Goal: Task Accomplishment & Management: Complete application form

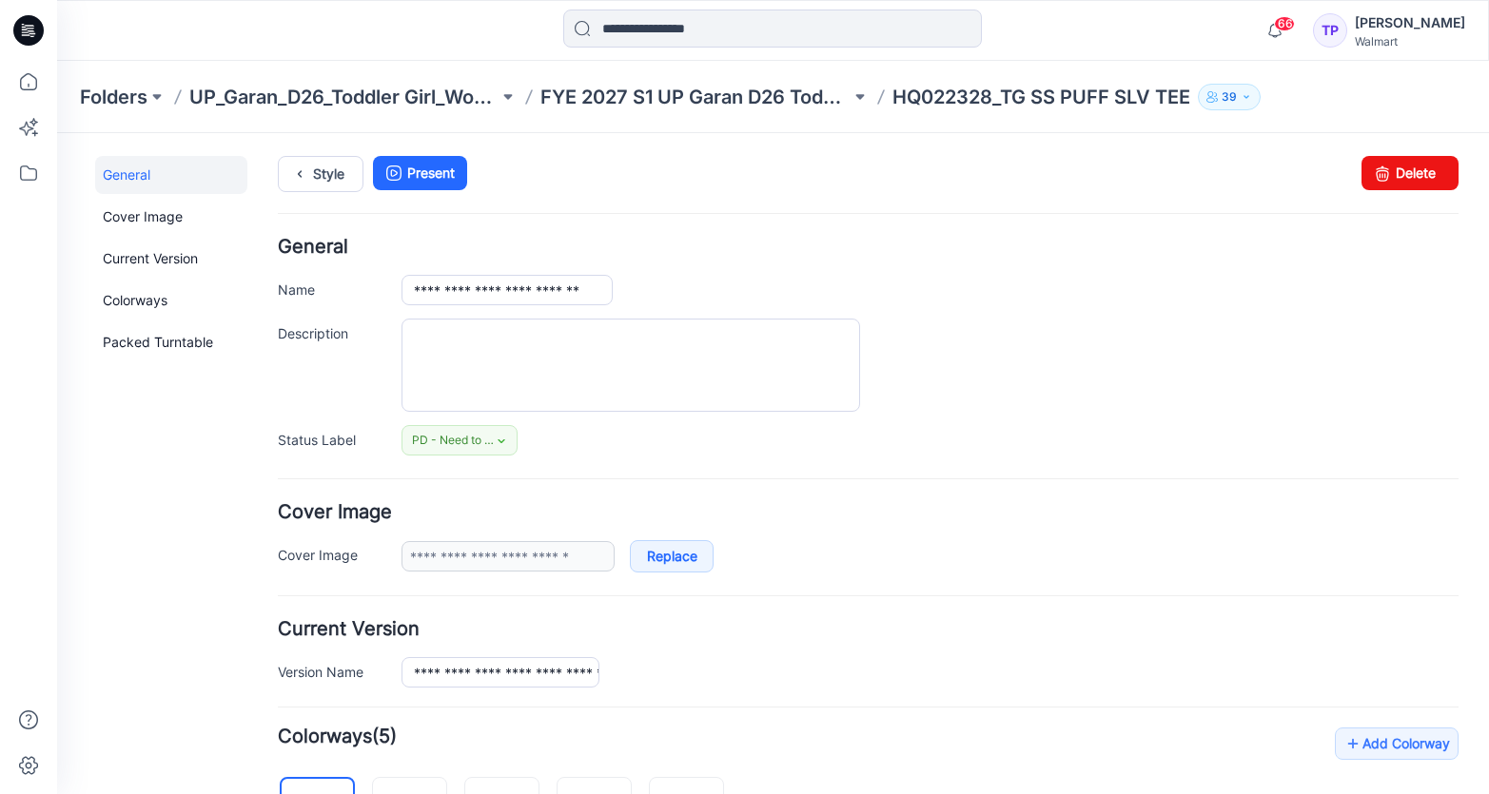
scroll to position [670, 0]
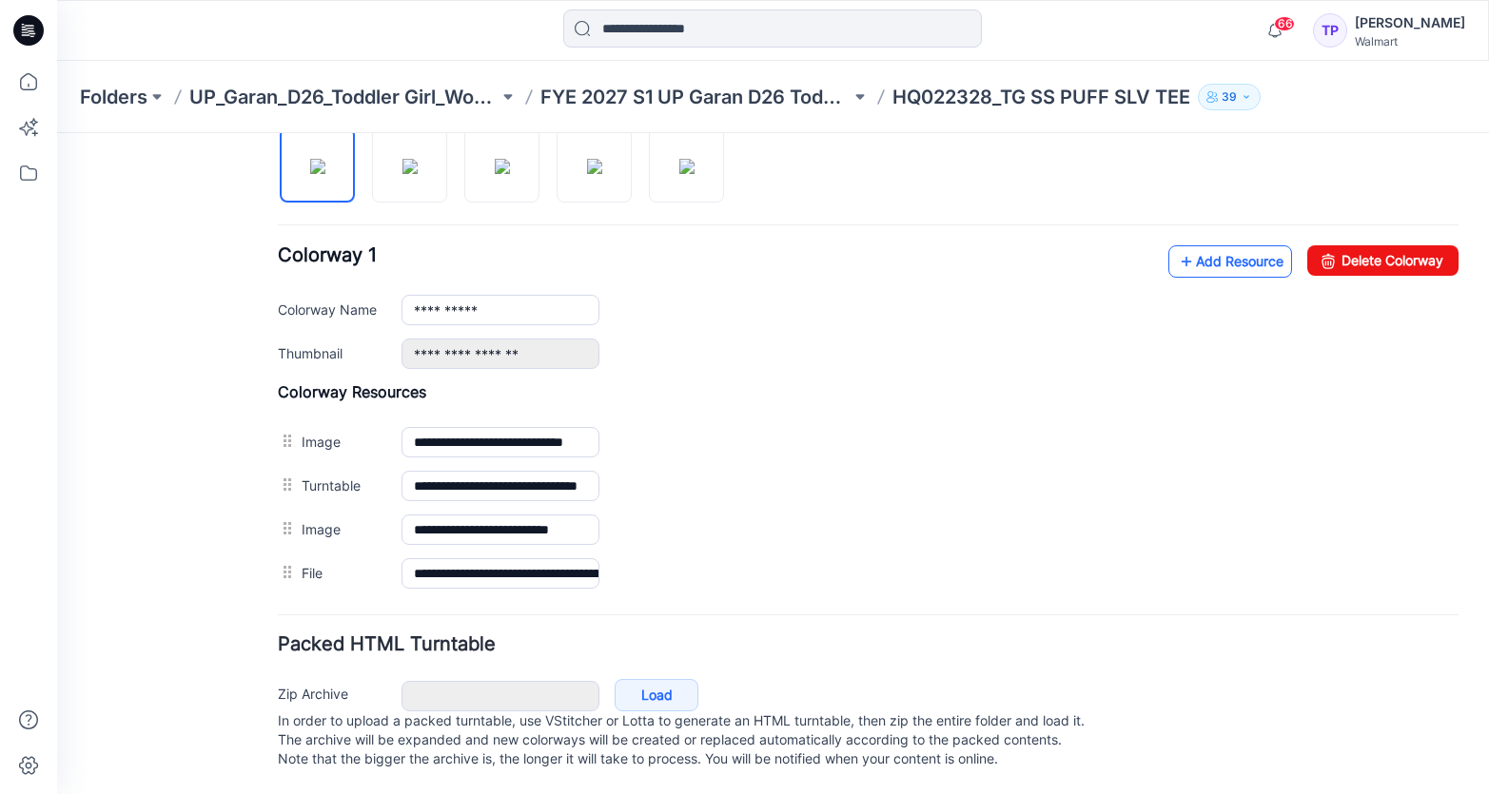
click at [1253, 248] on link "Add Resource" at bounding box center [1230, 261] width 124 height 32
click at [1228, 245] on link "Add Resource" at bounding box center [1230, 261] width 124 height 32
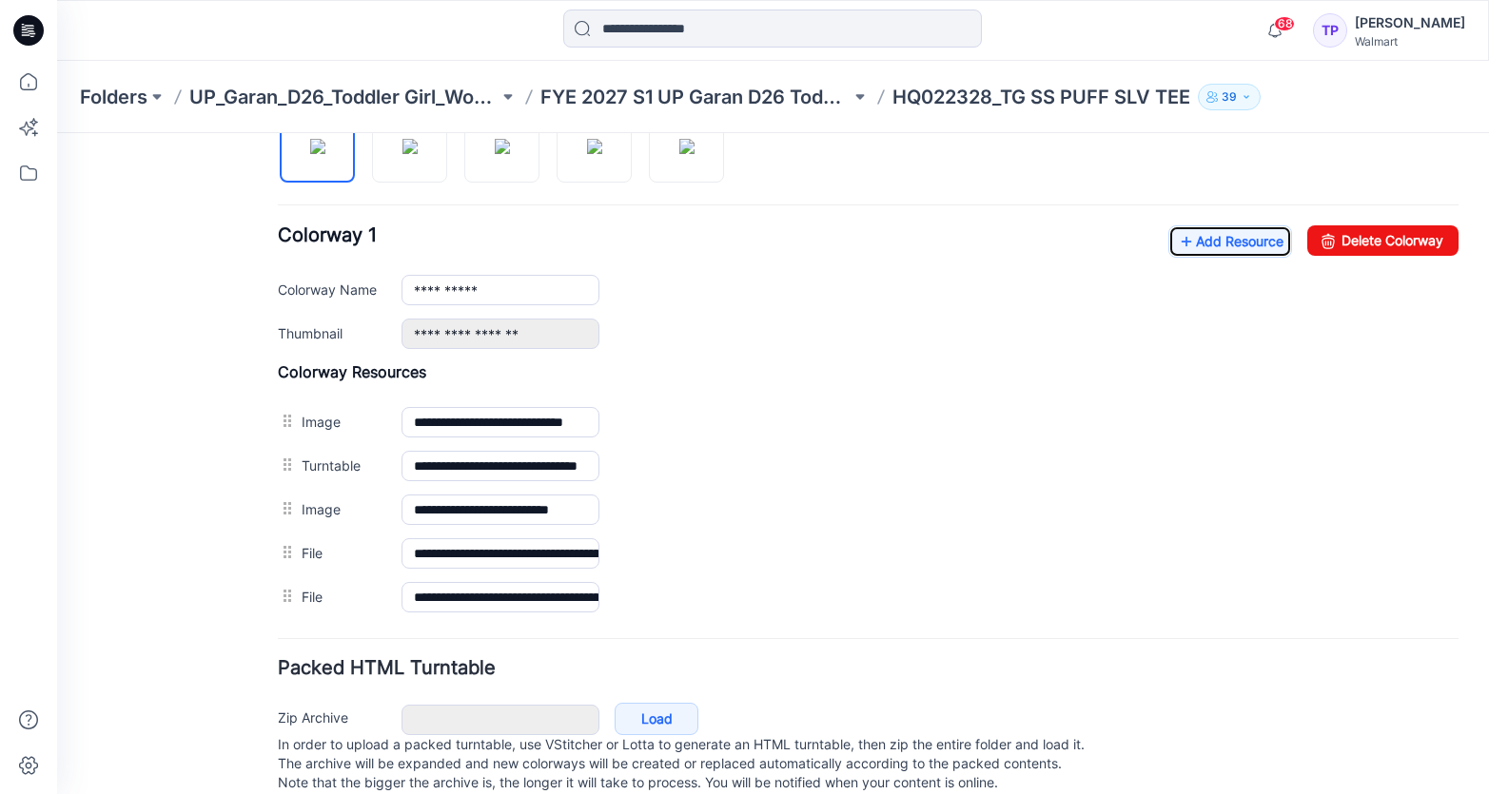
scroll to position [685, 0]
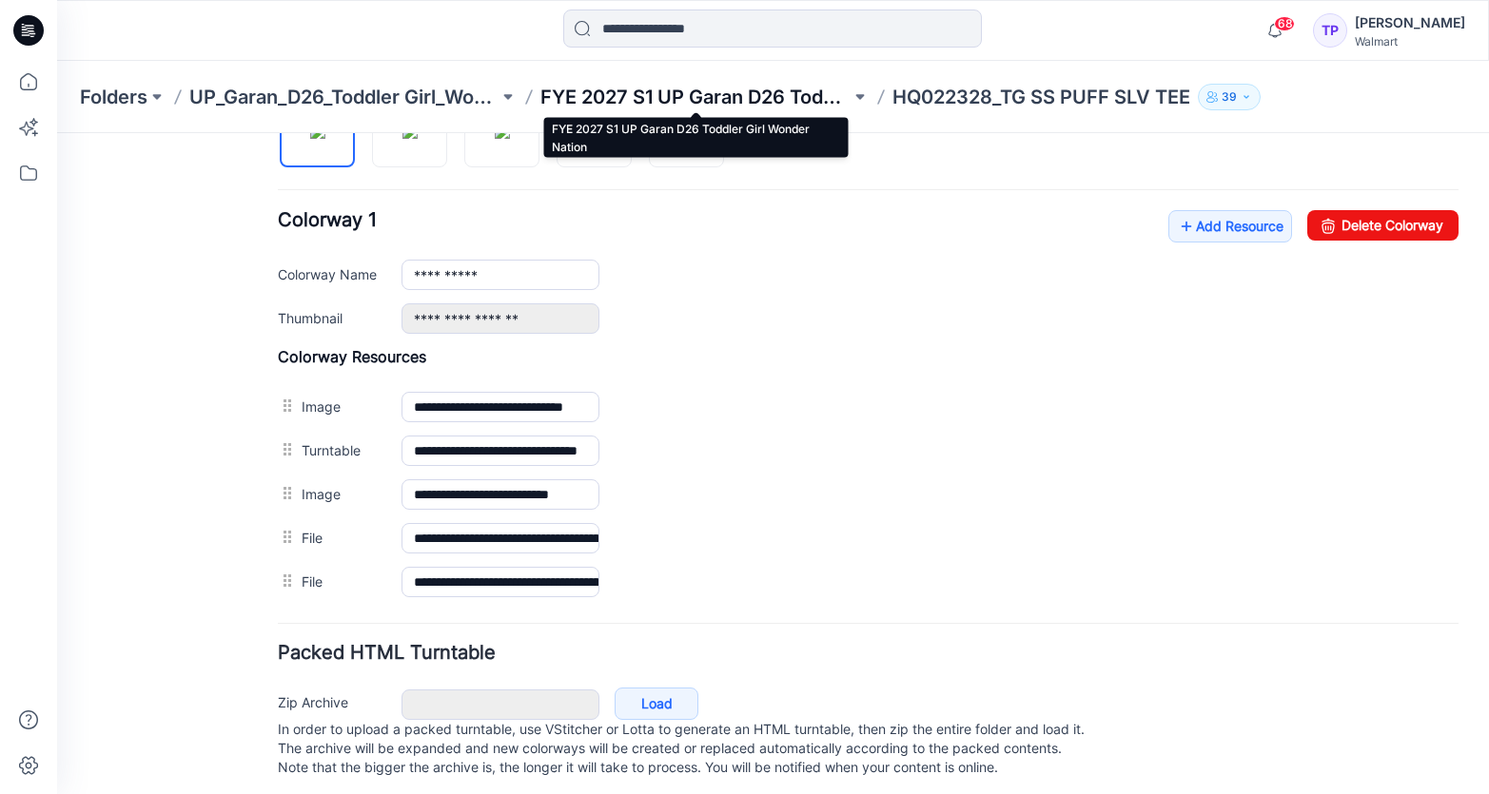
click at [561, 94] on p "FYE 2027 S1 UP Garan D26 Toddler Girl Wonder Nation" at bounding box center [694, 97] width 309 height 27
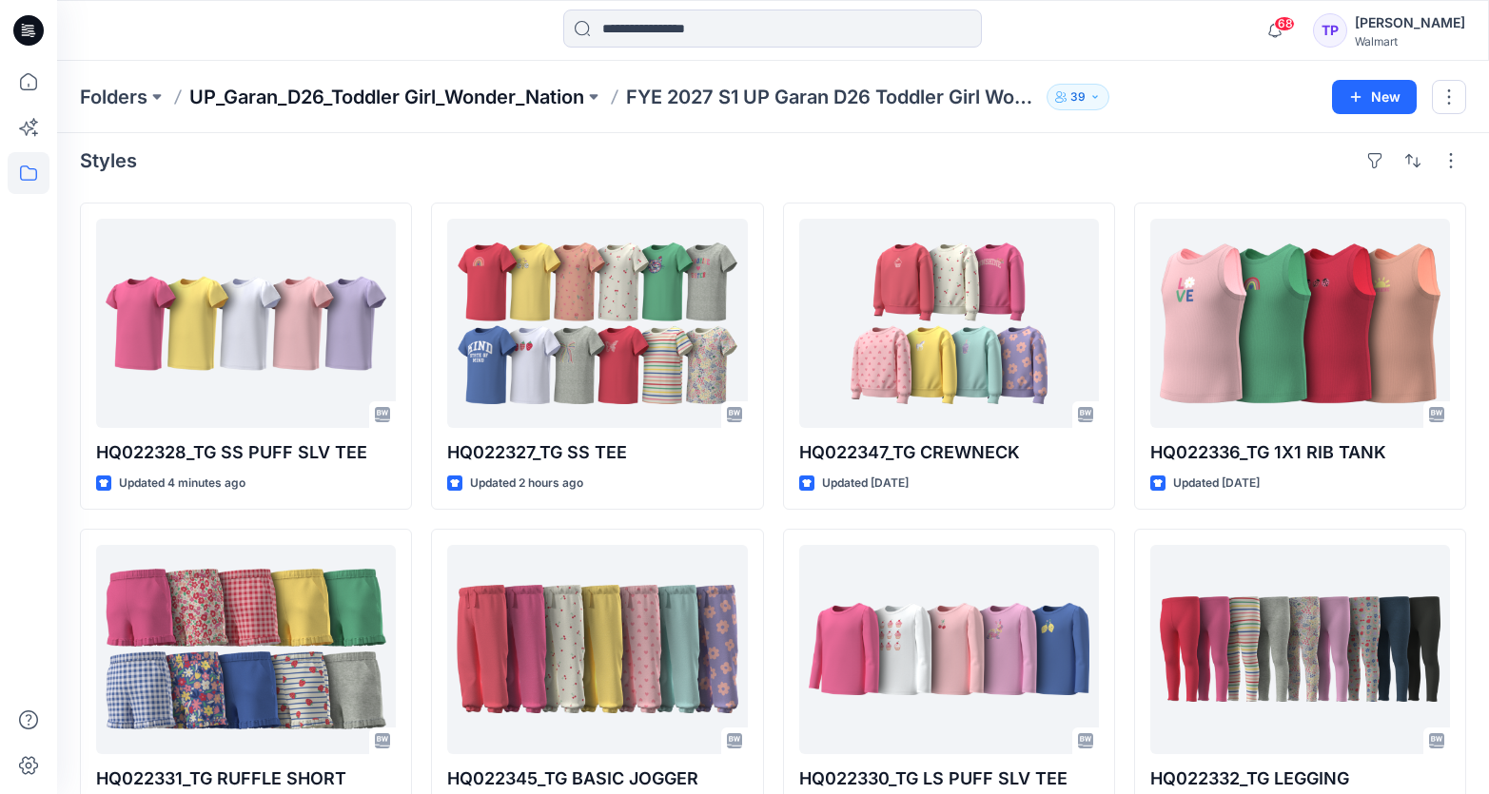
scroll to position [12, 0]
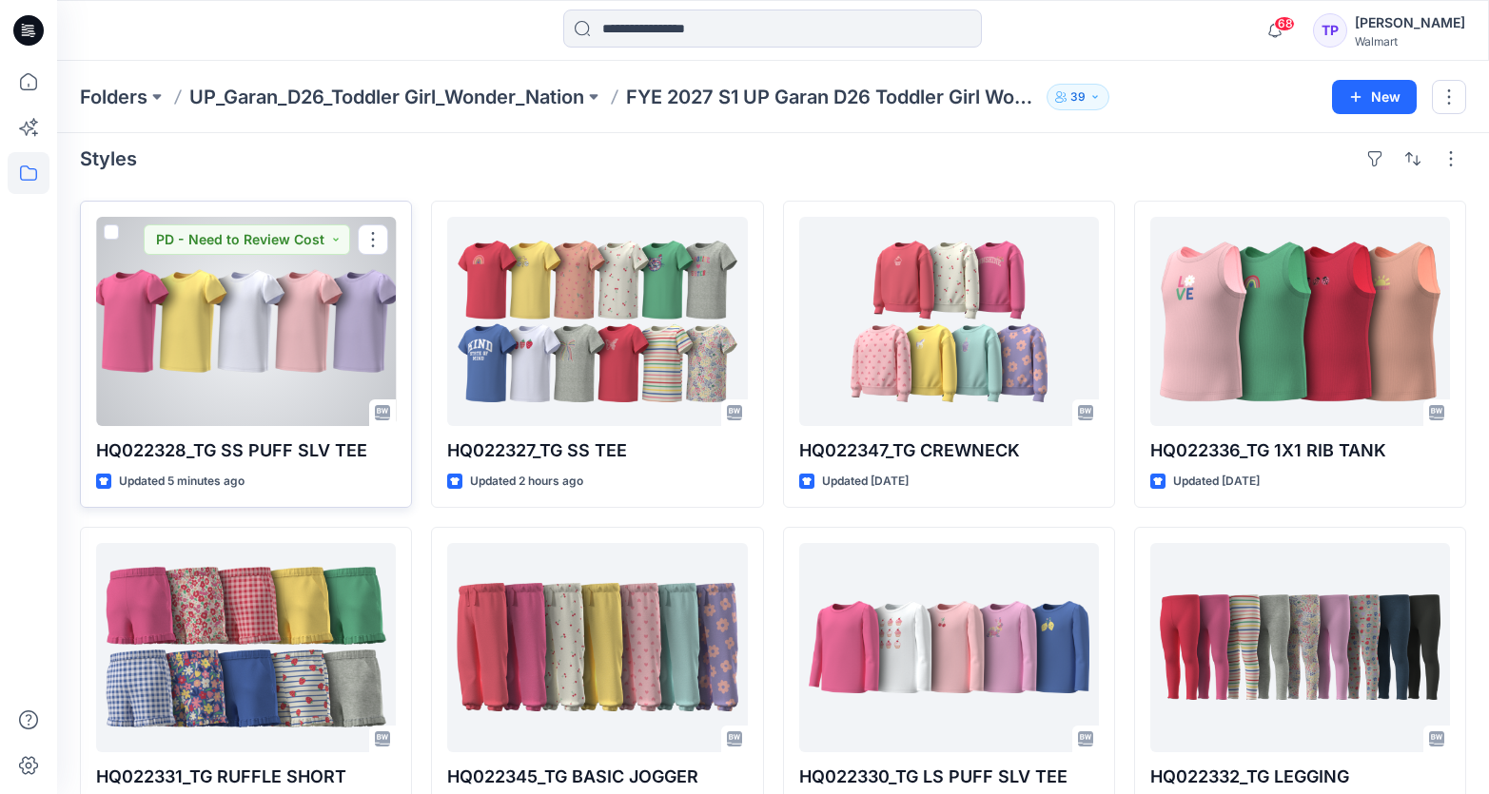
click at [253, 360] on div at bounding box center [246, 321] width 300 height 209
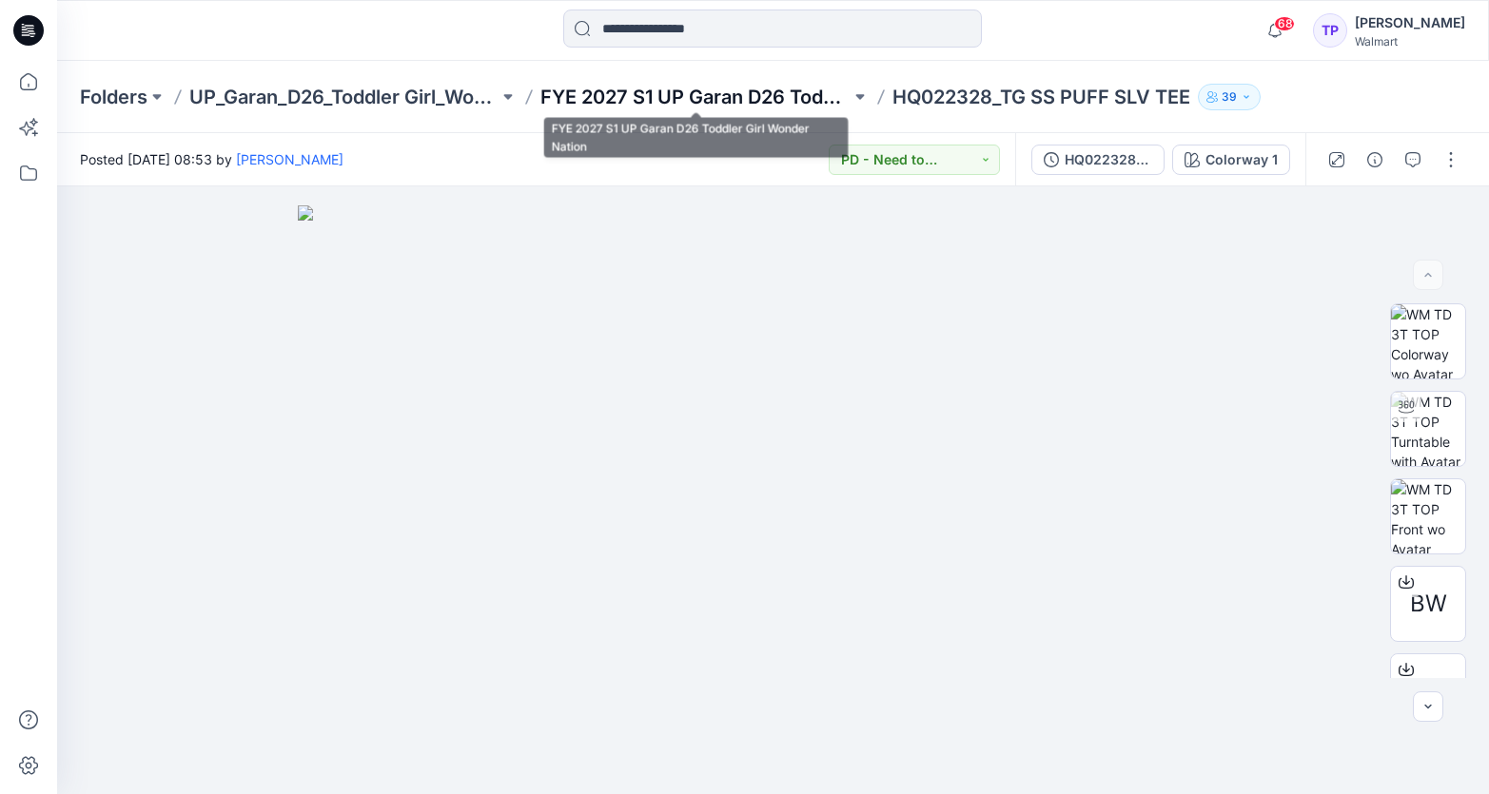
click at [741, 103] on p "FYE 2027 S1 UP Garan D26 Toddler Girl Wonder Nation" at bounding box center [694, 97] width 309 height 27
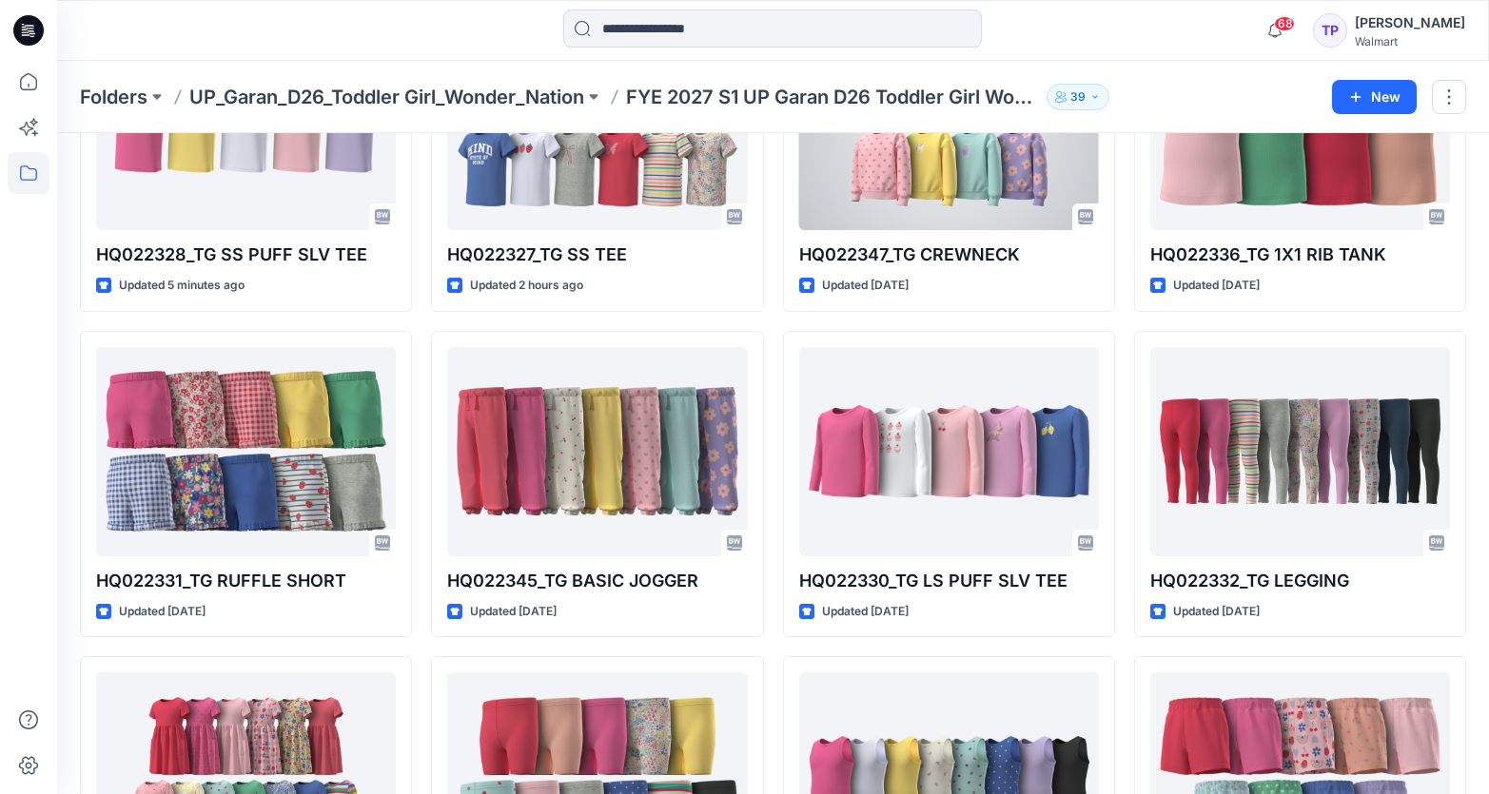
scroll to position [214, 0]
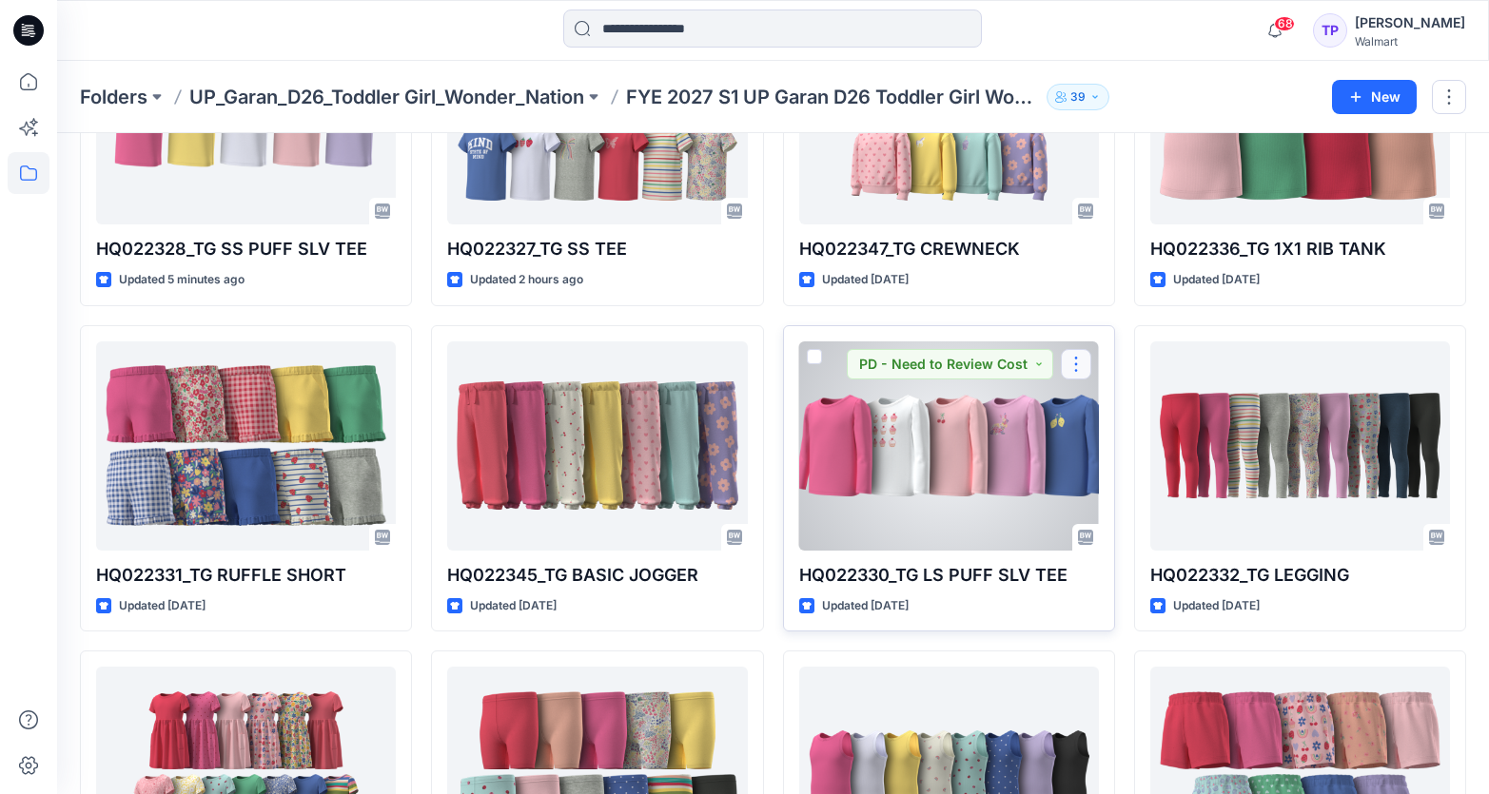
click at [1074, 363] on button "button" at bounding box center [1076, 364] width 30 height 30
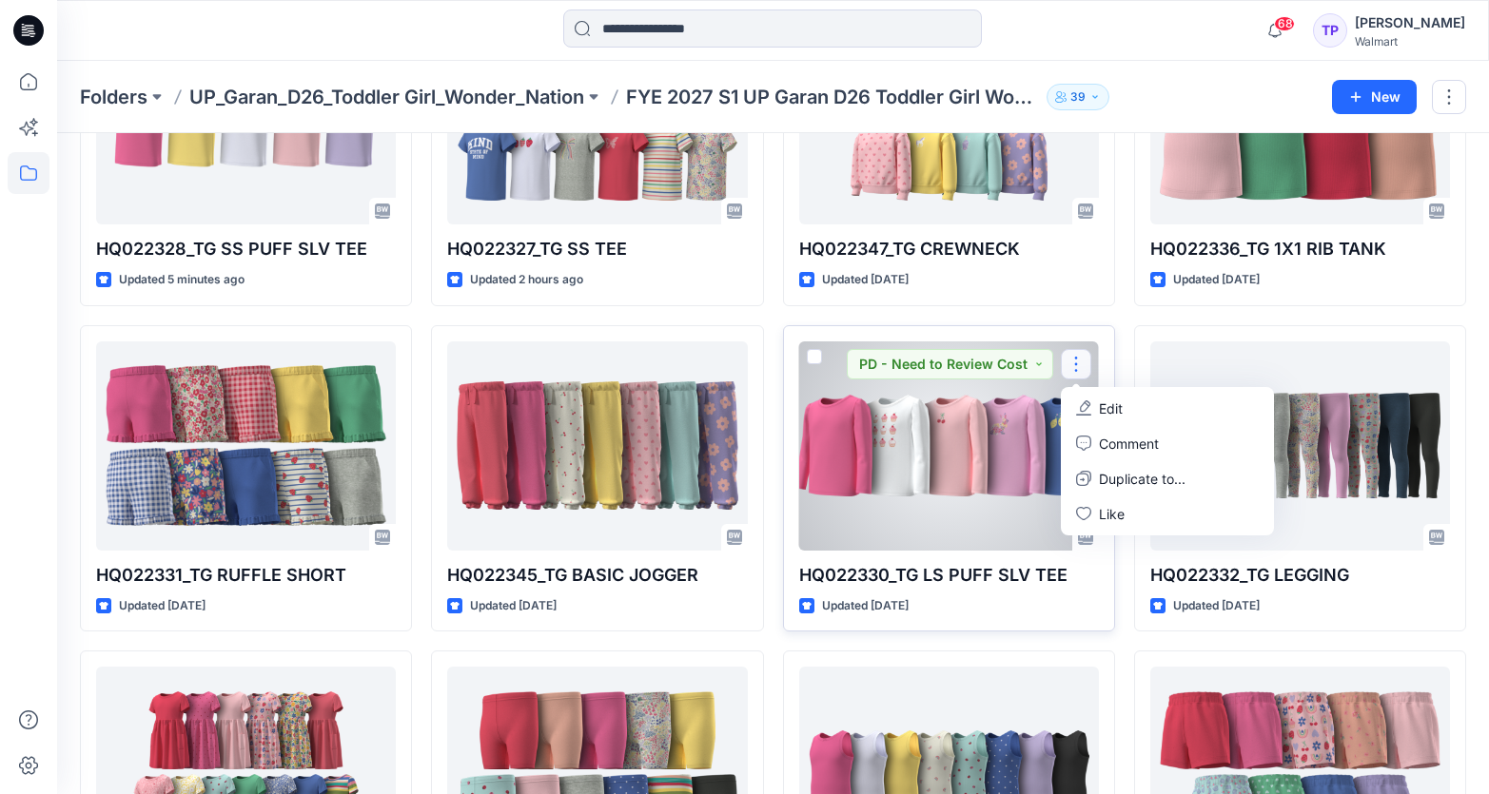
click at [1089, 417] on button "Edit" at bounding box center [1166, 408] width 205 height 35
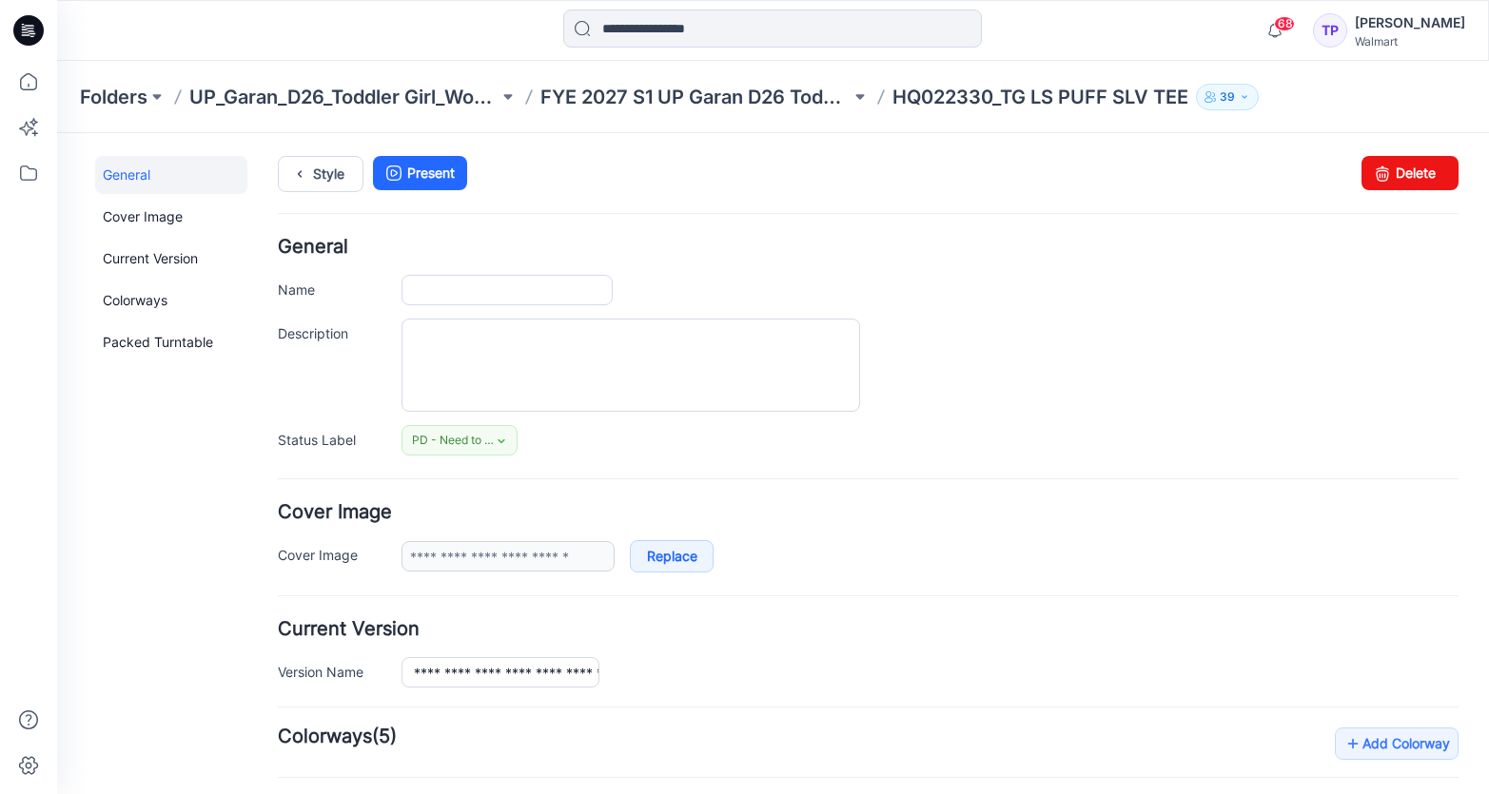
type input "**********"
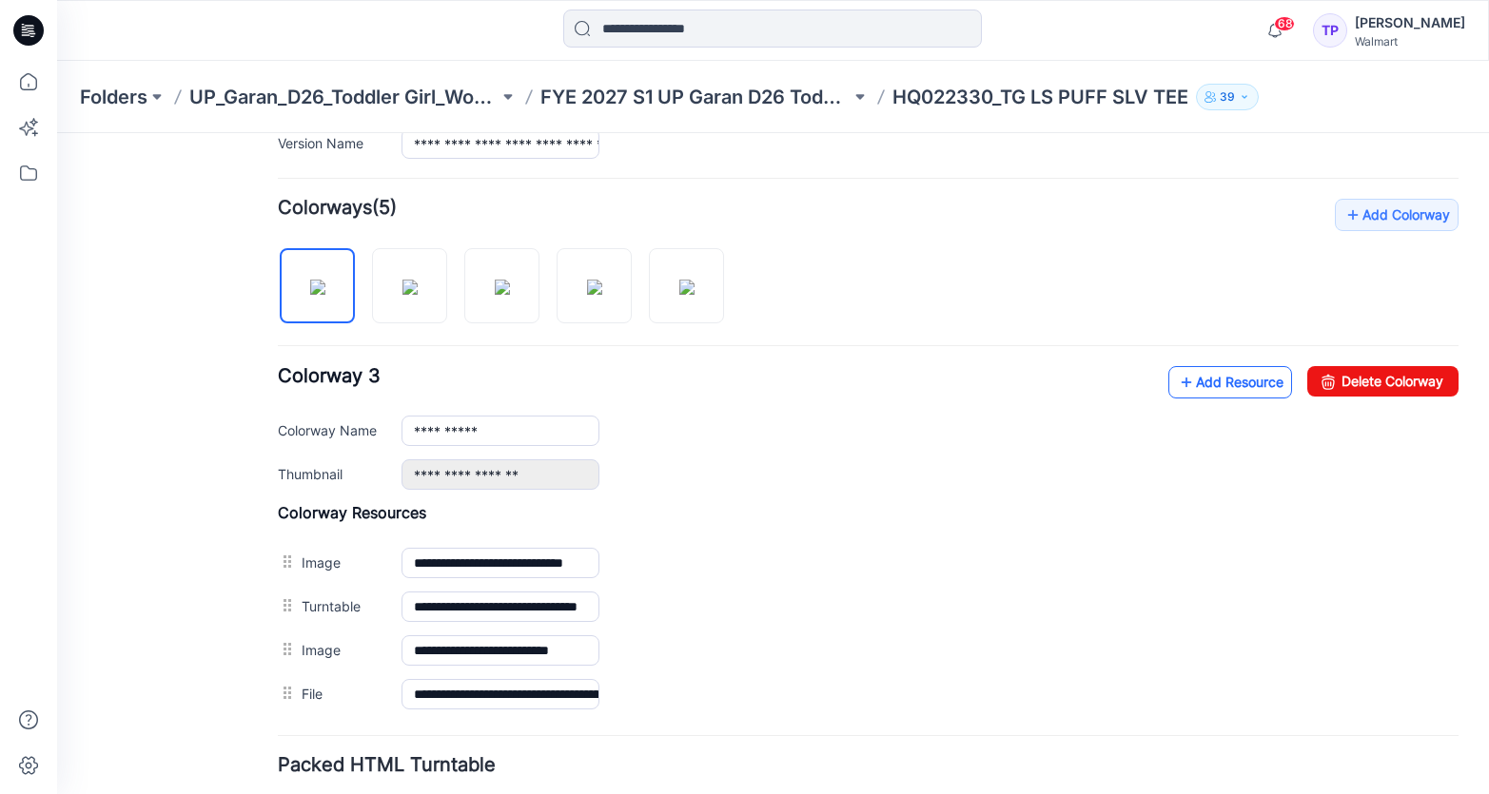
scroll to position [528, 0]
click at [1204, 380] on link "Add Resource" at bounding box center [1230, 383] width 124 height 32
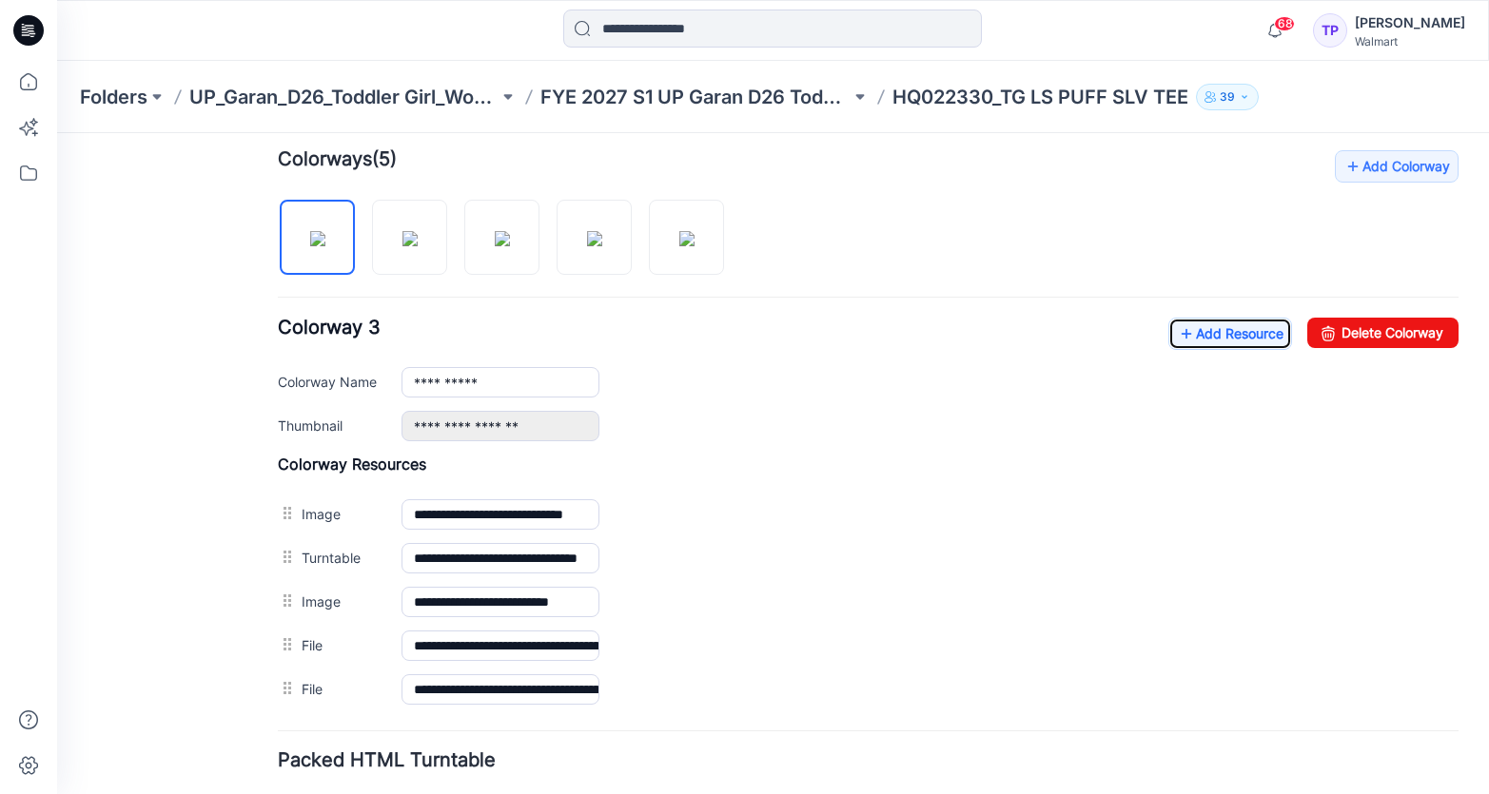
scroll to position [713, 0]
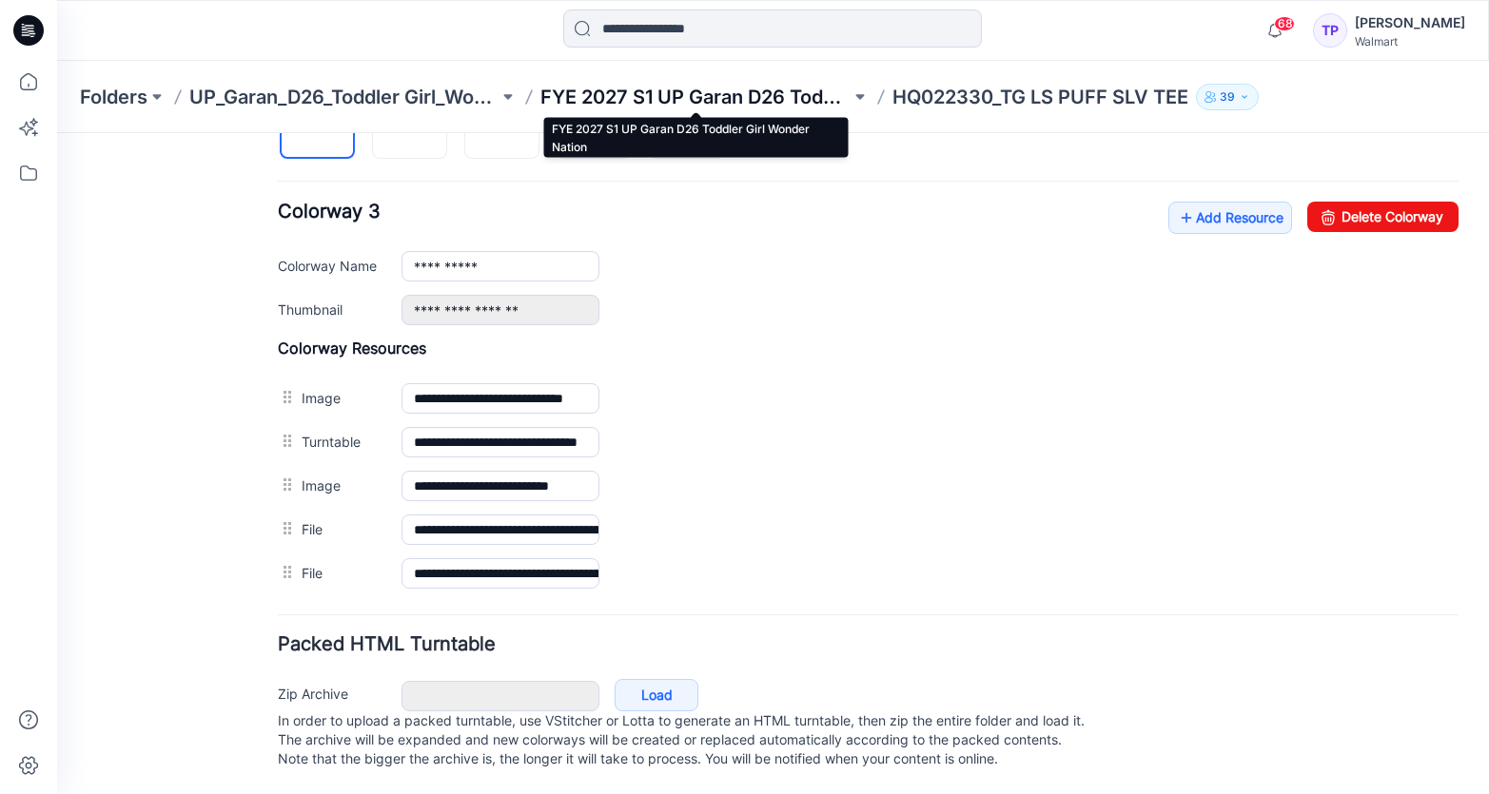
click at [634, 93] on p "FYE 2027 S1 UP Garan D26 Toddler Girl Wonder Nation" at bounding box center [694, 97] width 309 height 27
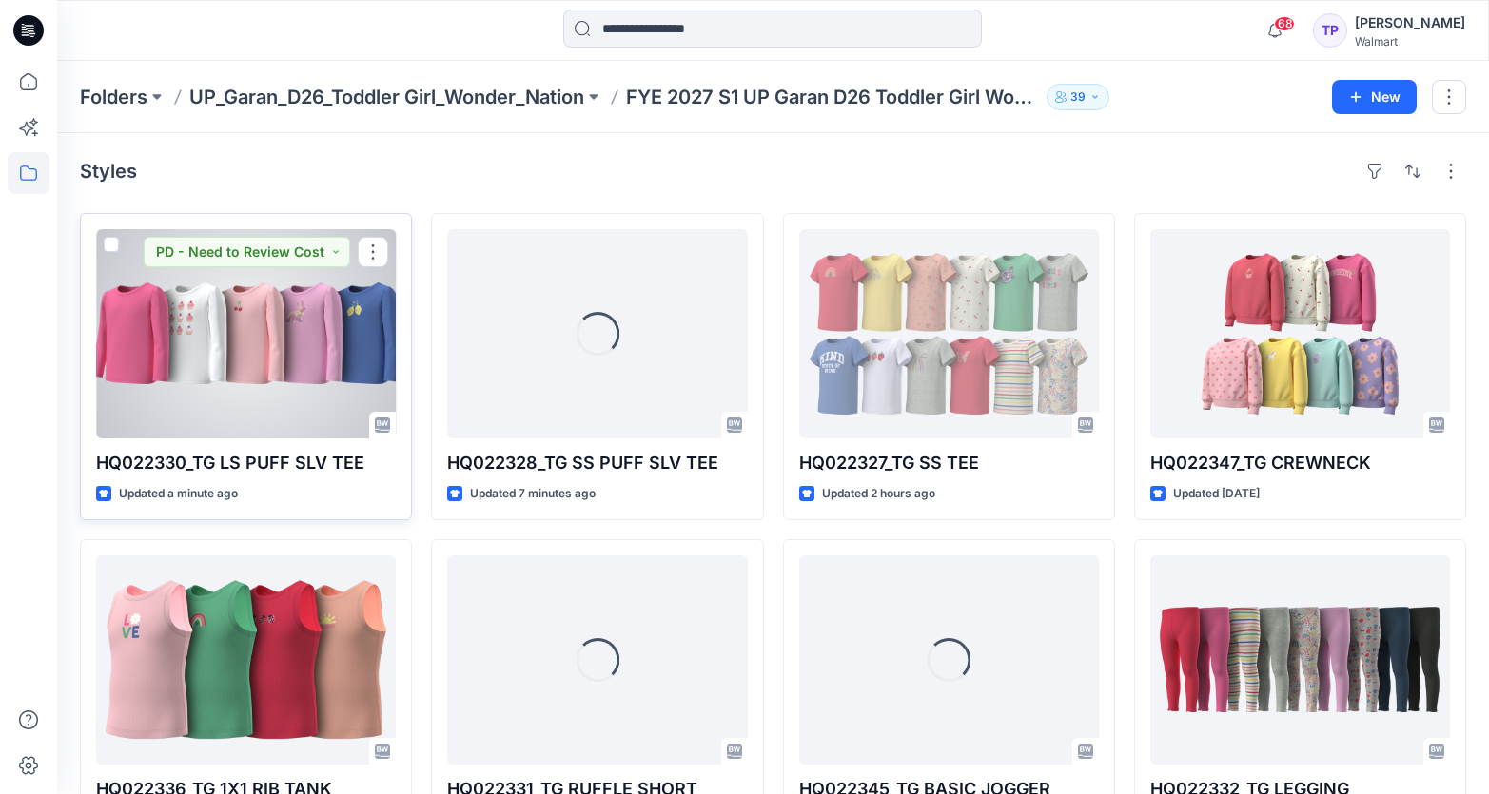
click at [232, 383] on div at bounding box center [246, 333] width 300 height 209
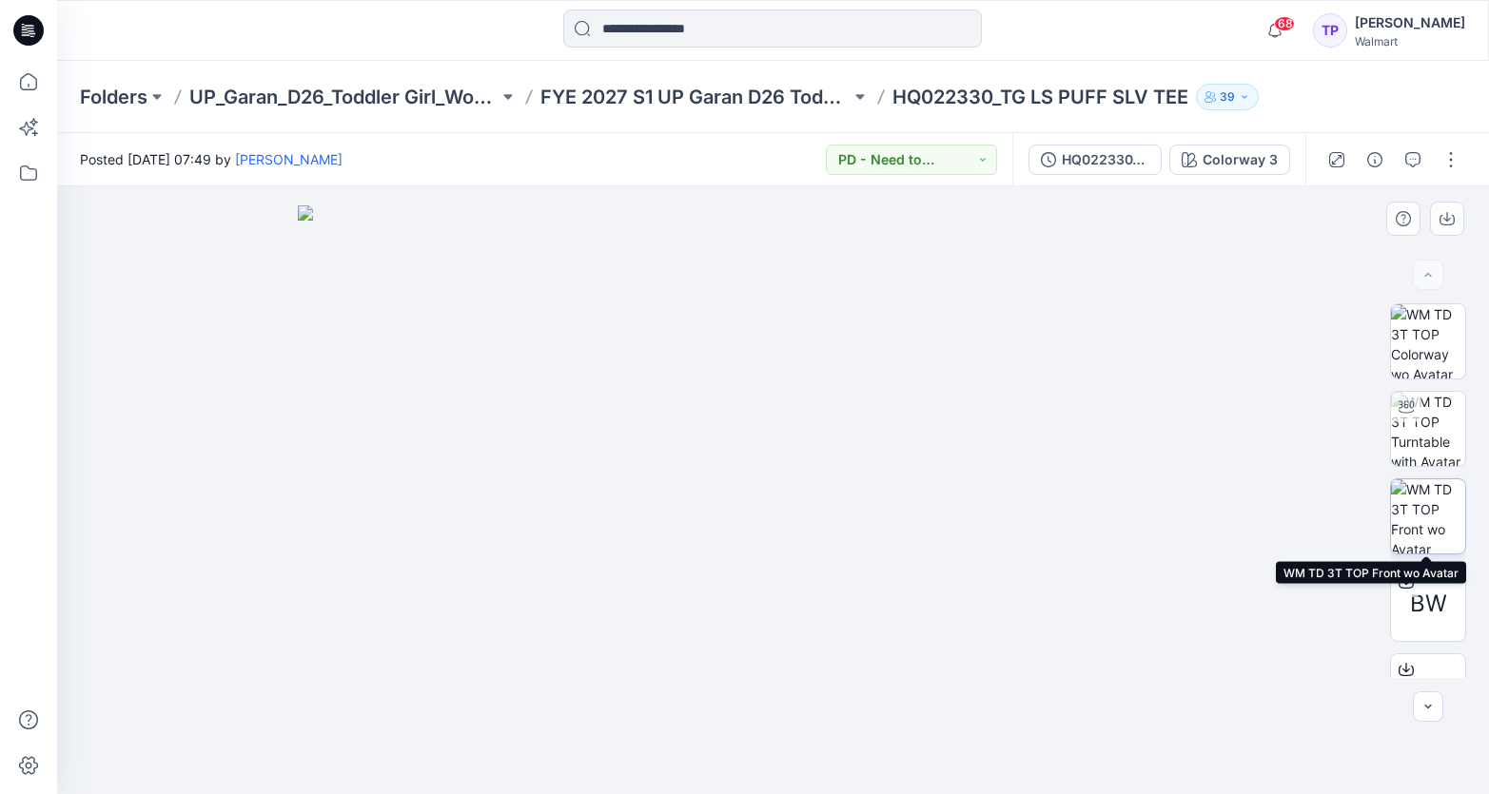
scroll to position [139, 0]
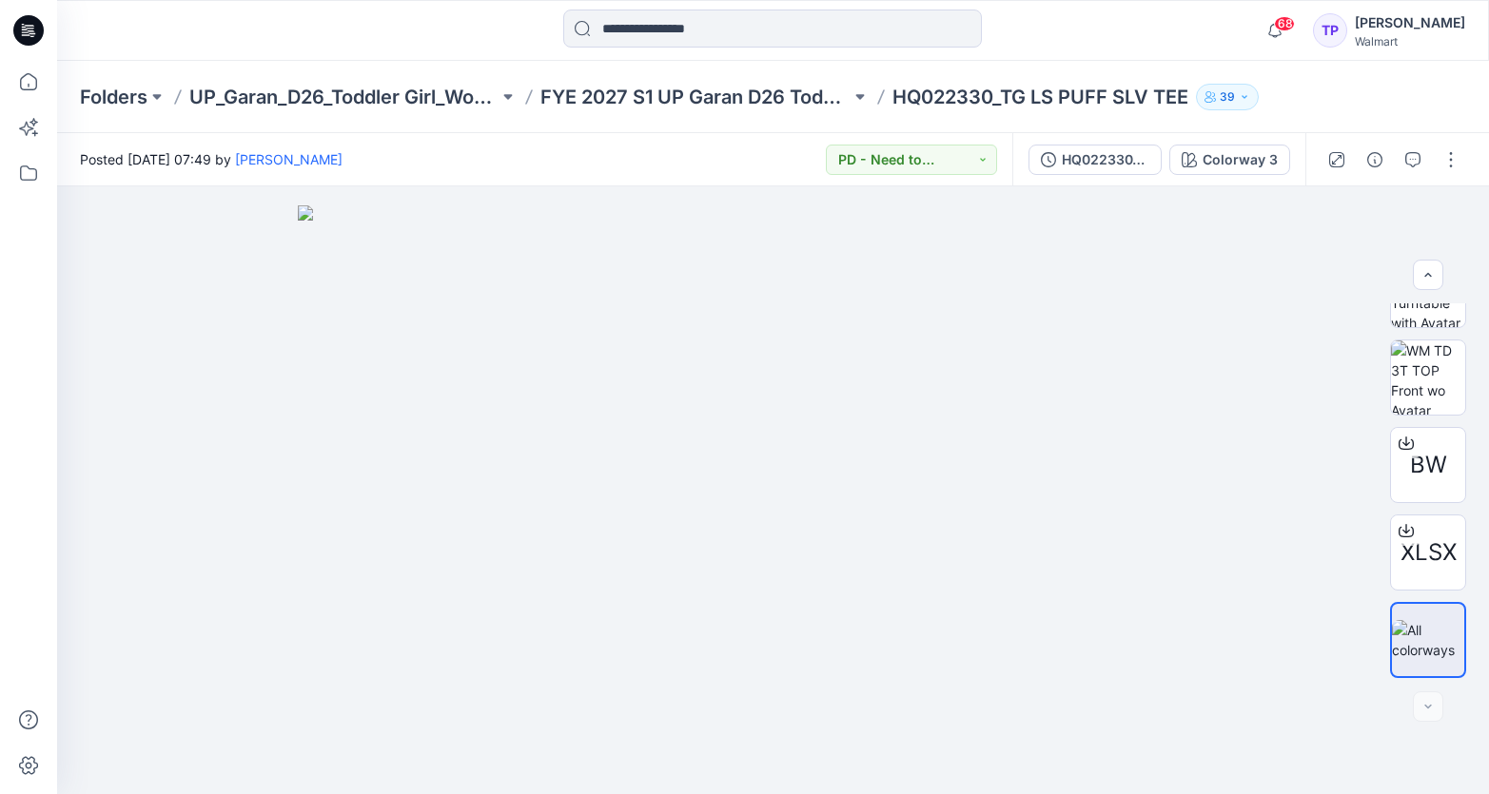
click at [655, 79] on div "Folders UP_Garan_D26_Toddler Girl_Wonder_Nation FYE 2027 S1 UP Garan D26 Toddle…" at bounding box center [773, 97] width 1432 height 72
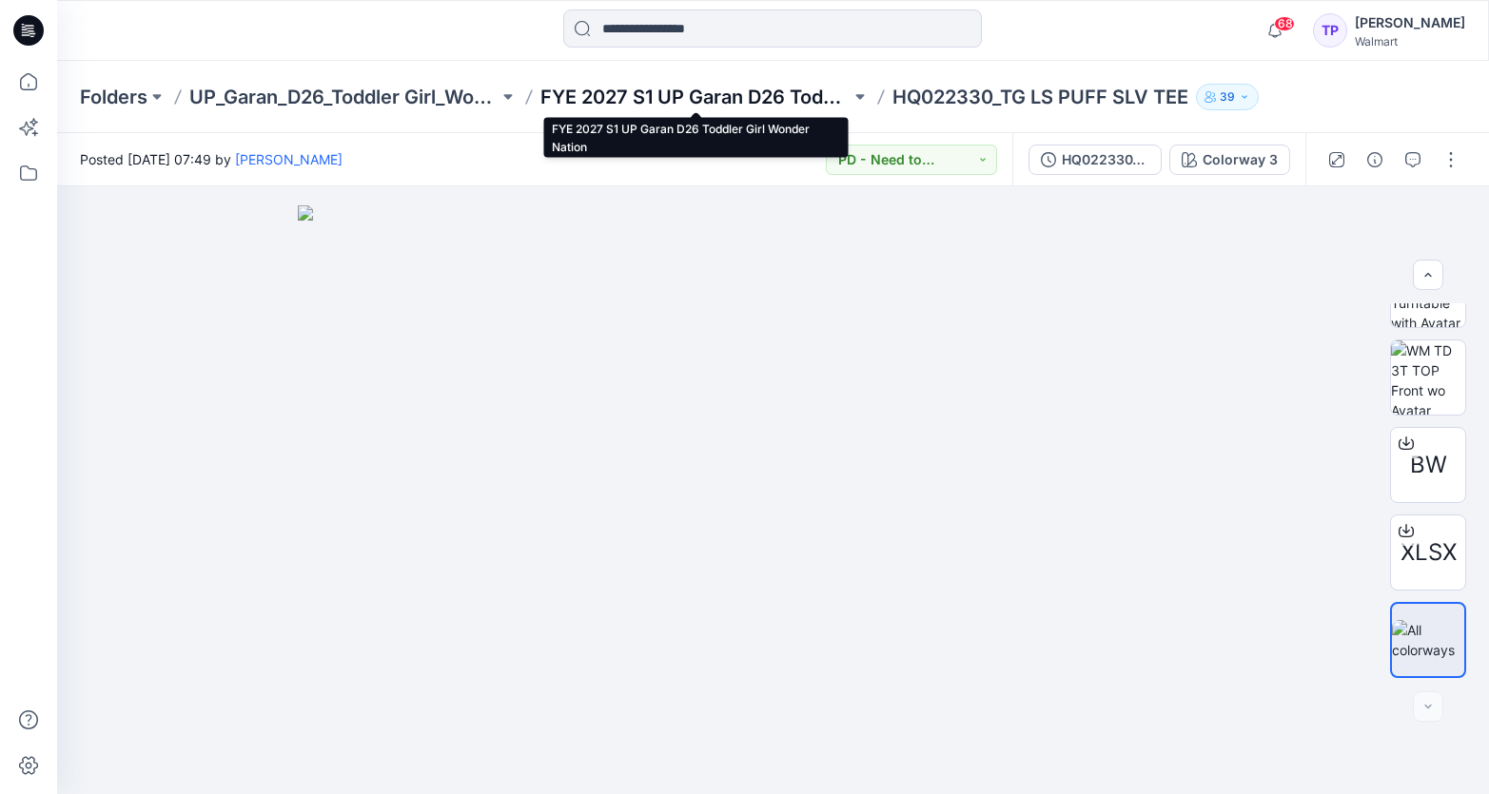
click at [609, 90] on p "FYE 2027 S1 UP Garan D26 Toddler Girl Wonder Nation" at bounding box center [694, 97] width 309 height 27
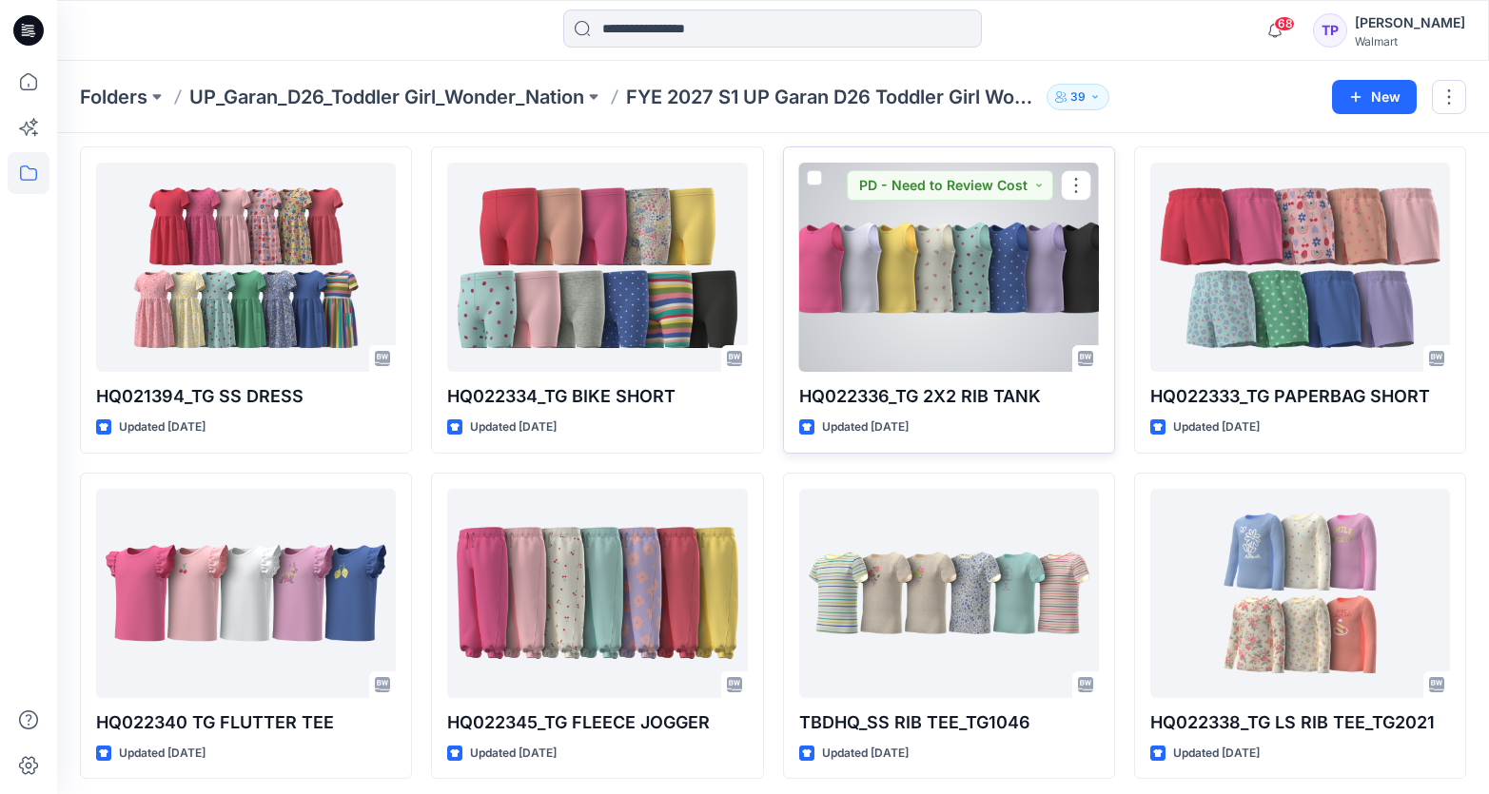
scroll to position [717, 0]
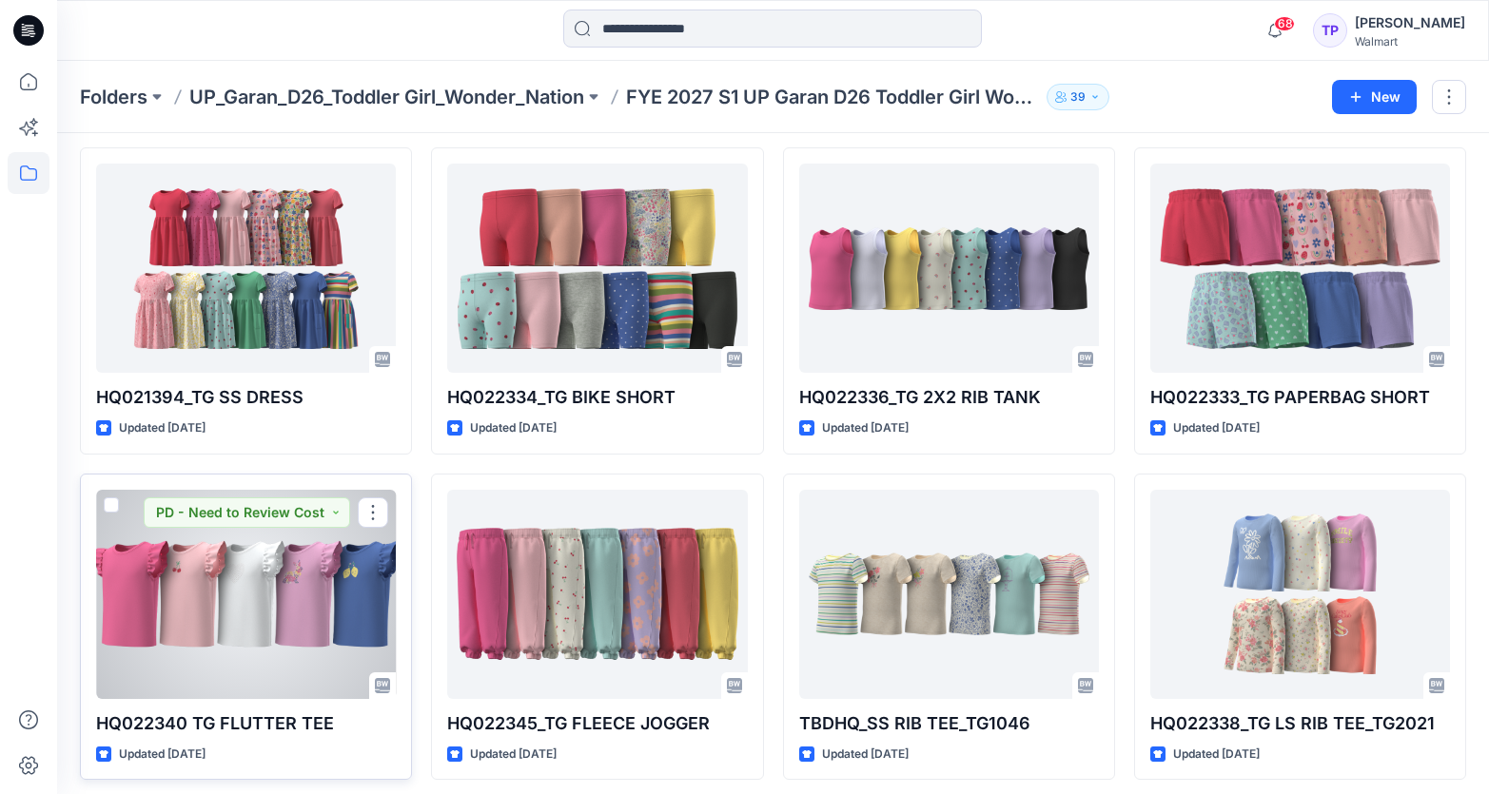
click at [263, 562] on div at bounding box center [246, 594] width 300 height 209
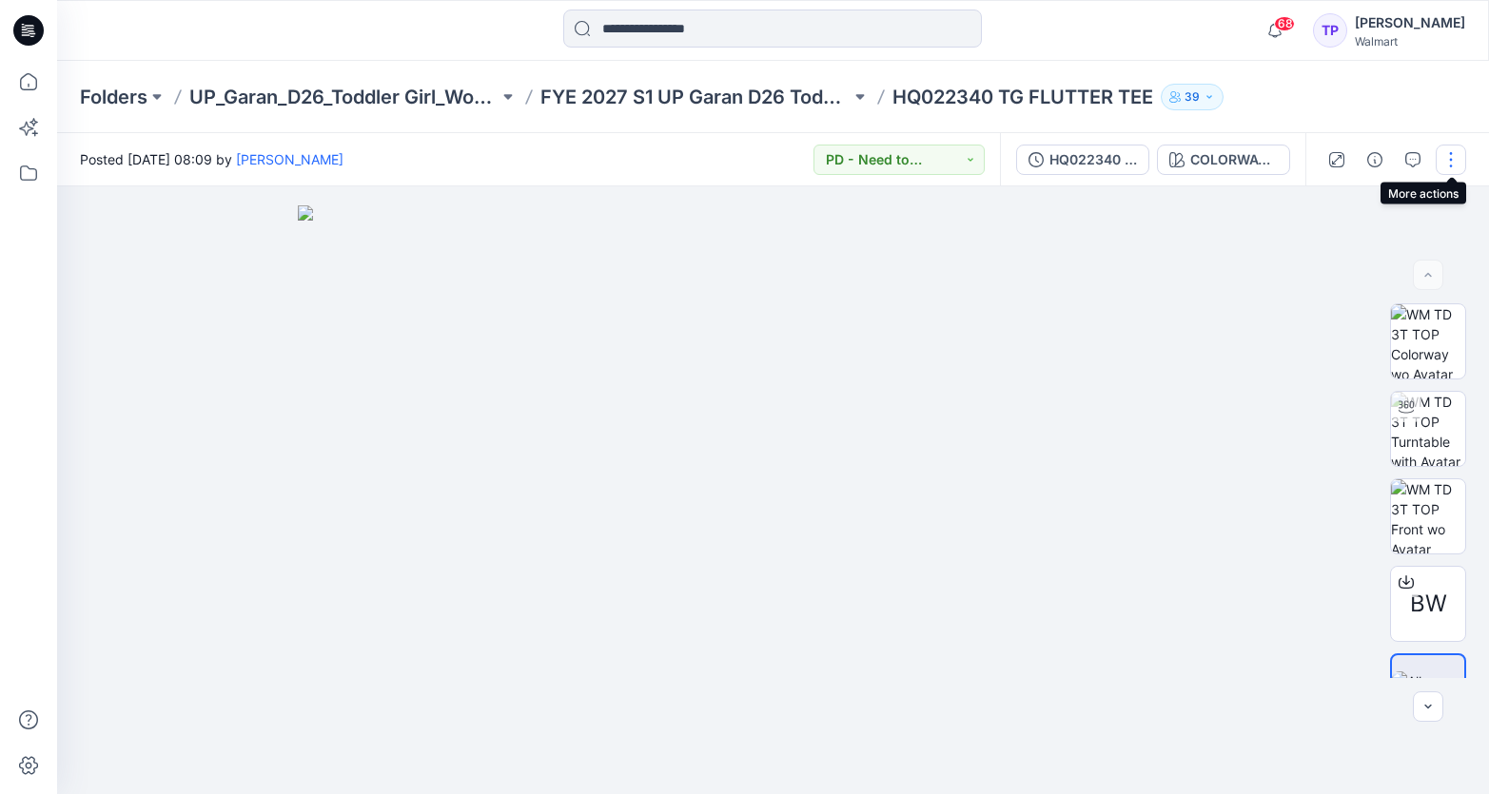
click at [1444, 158] on button "button" at bounding box center [1450, 160] width 30 height 30
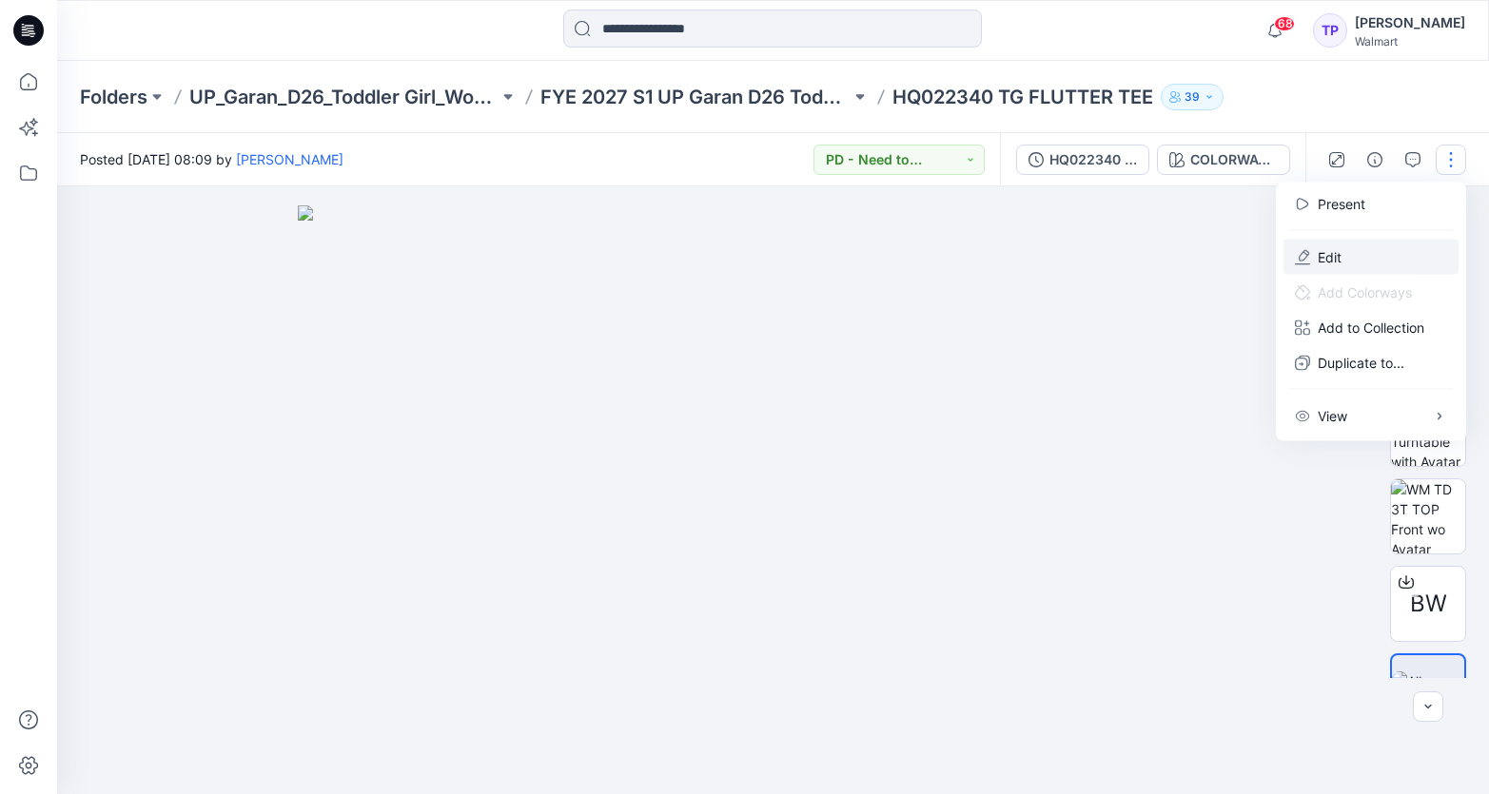
click at [1390, 257] on button "Edit" at bounding box center [1370, 257] width 175 height 35
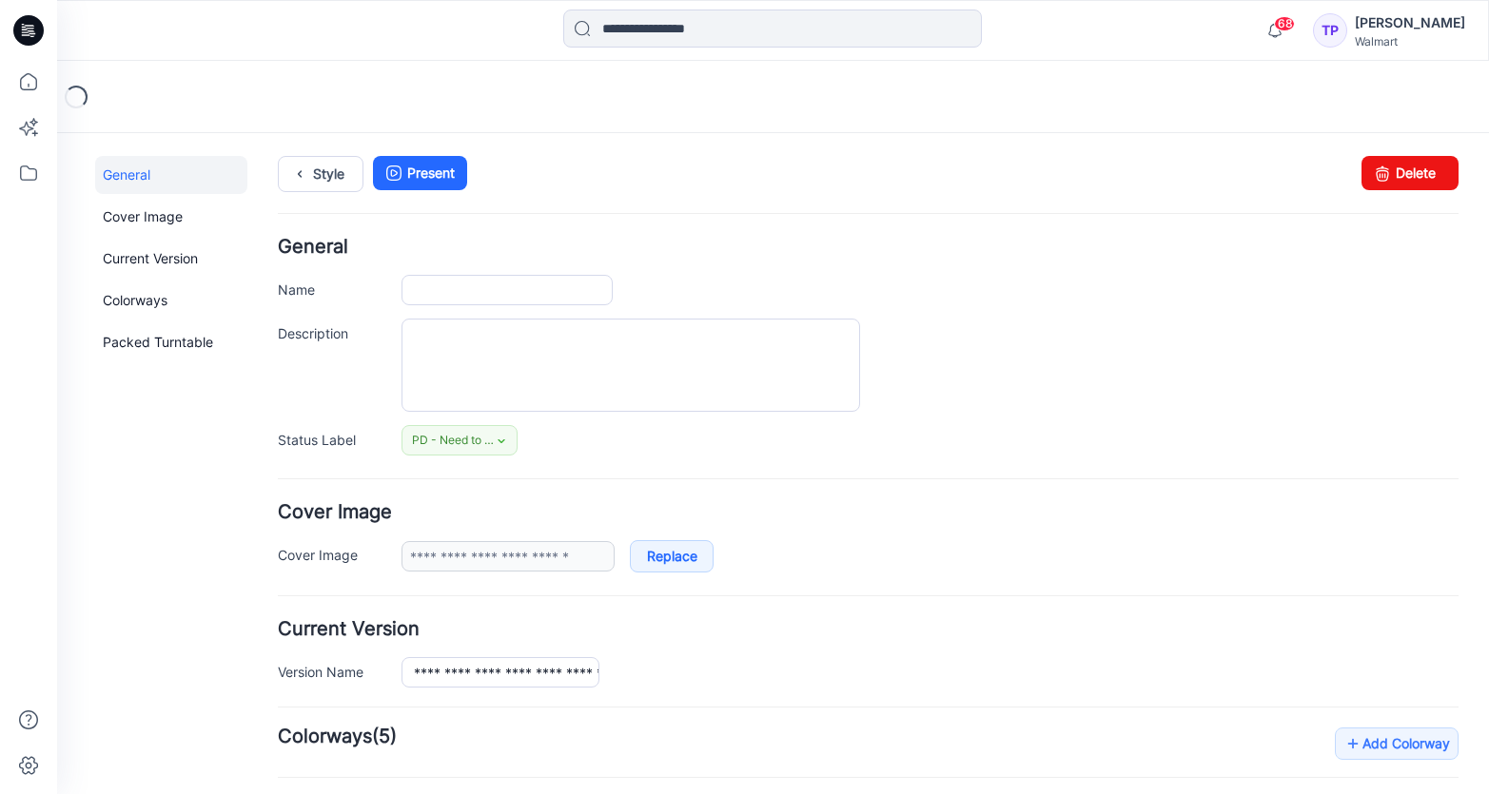
type input "**********"
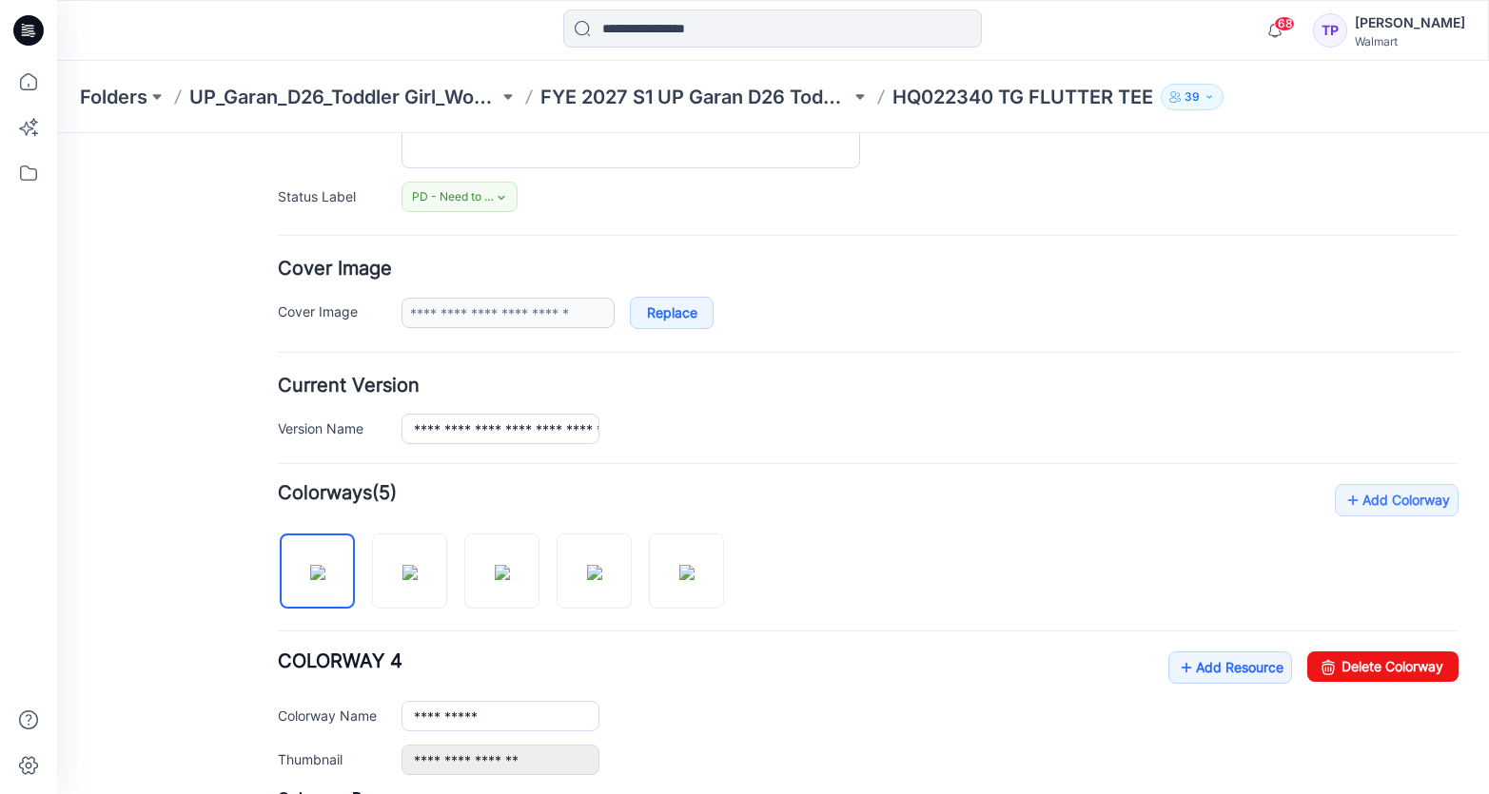
scroll to position [252, 0]
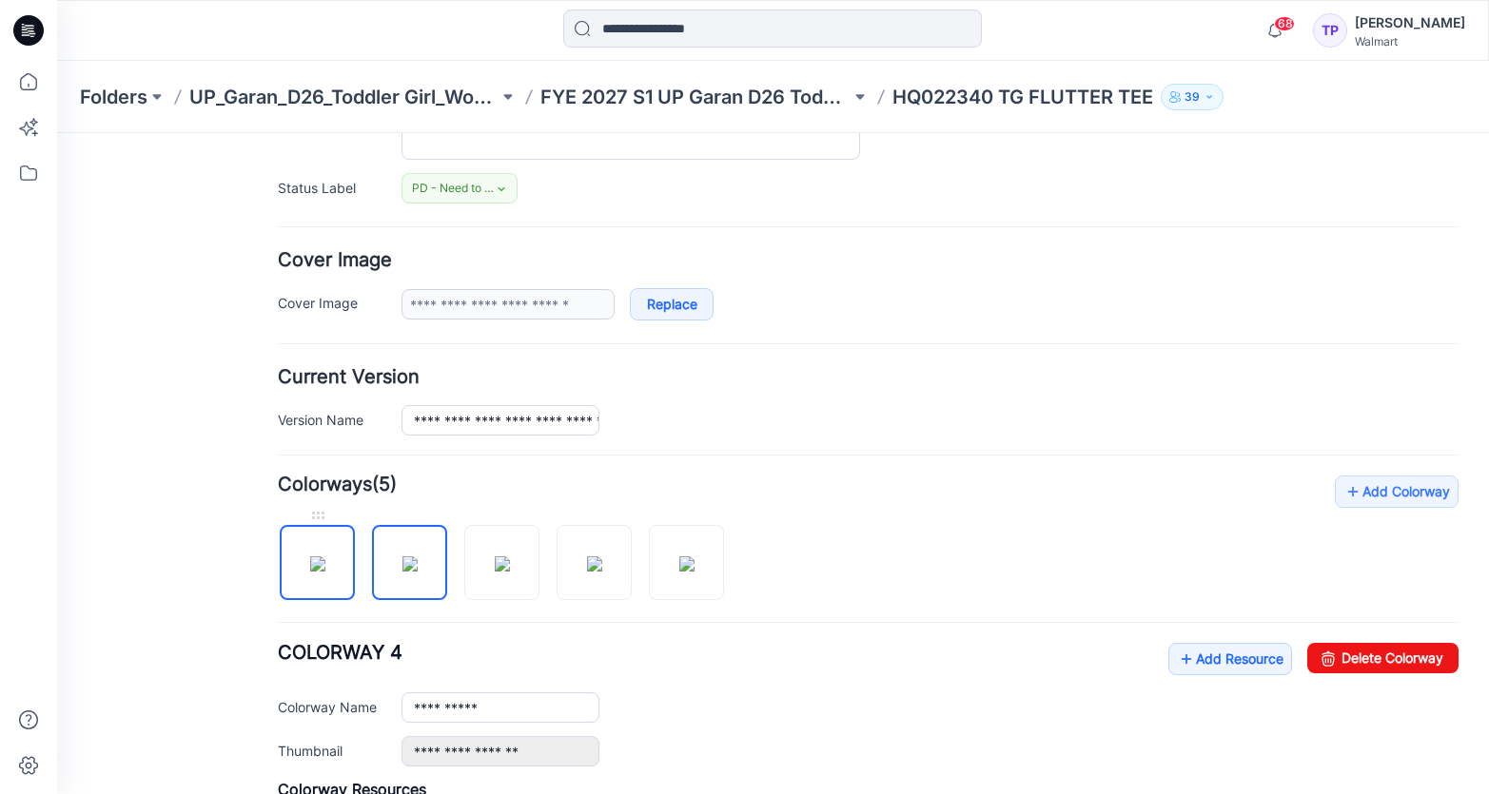
click at [310, 567] on img at bounding box center [317, 563] width 15 height 15
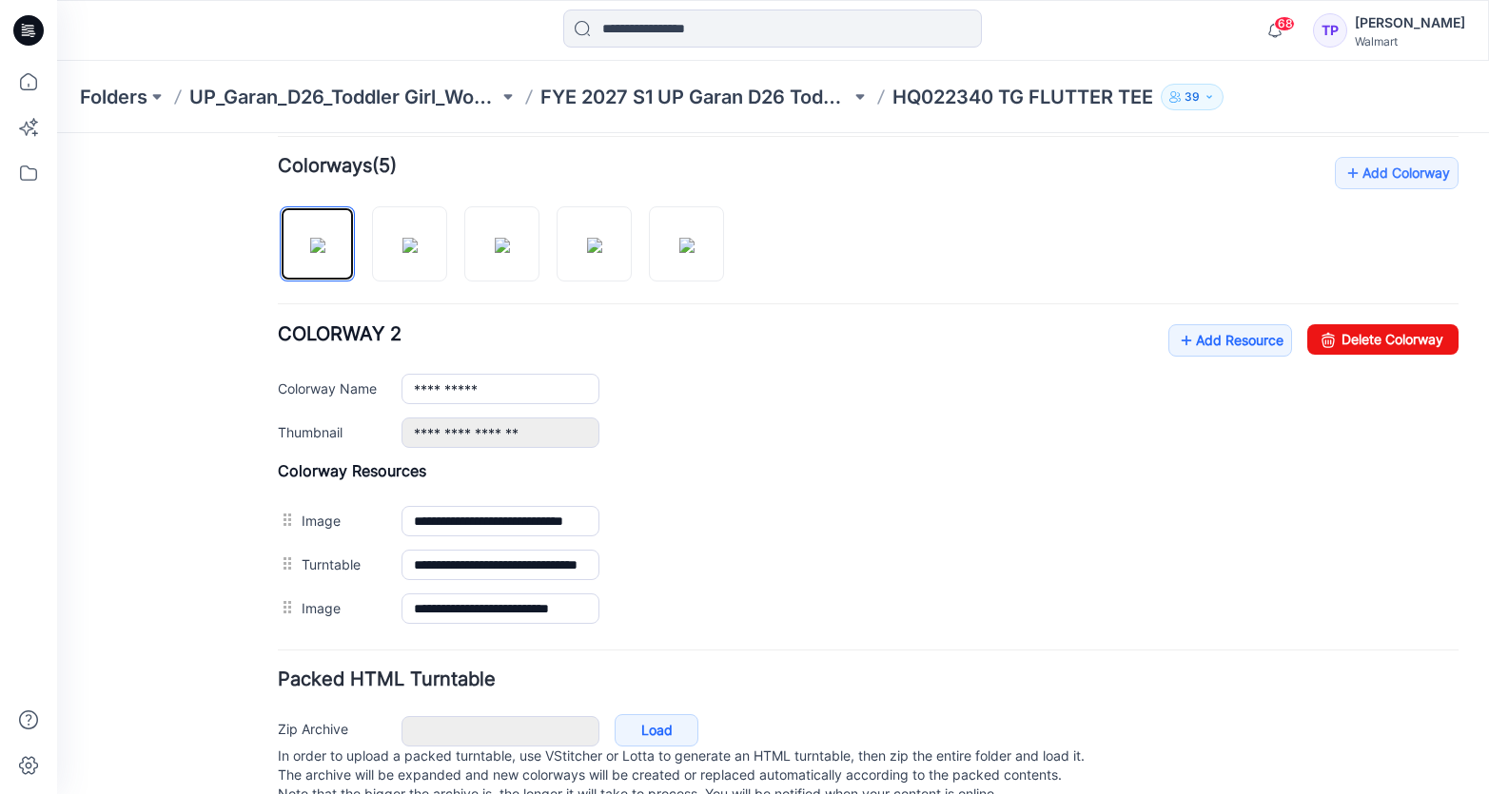
scroll to position [626, 0]
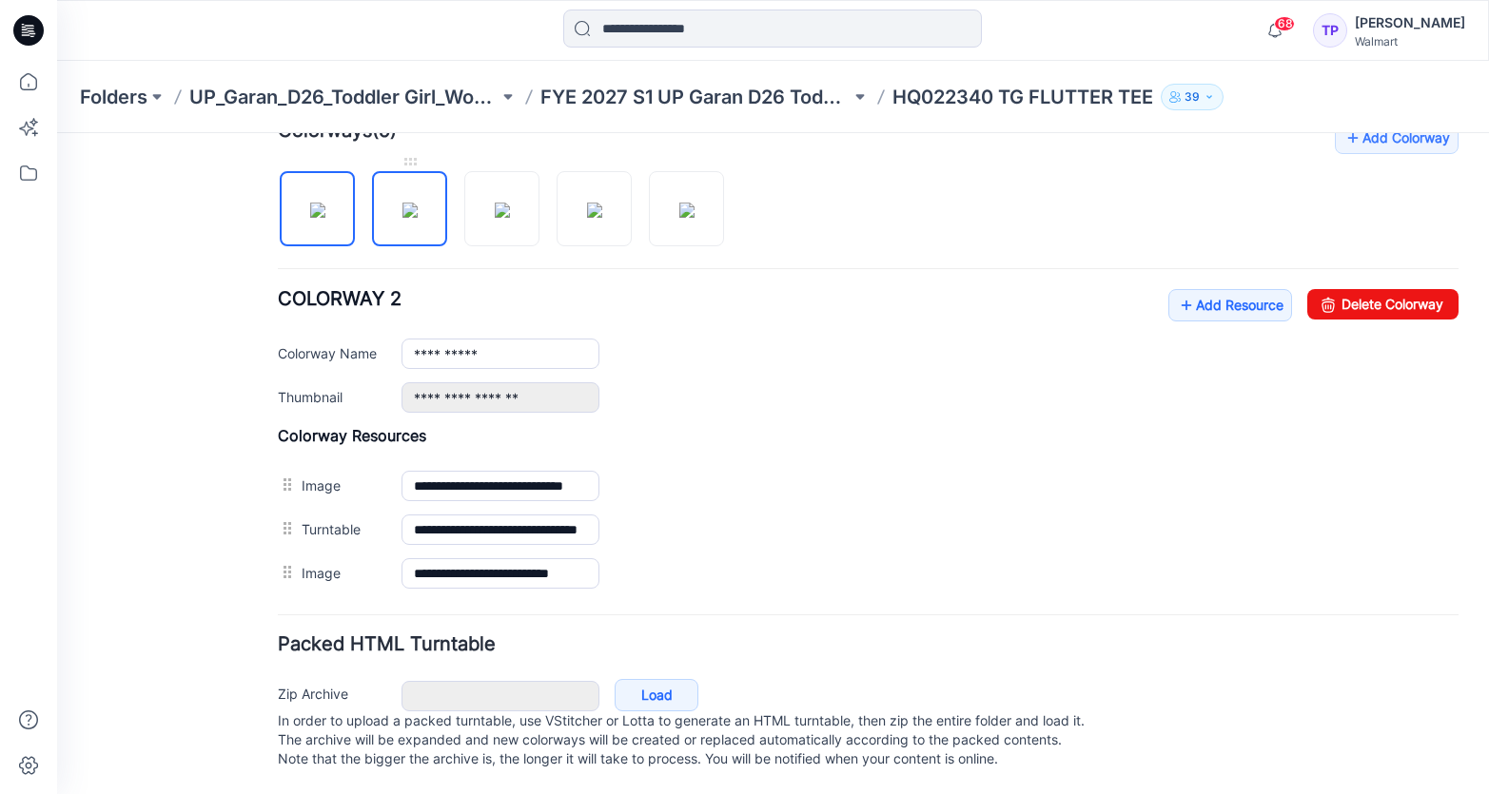
click at [404, 203] on img at bounding box center [409, 210] width 15 height 15
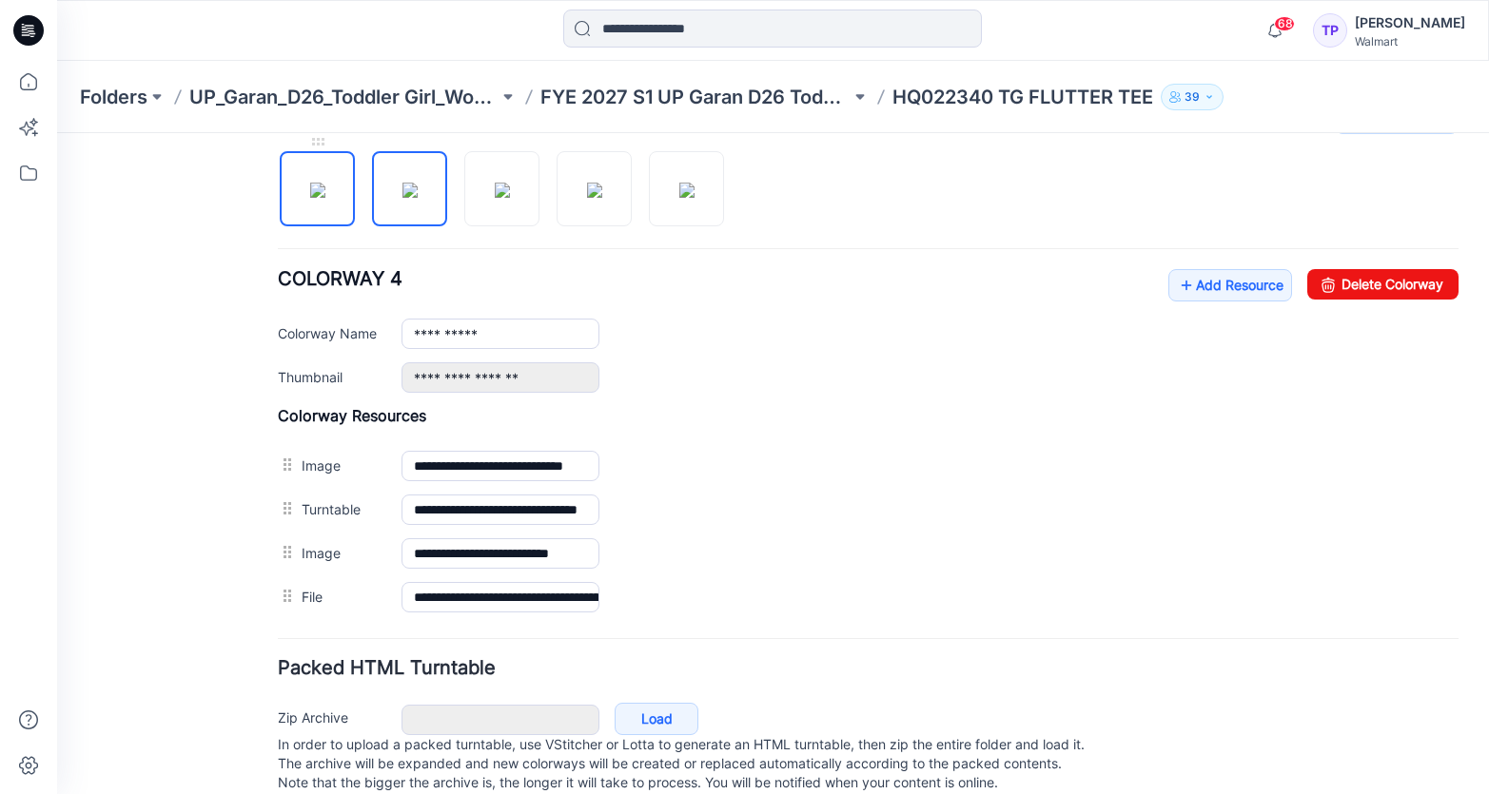
click at [310, 195] on img at bounding box center [317, 190] width 15 height 15
type input "**********"
click at [1217, 300] on link "Add Resource" at bounding box center [1230, 285] width 124 height 32
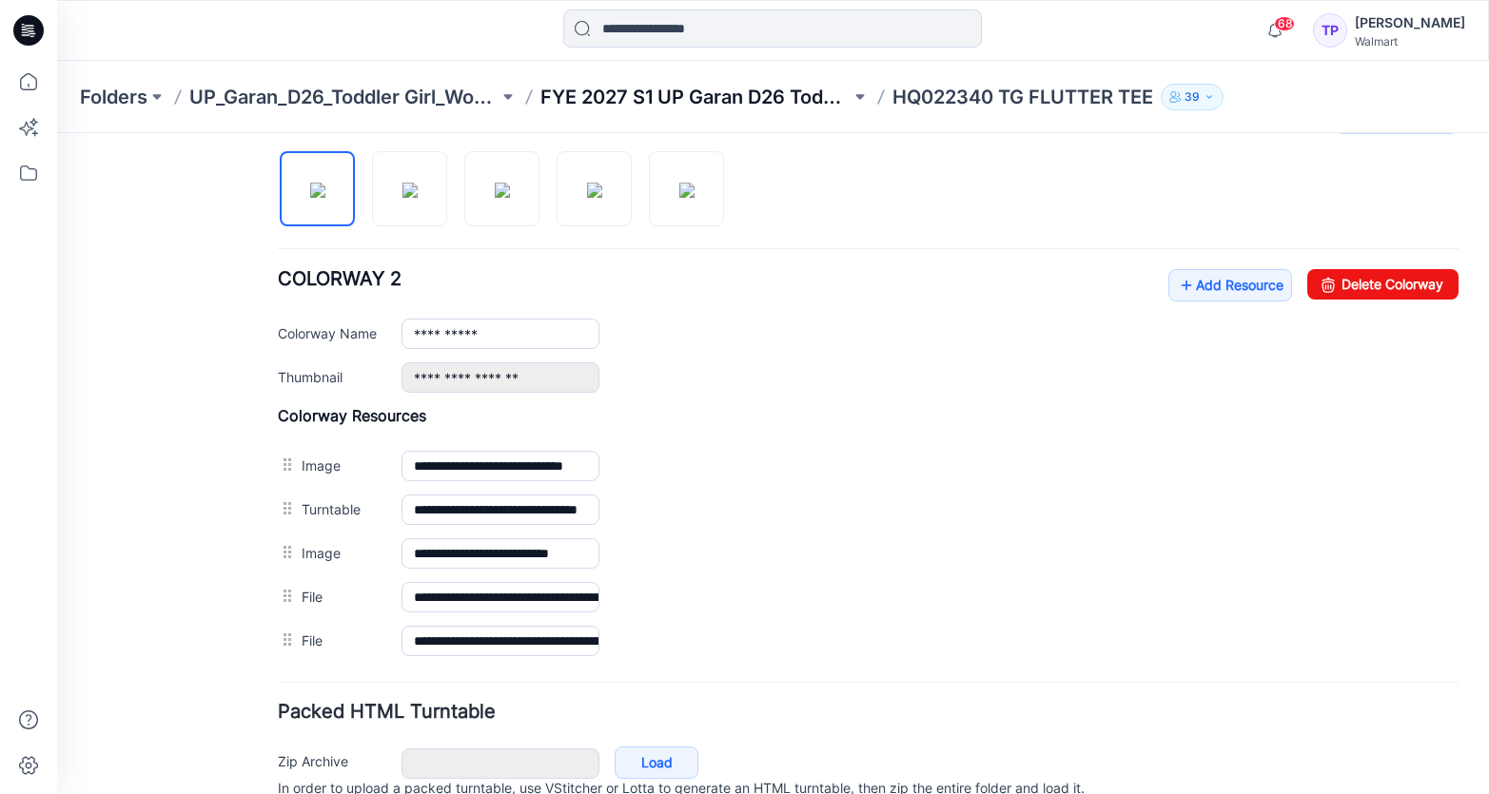
click at [657, 80] on div "Folders UP_Garan_D26_Toddler Girl_Wonder_Nation FYE 2027 S1 UP Garan D26 Toddle…" at bounding box center [773, 97] width 1432 height 72
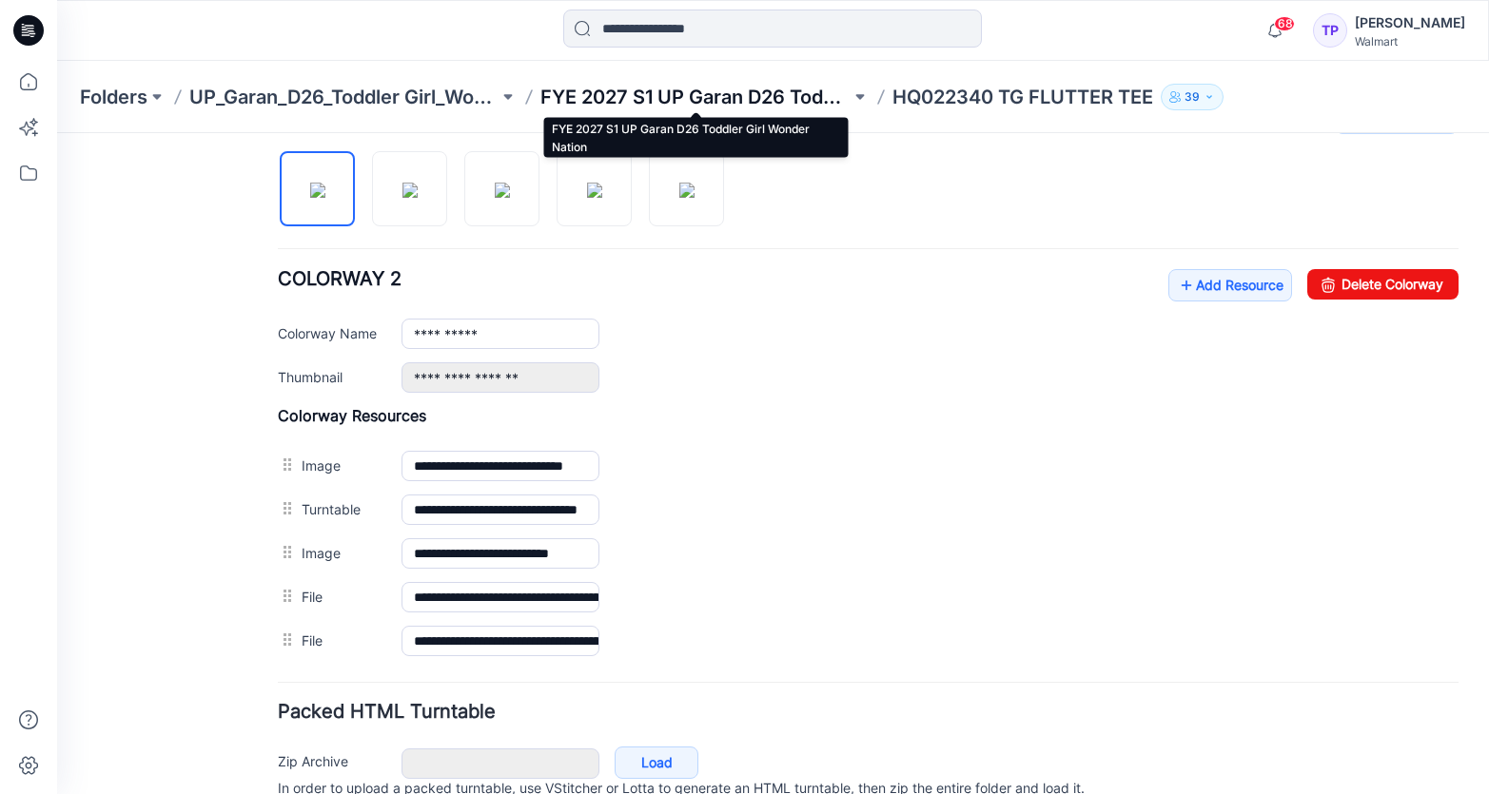
click at [659, 90] on p "FYE 2027 S1 UP Garan D26 Toddler Girl Wonder Nation" at bounding box center [694, 97] width 309 height 27
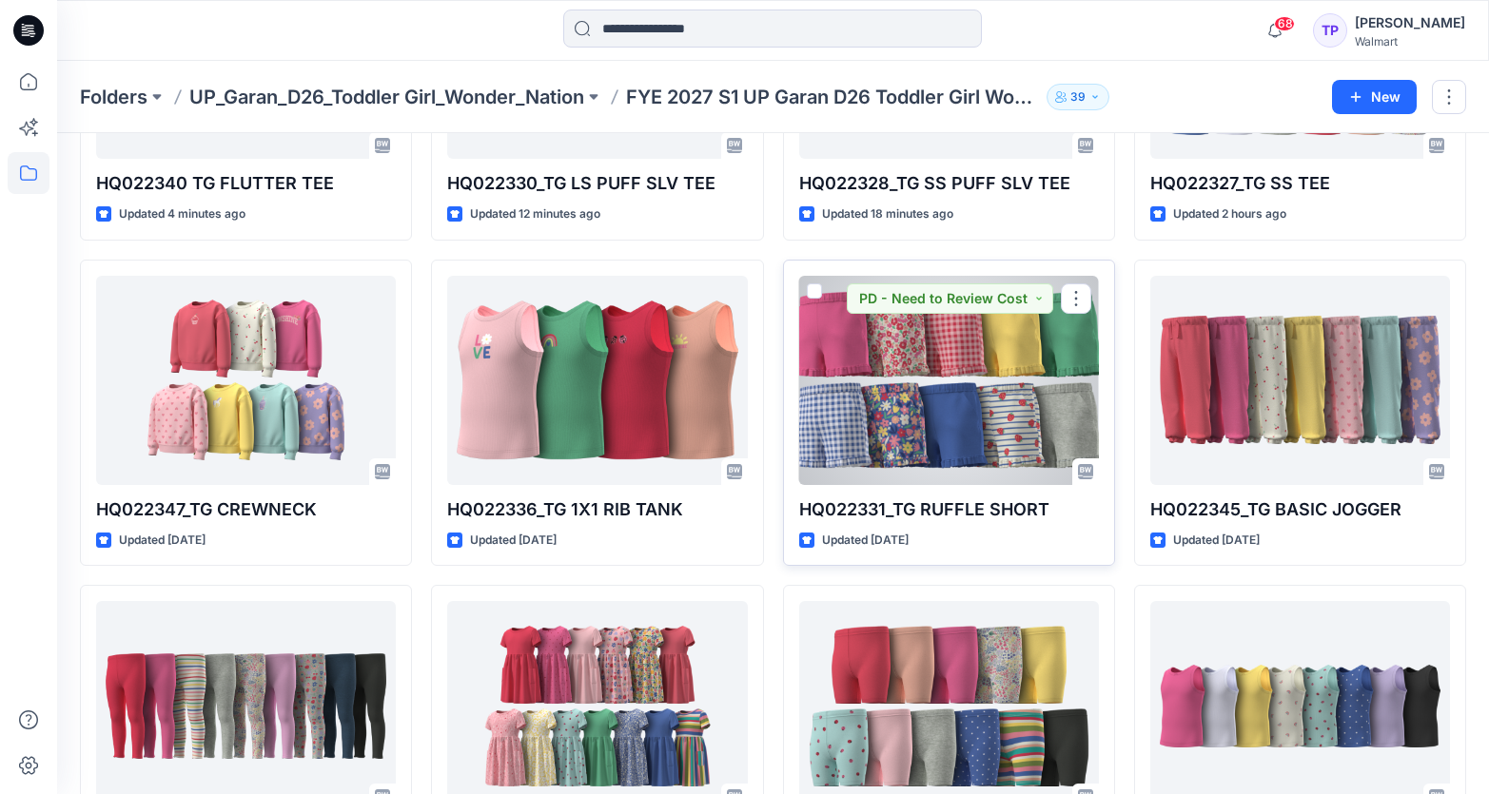
scroll to position [277, 0]
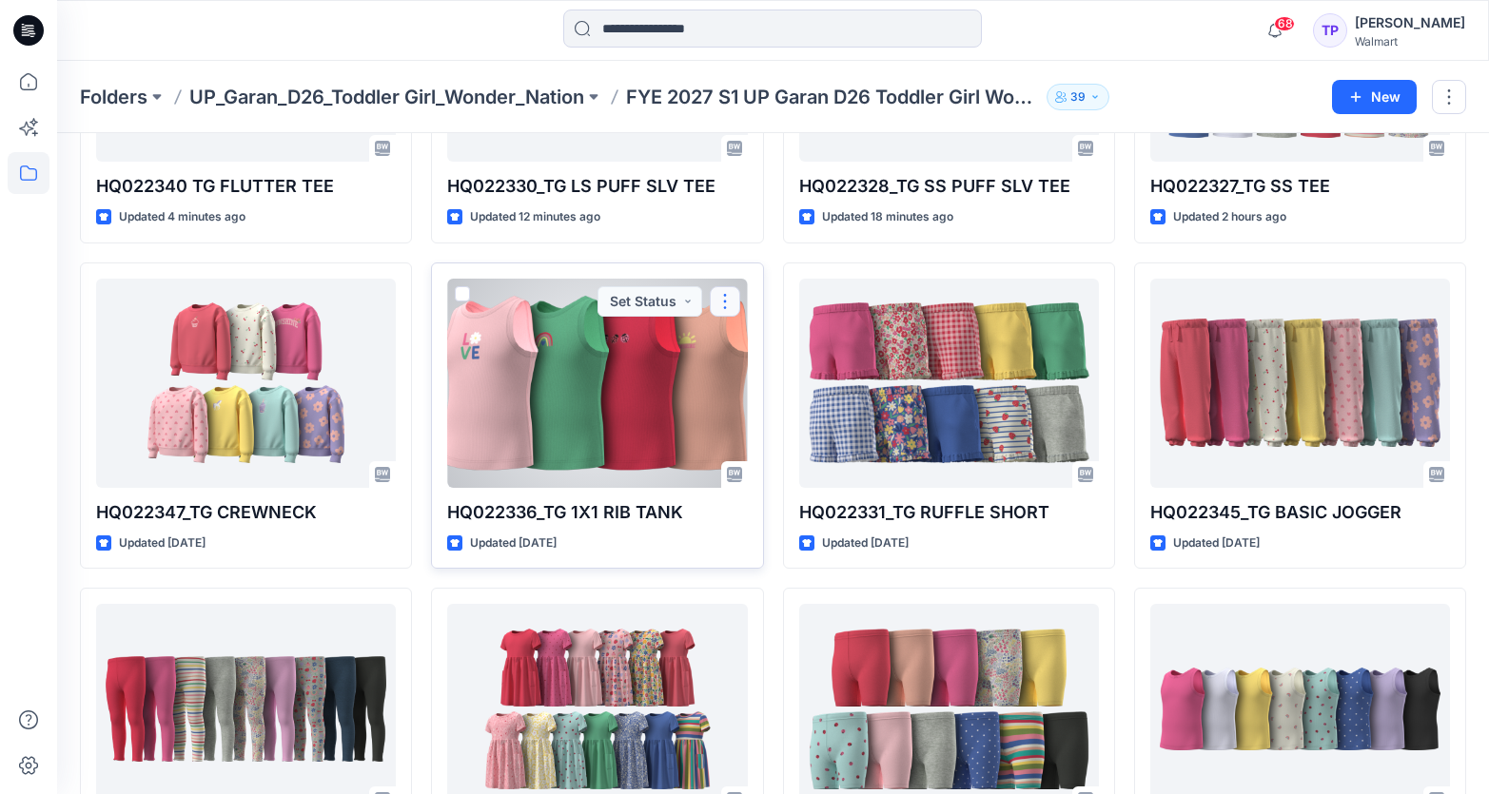
click at [722, 304] on button "button" at bounding box center [725, 301] width 30 height 30
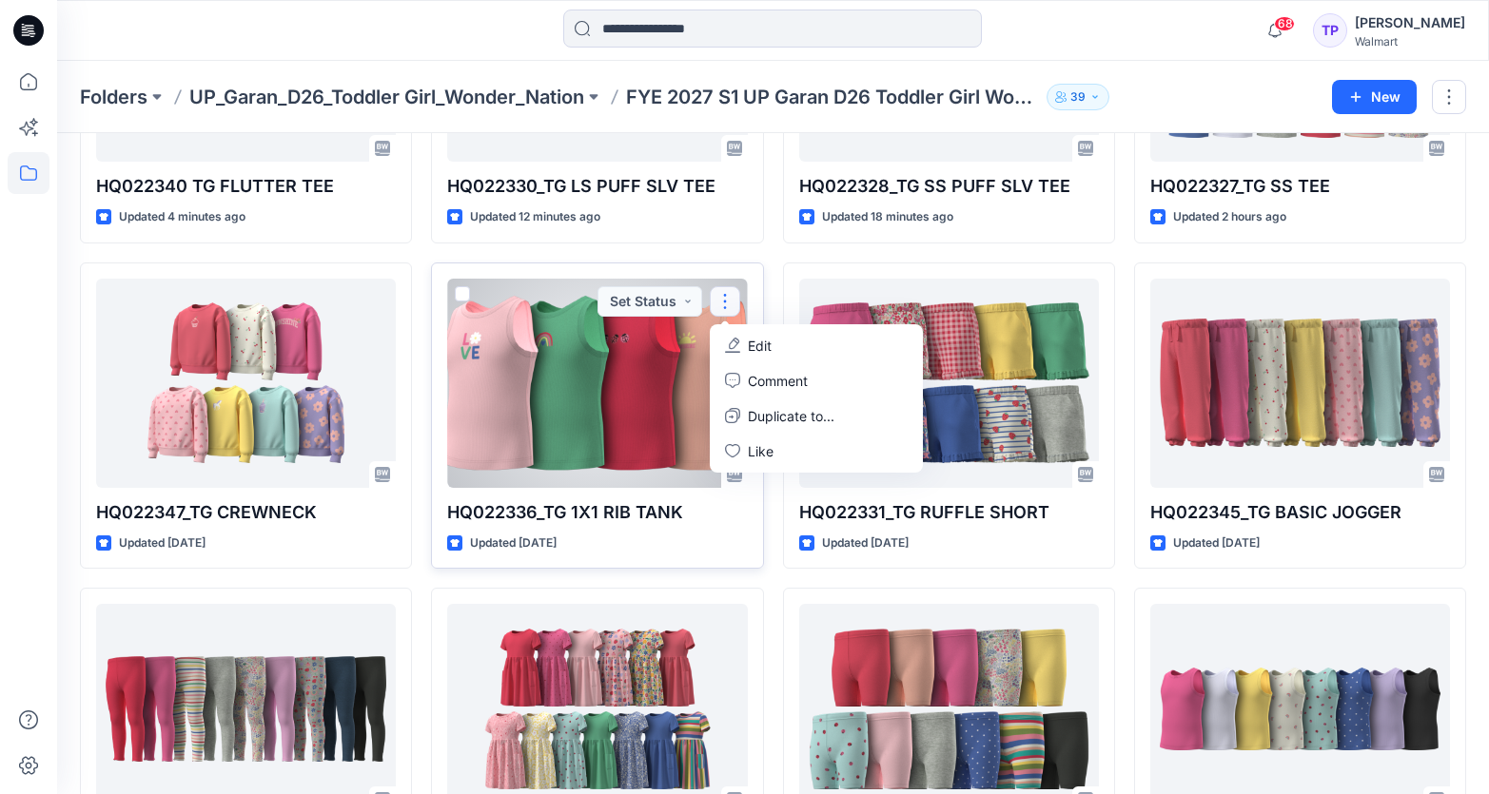
click at [784, 350] on button "Edit" at bounding box center [815, 345] width 205 height 35
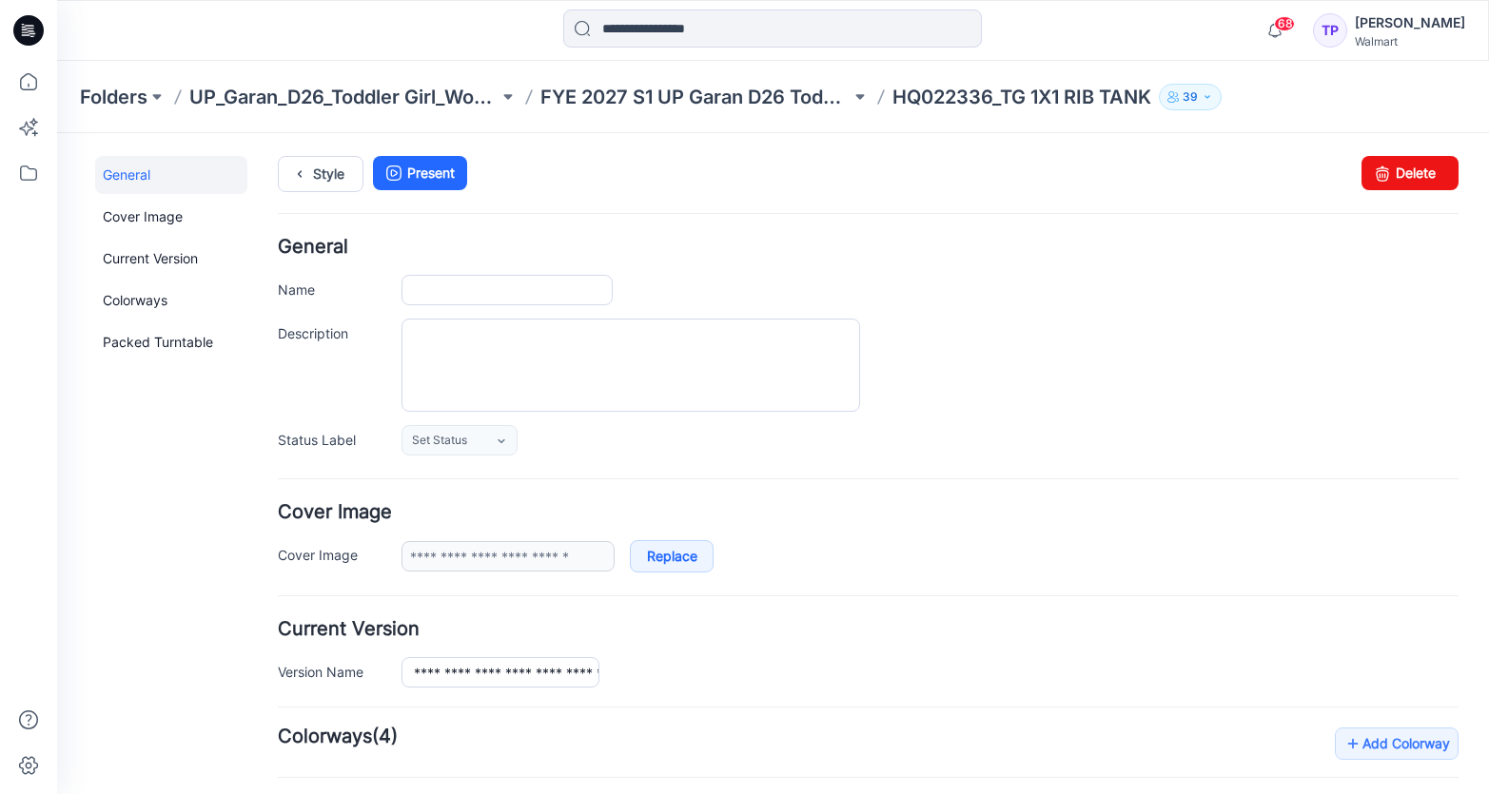
type input "**********"
type input "******"
type input "**********"
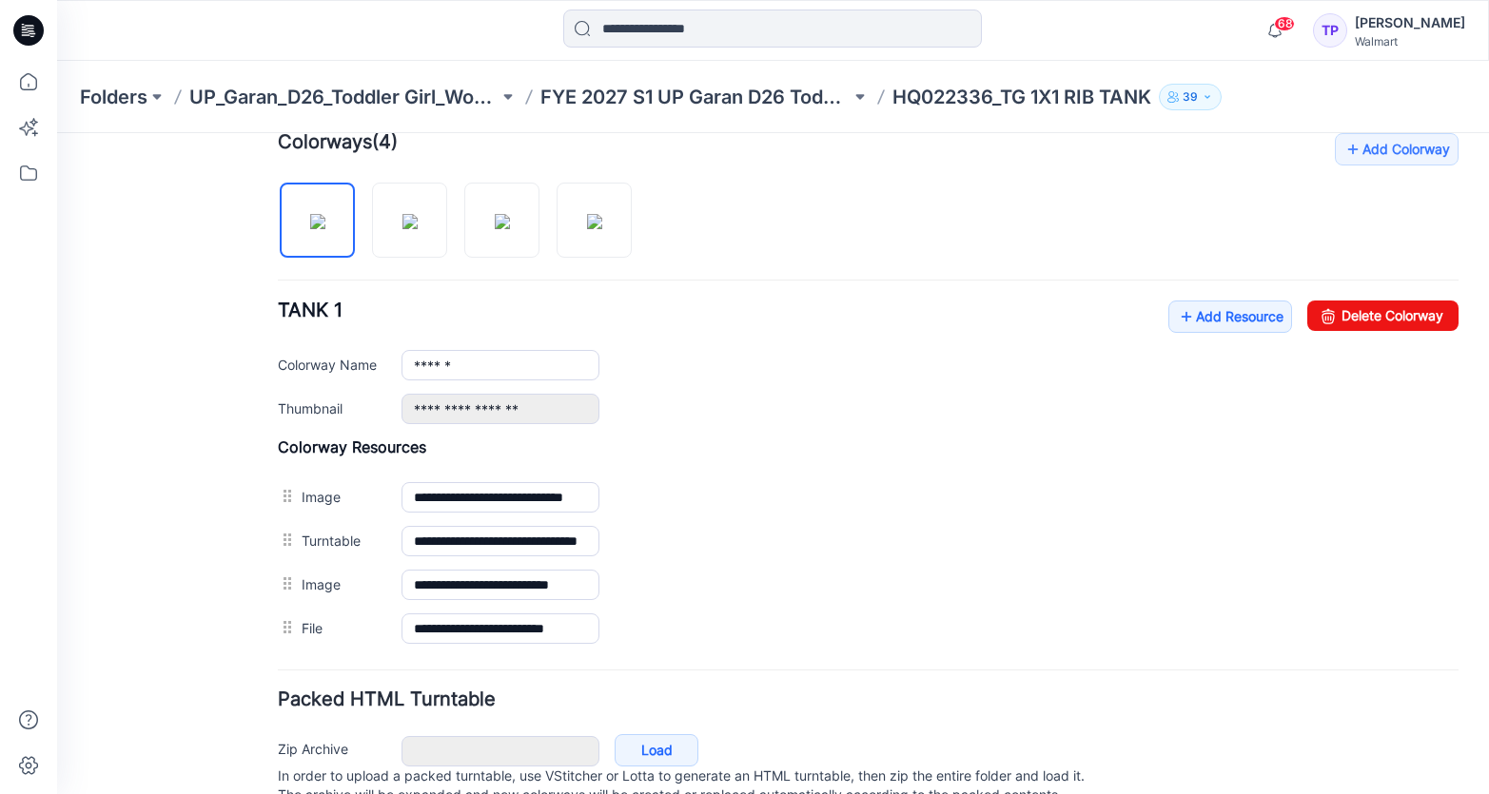
scroll to position [595, 0]
click at [1258, 310] on link "Add Resource" at bounding box center [1230, 316] width 124 height 32
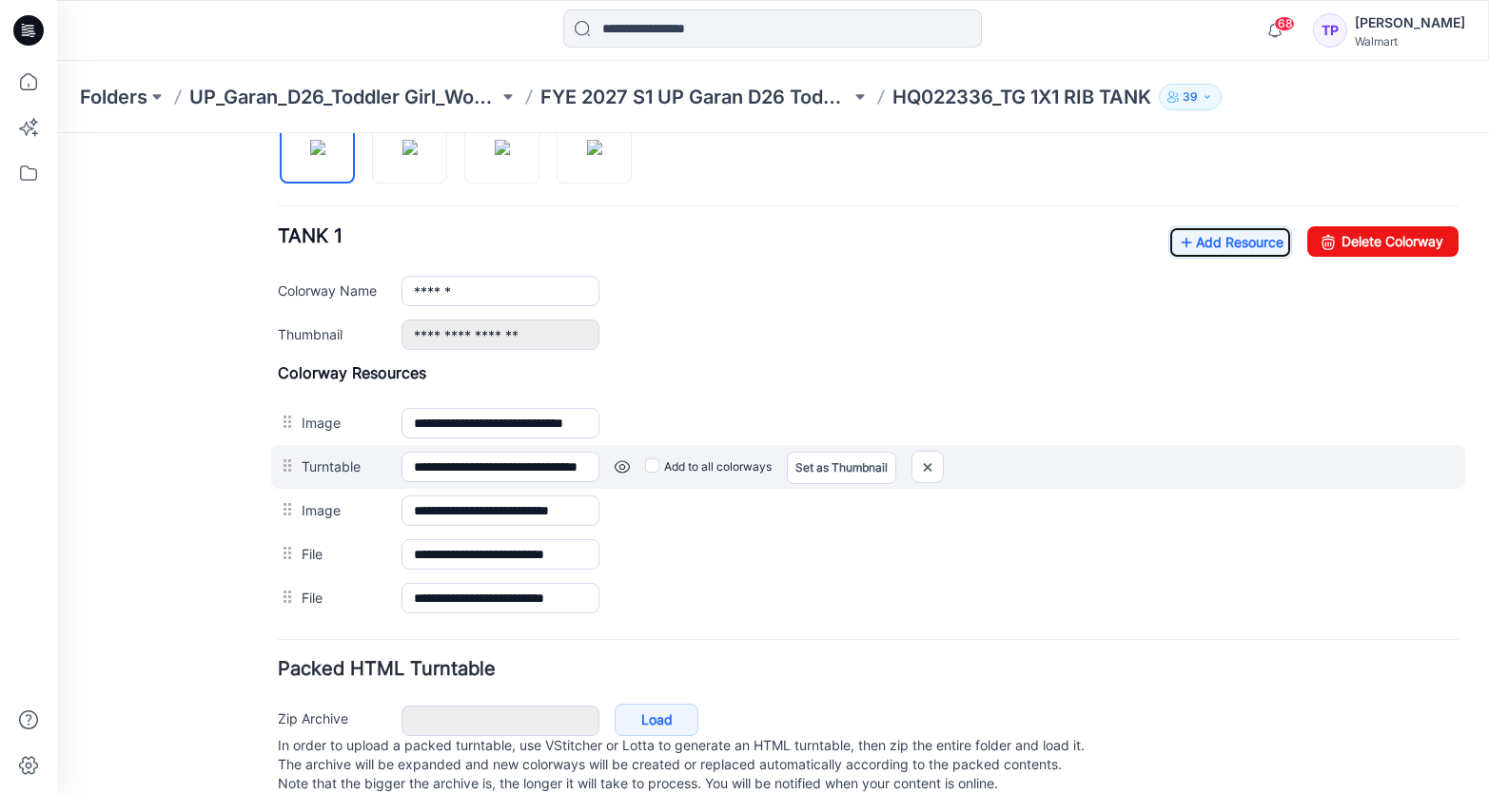
scroll to position [674, 0]
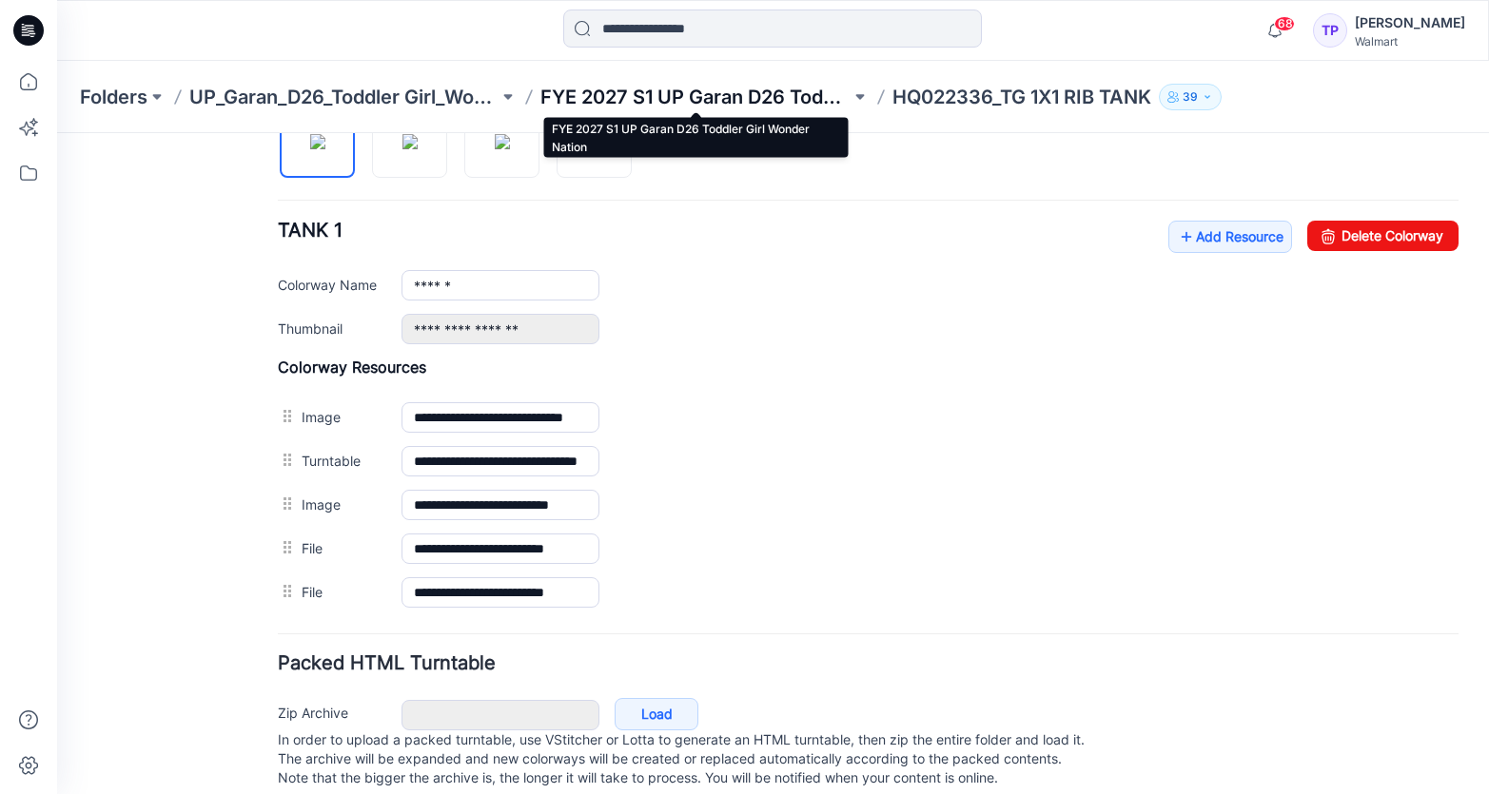
click at [668, 90] on p "FYE 2027 S1 UP Garan D26 Toddler Girl Wonder Nation" at bounding box center [694, 97] width 309 height 27
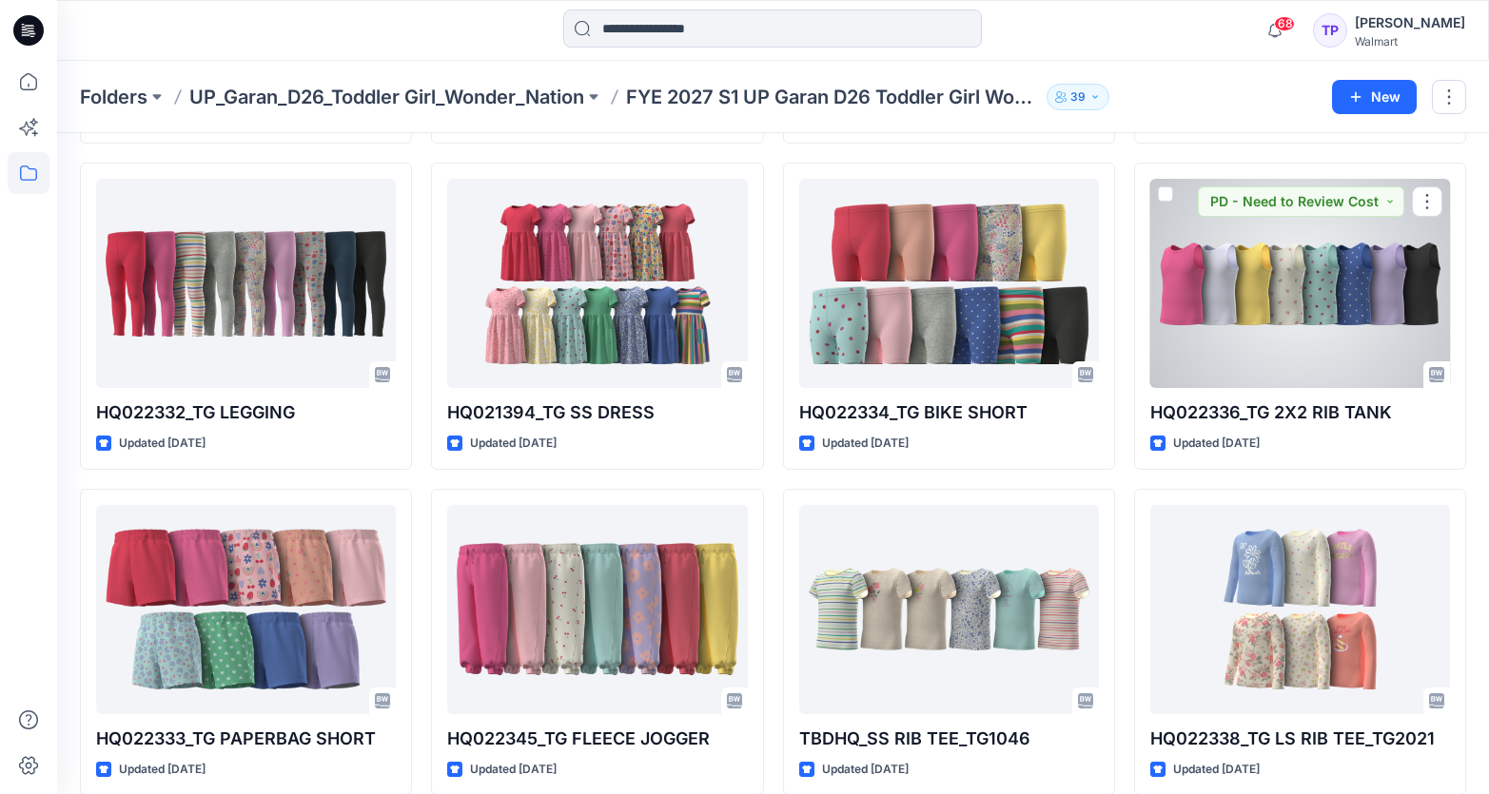
scroll to position [723, 0]
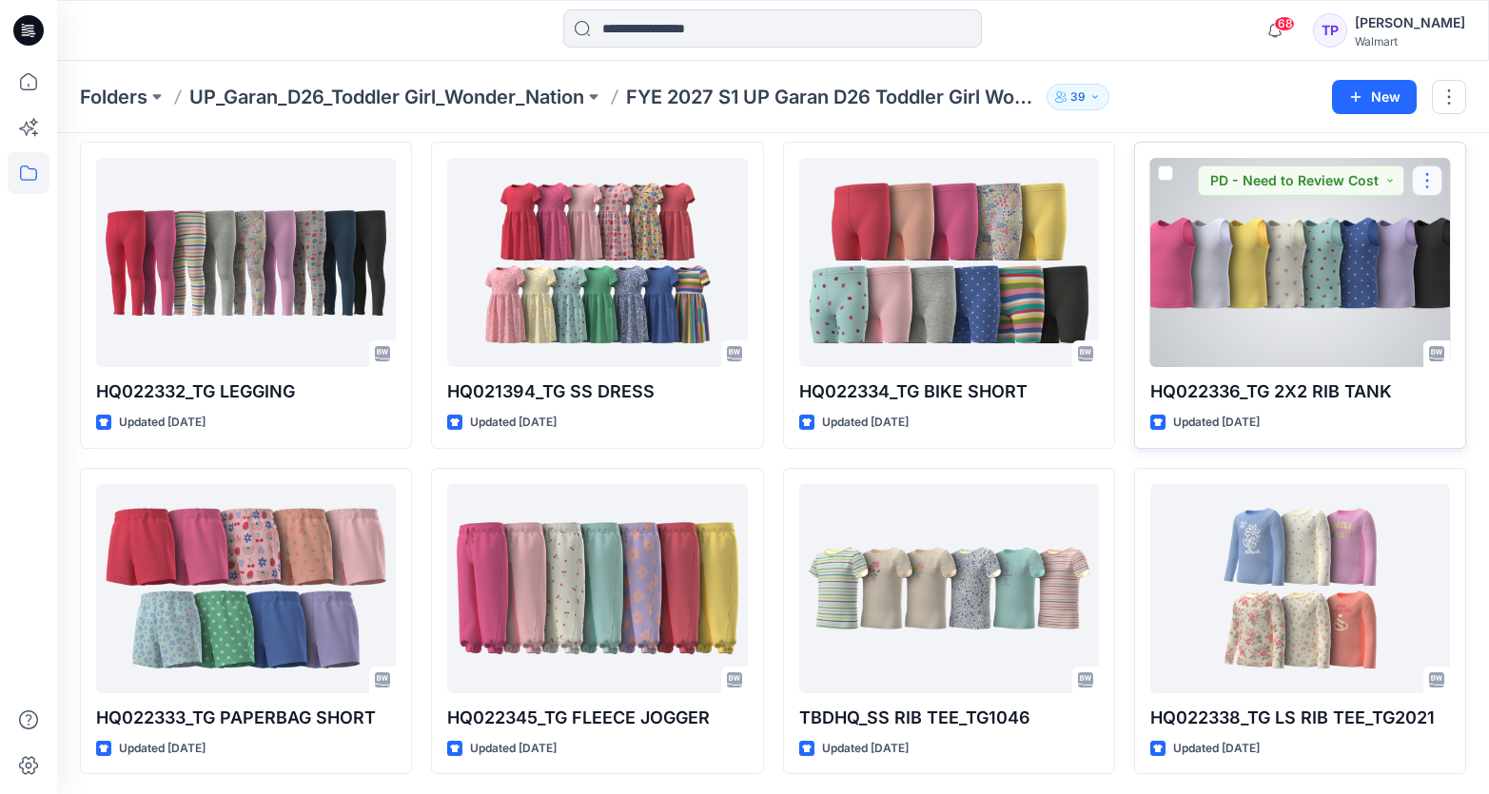
click at [1423, 176] on button "button" at bounding box center [1427, 181] width 30 height 30
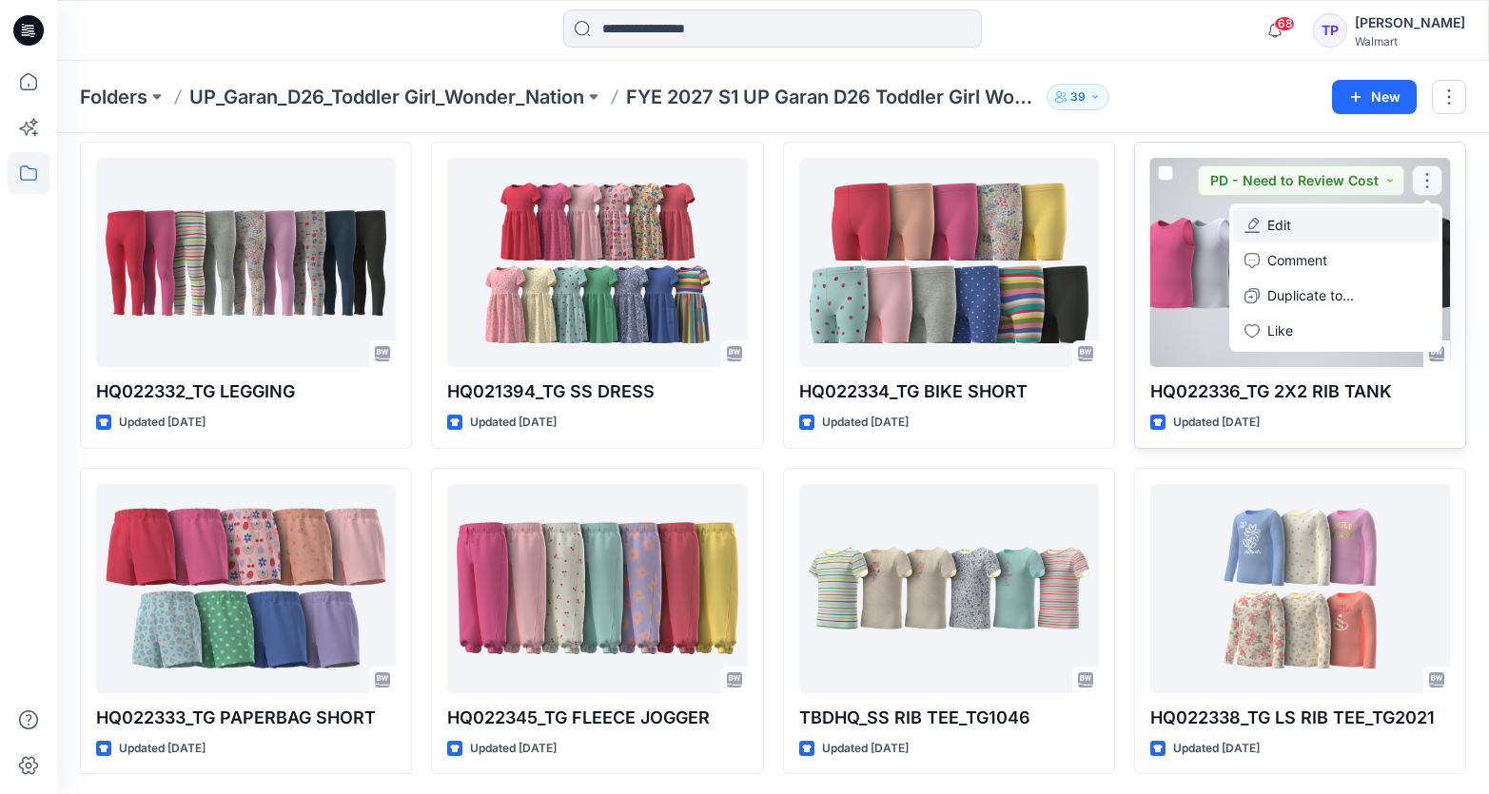
click at [1334, 231] on button "Edit" at bounding box center [1335, 224] width 205 height 35
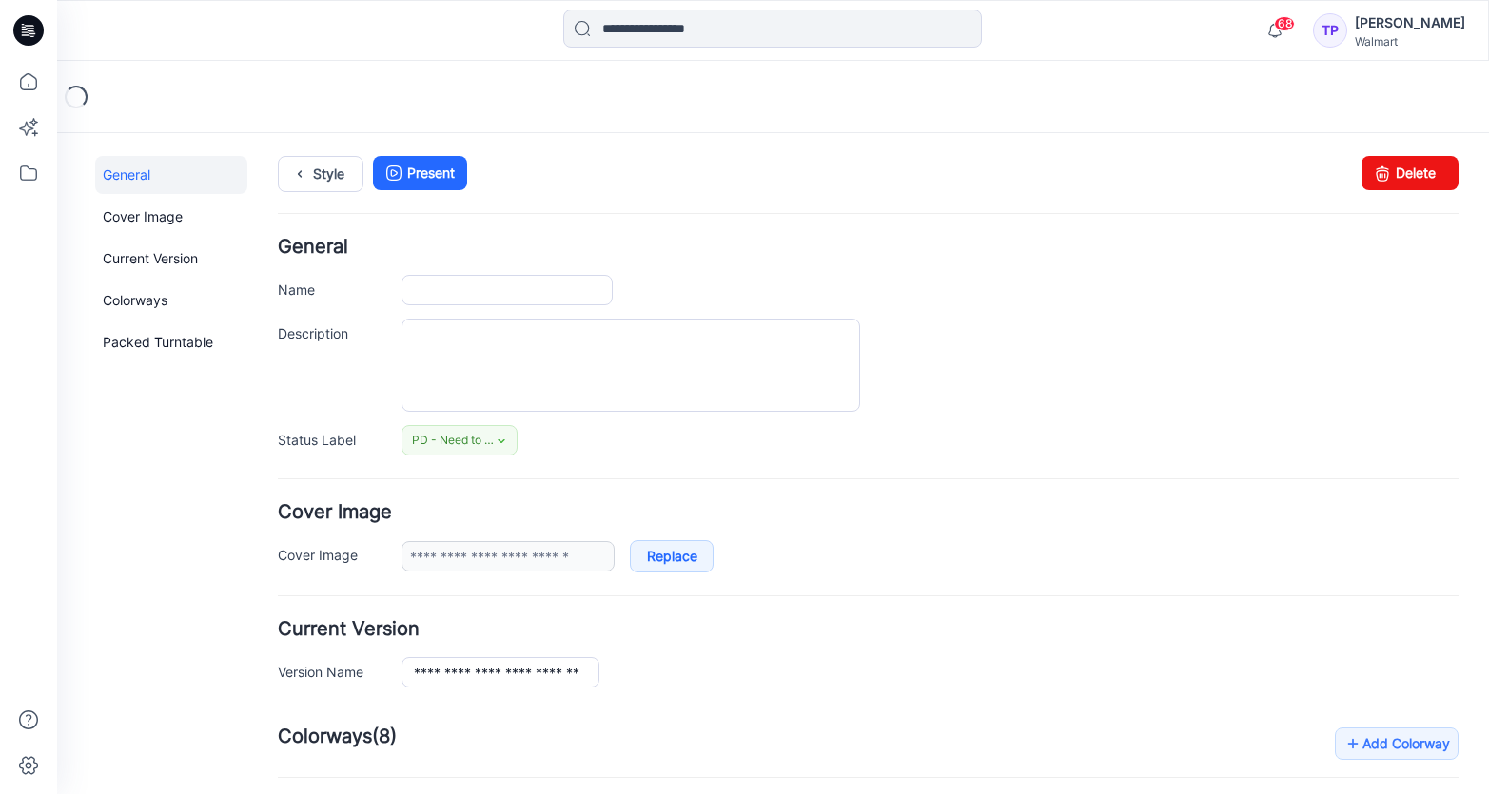
type input "**********"
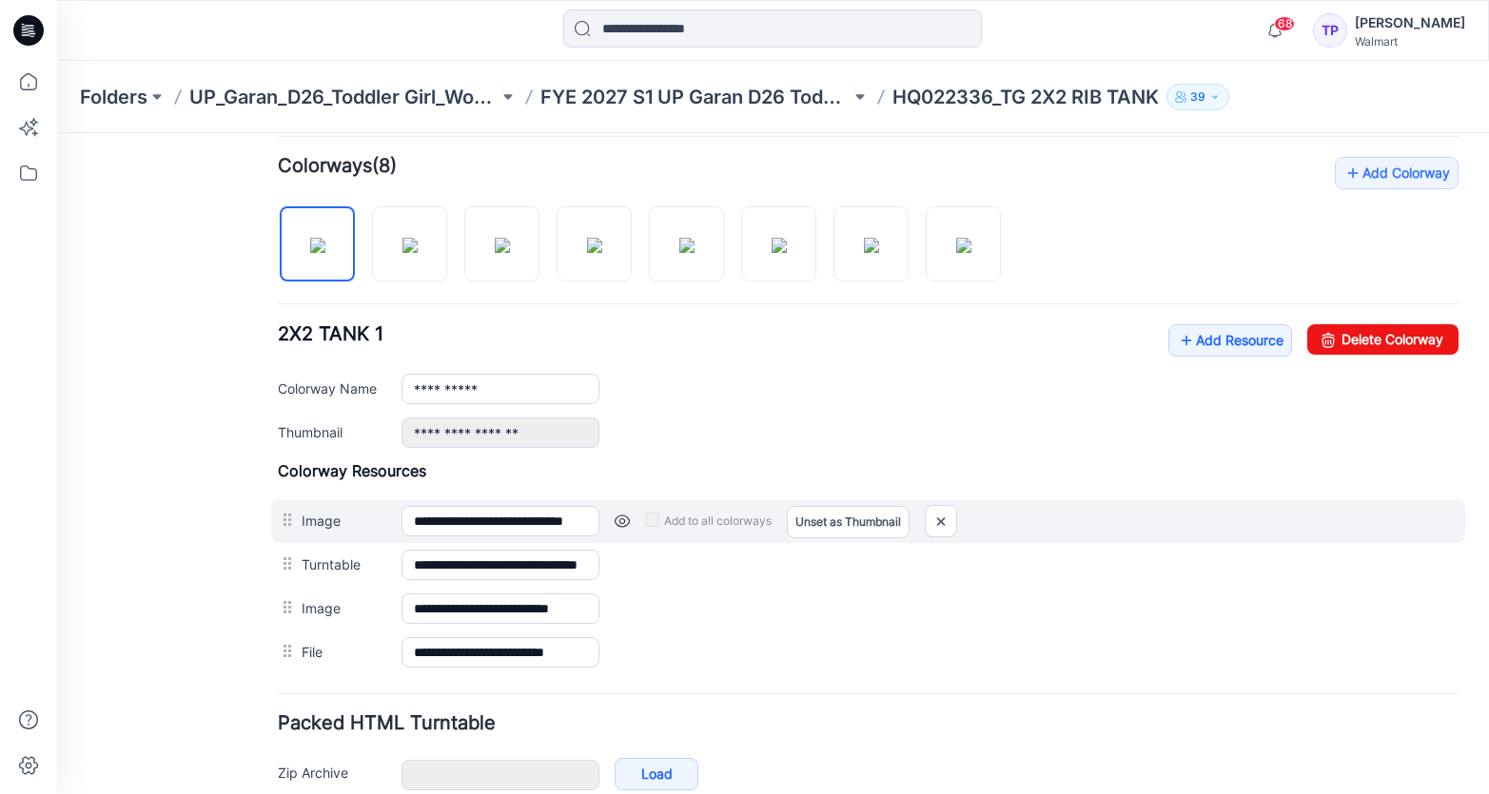
scroll to position [591, 0]
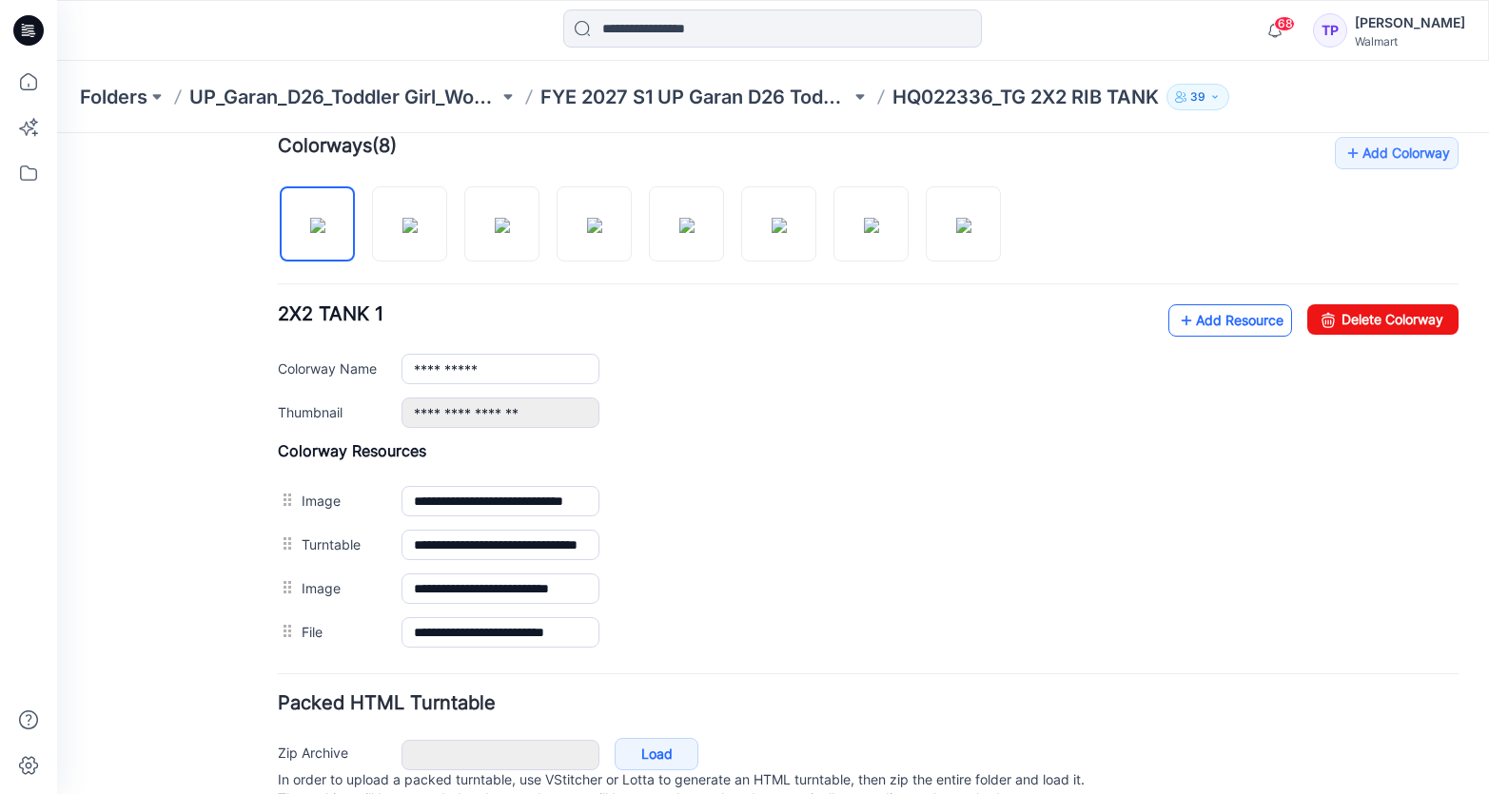
click at [1213, 322] on link "Add Resource" at bounding box center [1230, 320] width 124 height 32
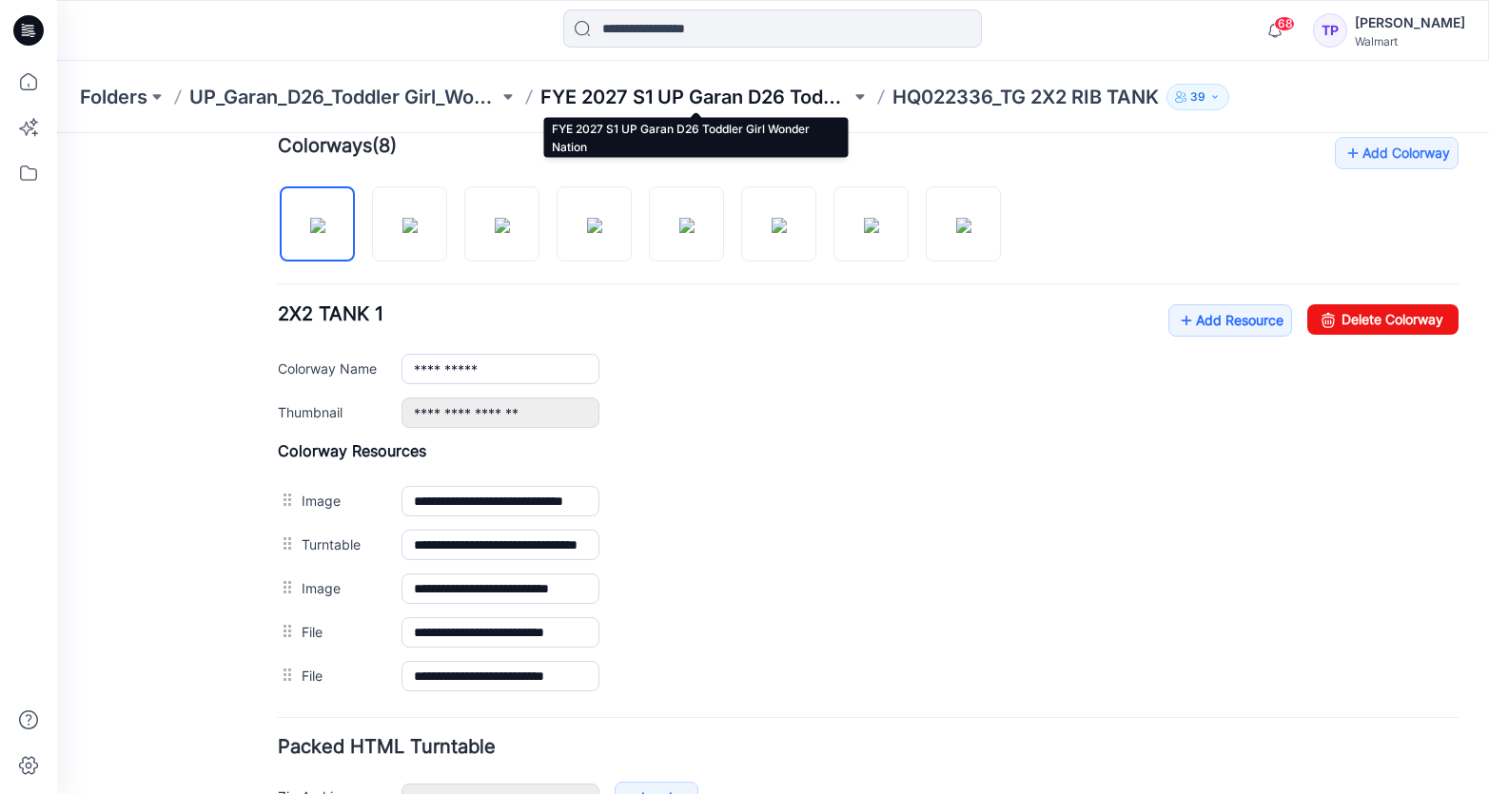
click at [730, 102] on p "FYE 2027 S1 UP Garan D26 Toddler Girl Wonder Nation" at bounding box center [694, 97] width 309 height 27
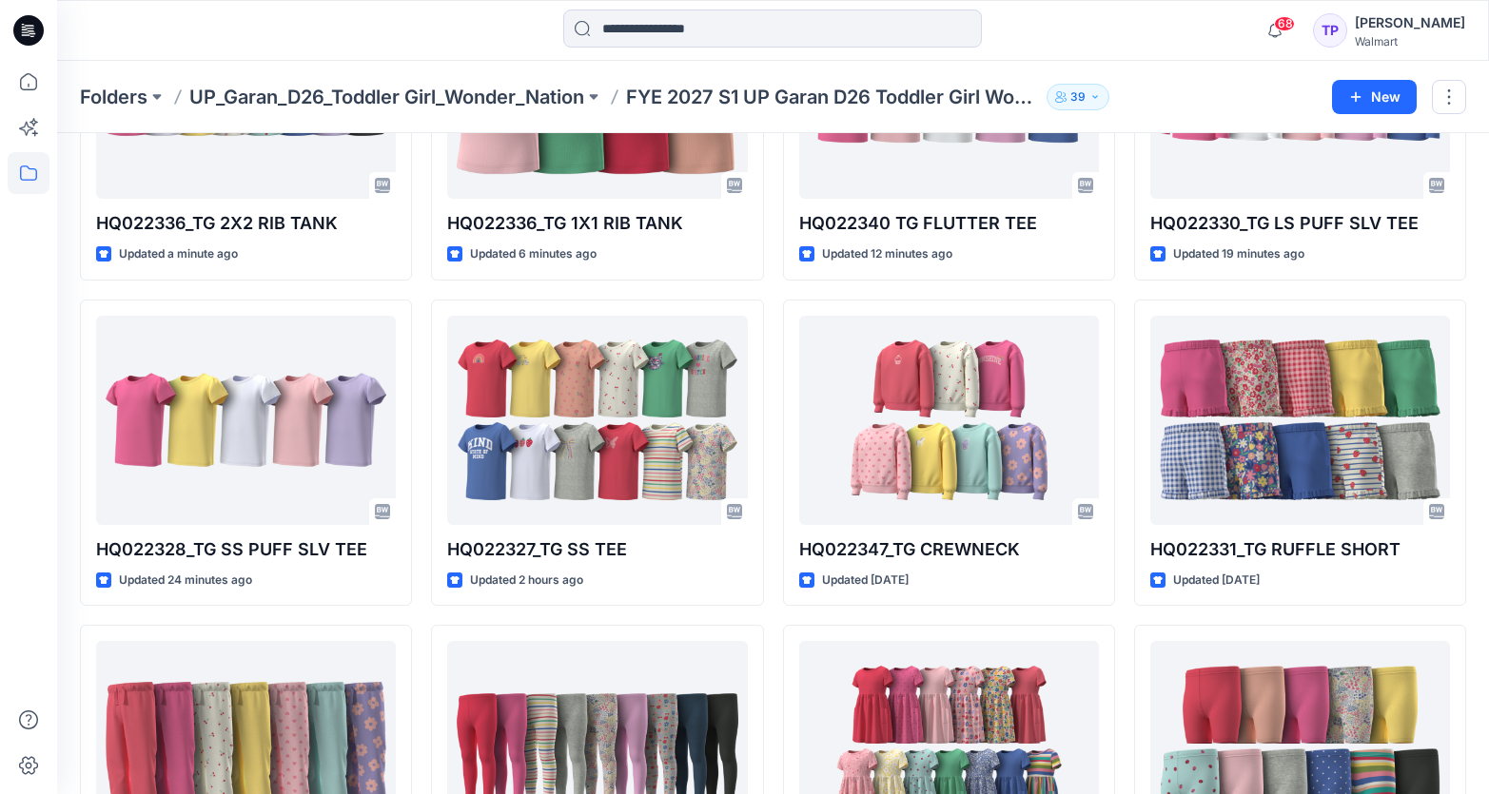
scroll to position [347, 0]
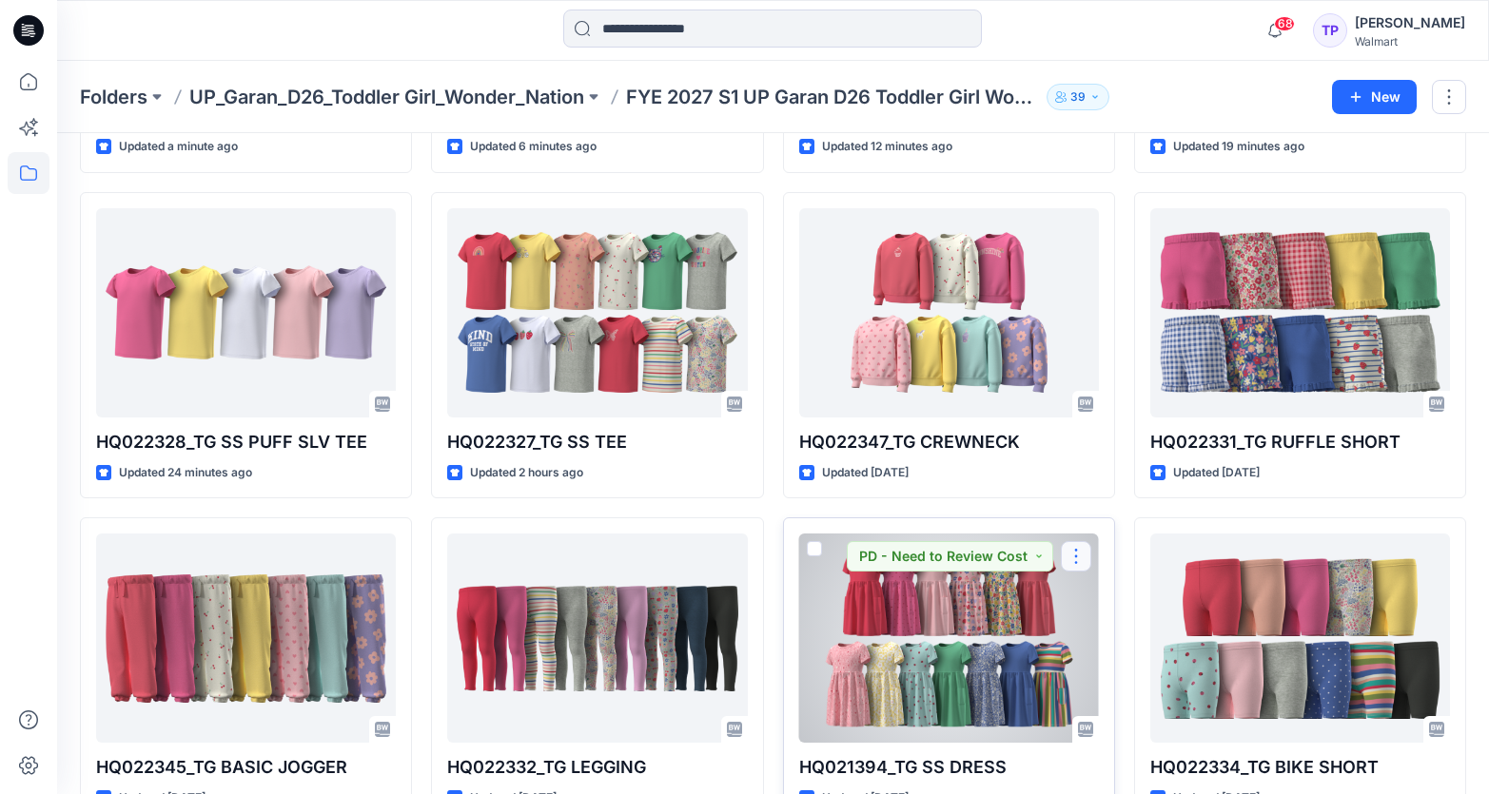
click at [1082, 549] on button "button" at bounding box center [1076, 556] width 30 height 30
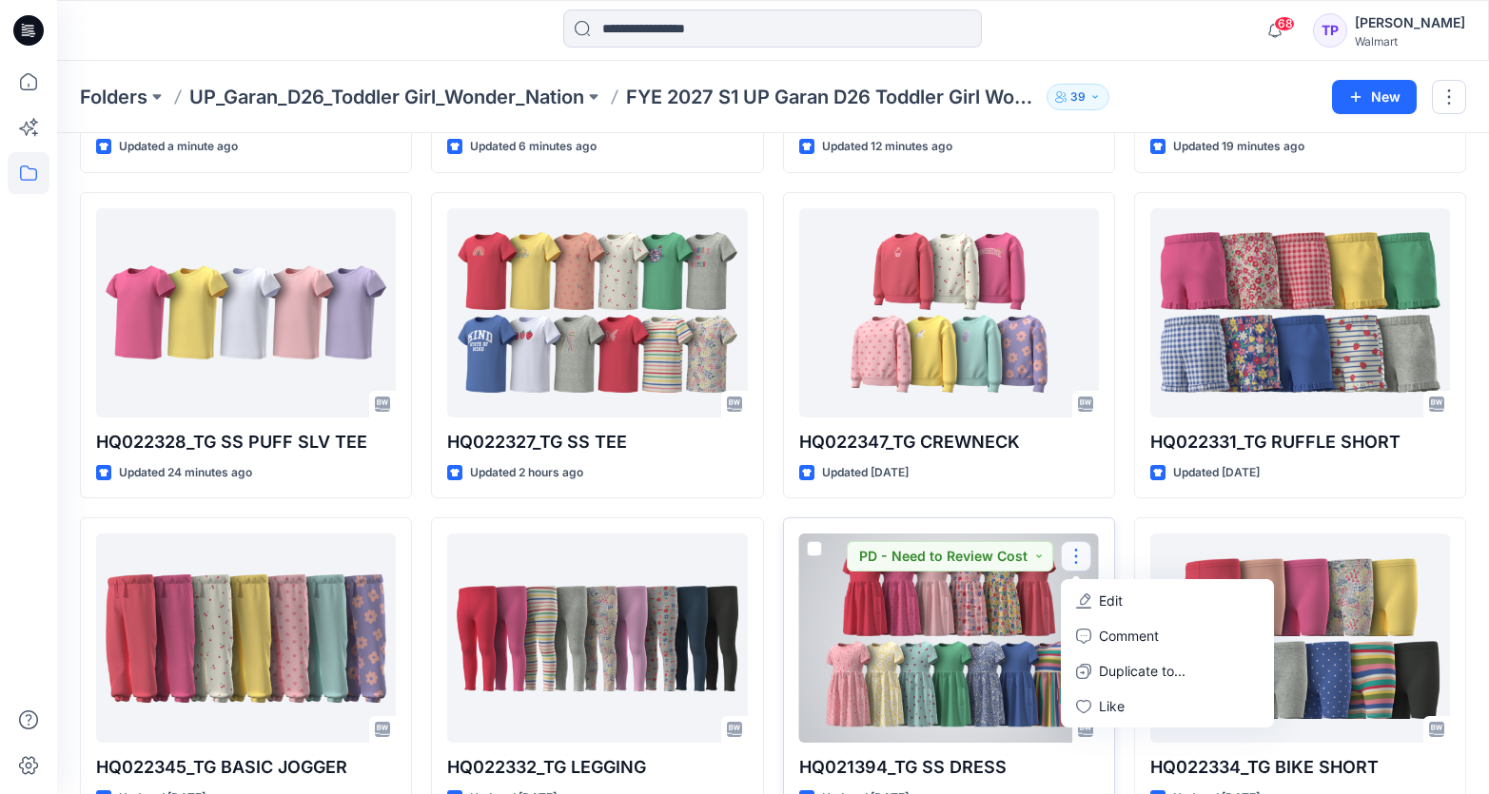
click at [1107, 599] on p "Edit" at bounding box center [1111, 601] width 24 height 20
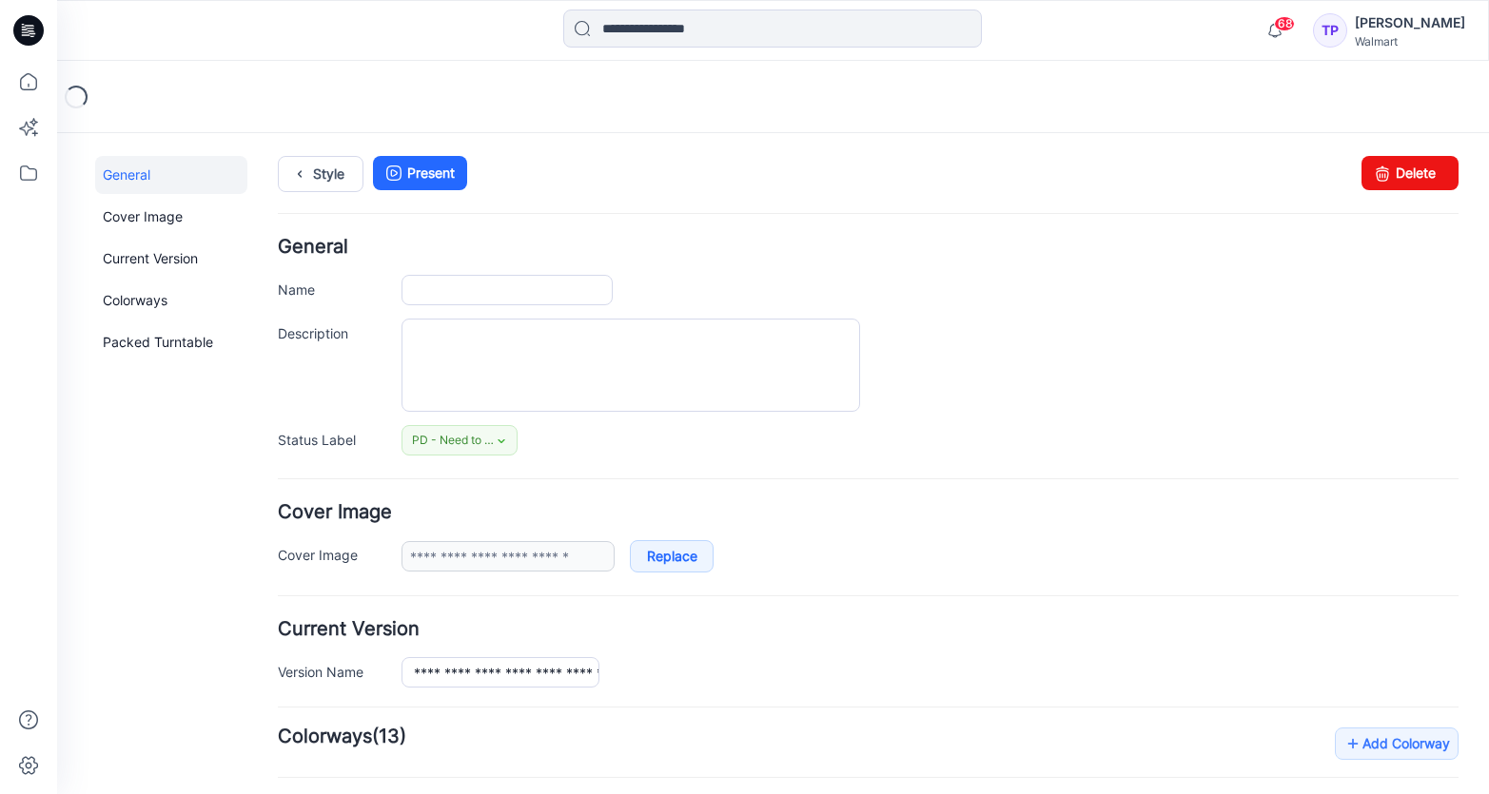
type input "**********"
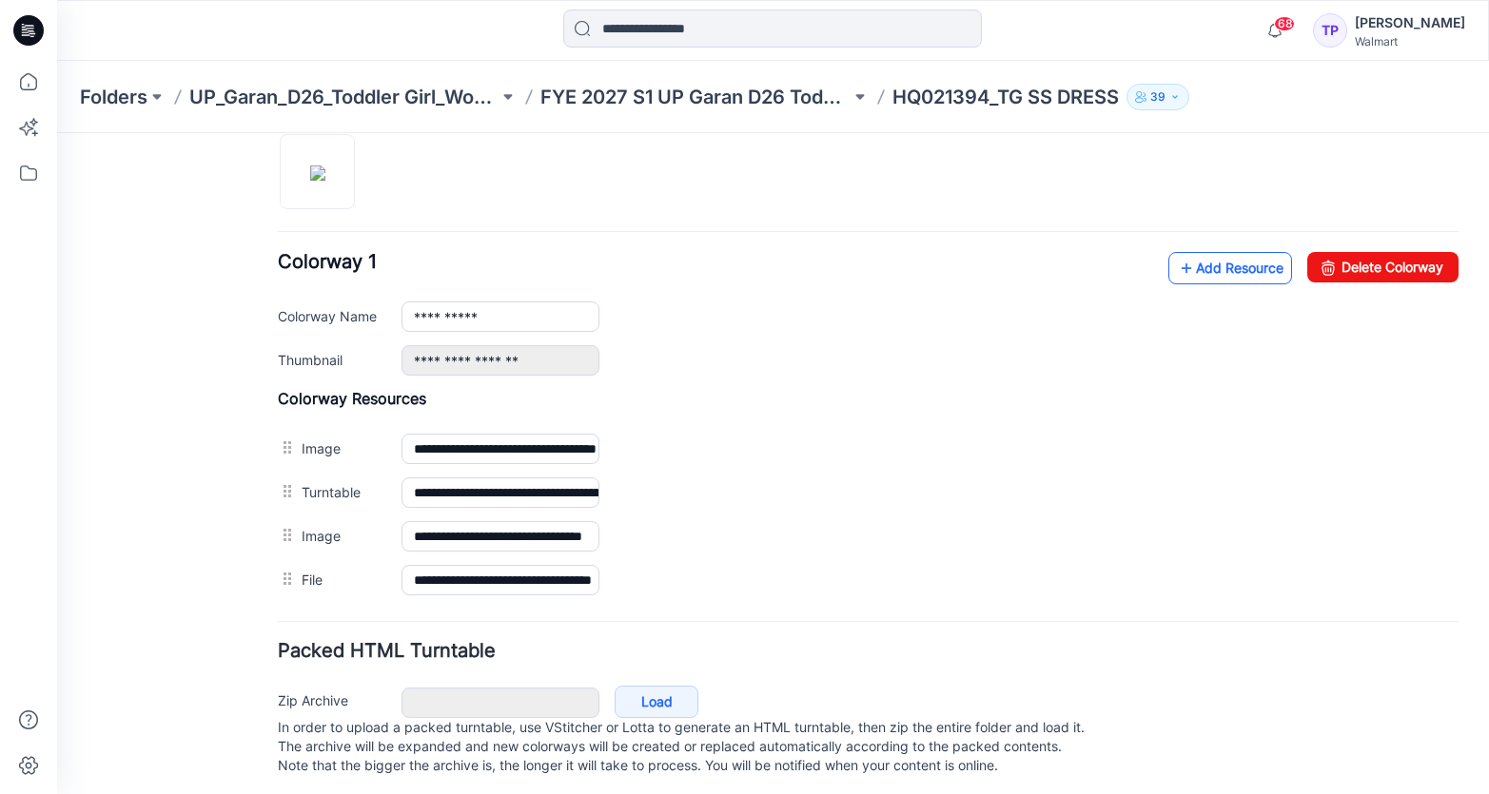
scroll to position [763, 0]
click at [1269, 278] on link "Add Resource" at bounding box center [1230, 267] width 124 height 32
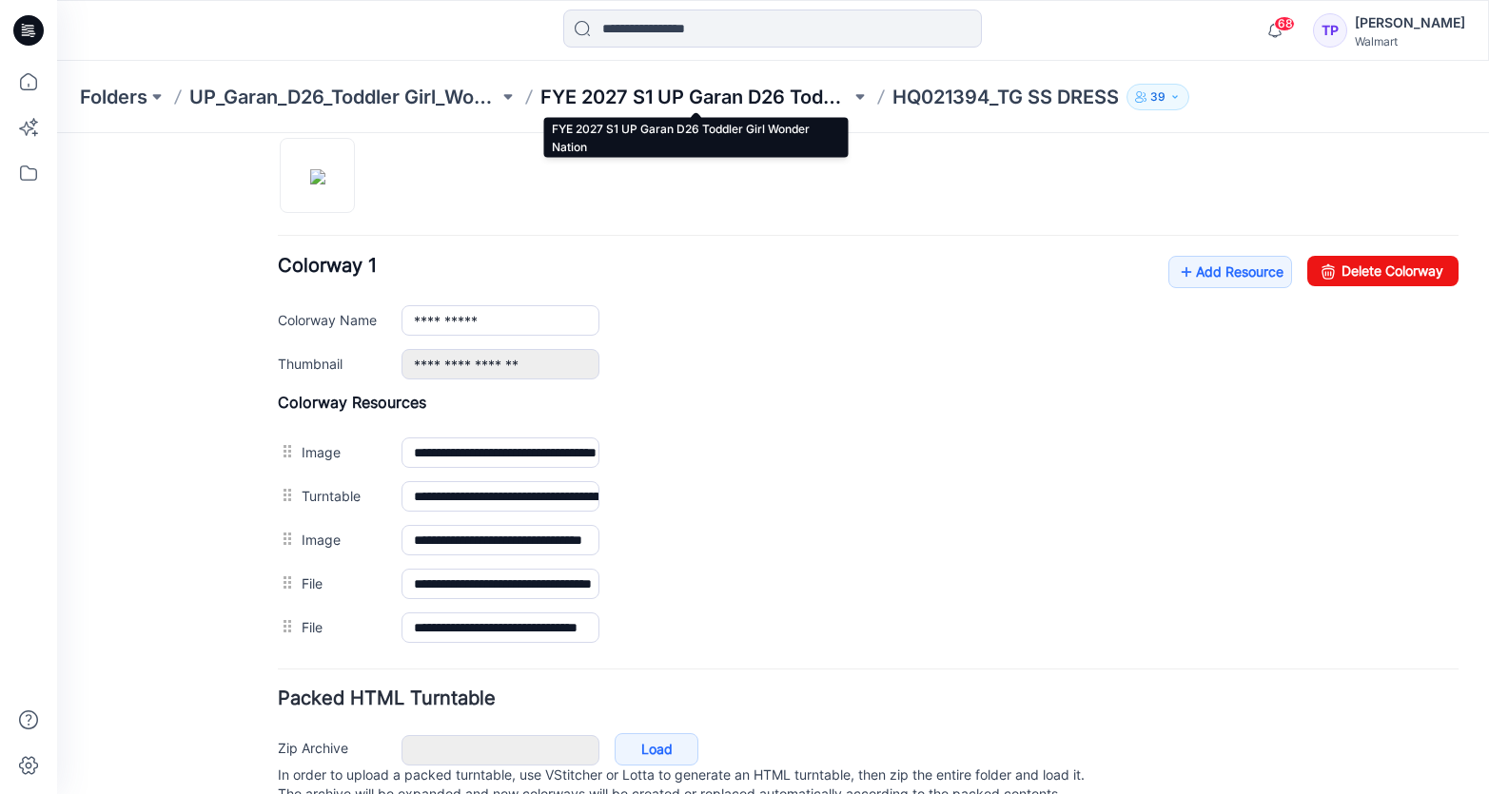
click at [704, 94] on p "FYE 2027 S1 UP Garan D26 Toddler Girl Wonder Nation" at bounding box center [694, 97] width 309 height 27
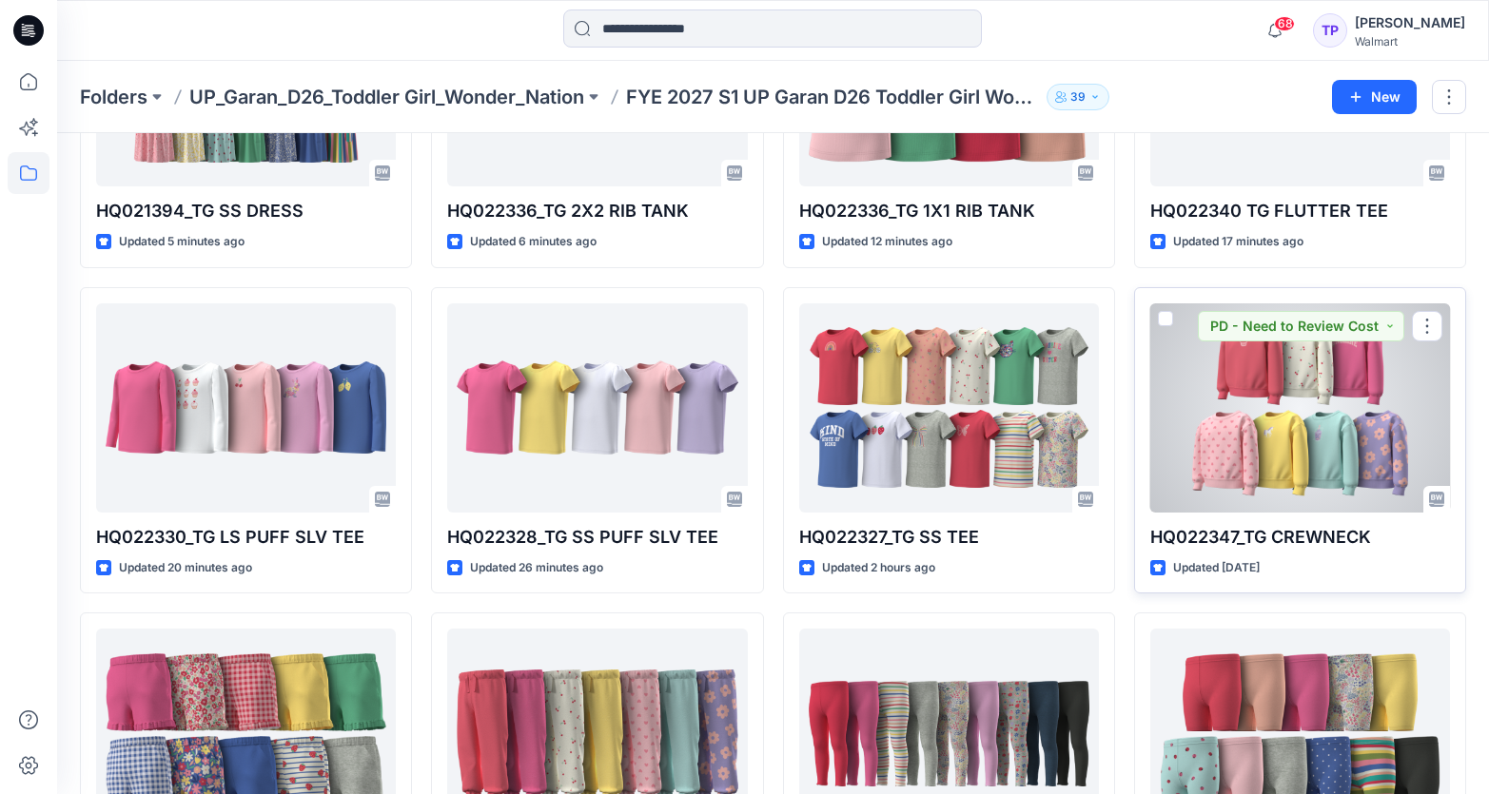
scroll to position [244, 0]
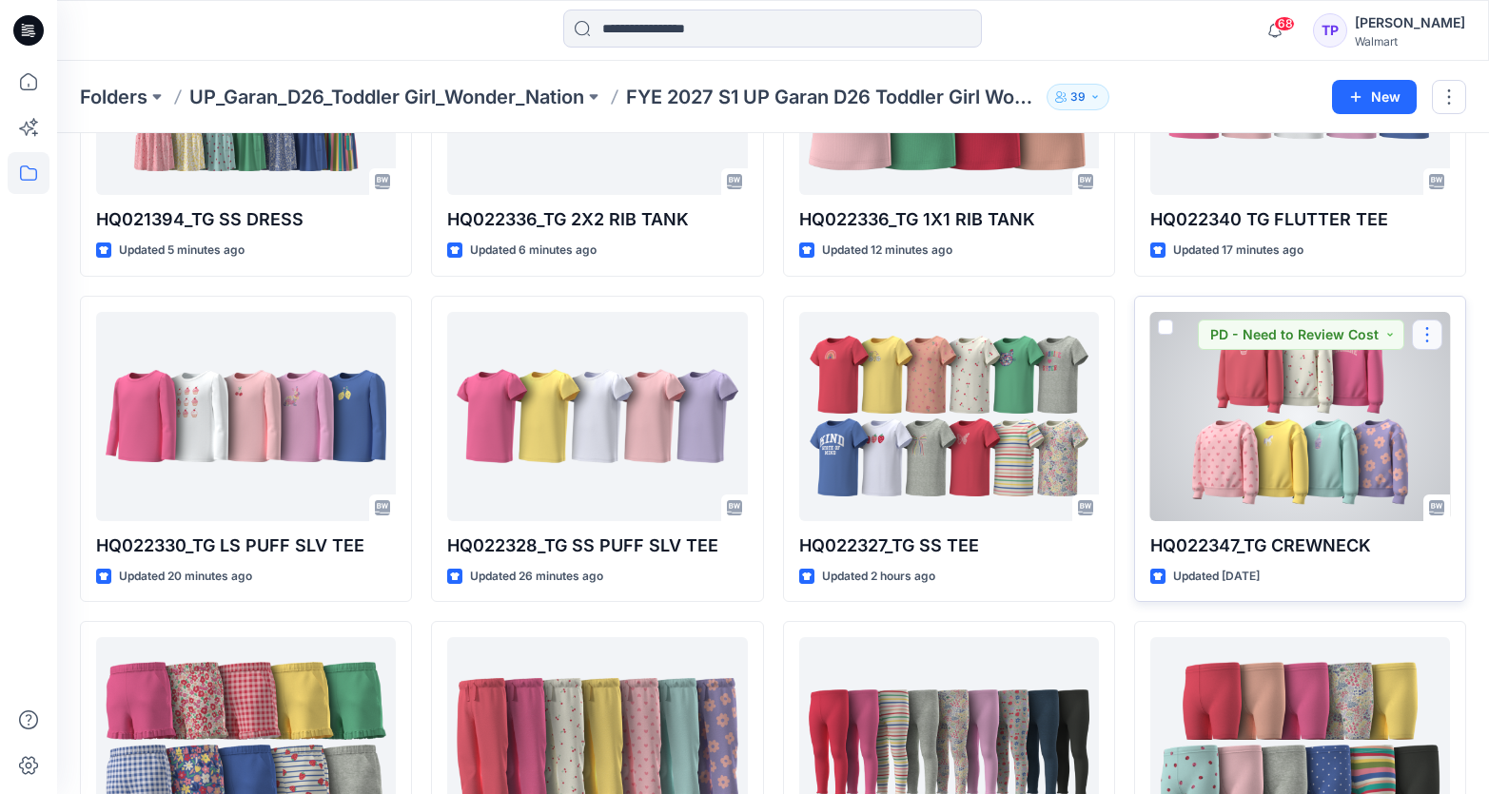
click at [1425, 336] on button "button" at bounding box center [1427, 335] width 30 height 30
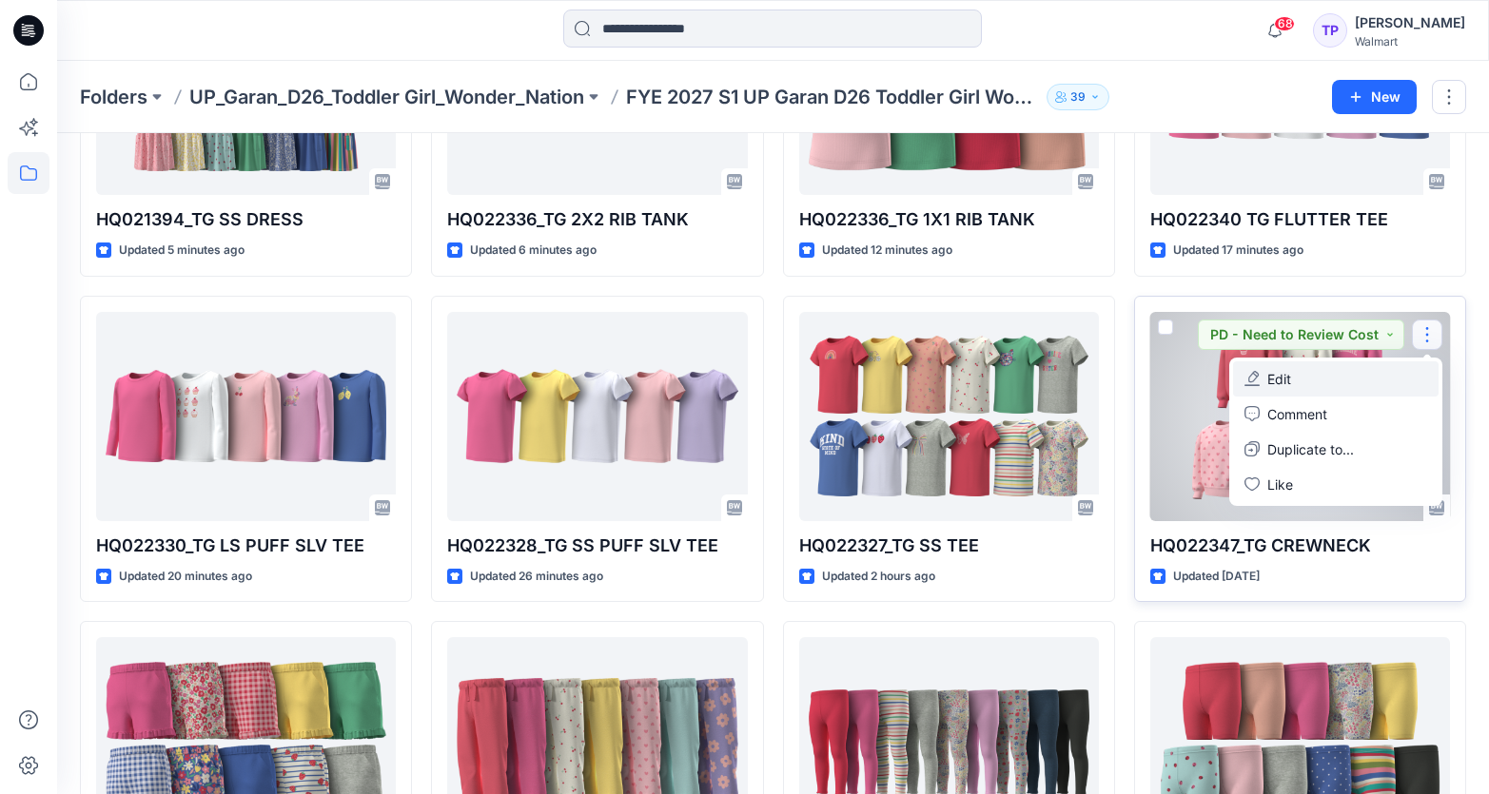
click at [1362, 380] on button "Edit" at bounding box center [1335, 378] width 205 height 35
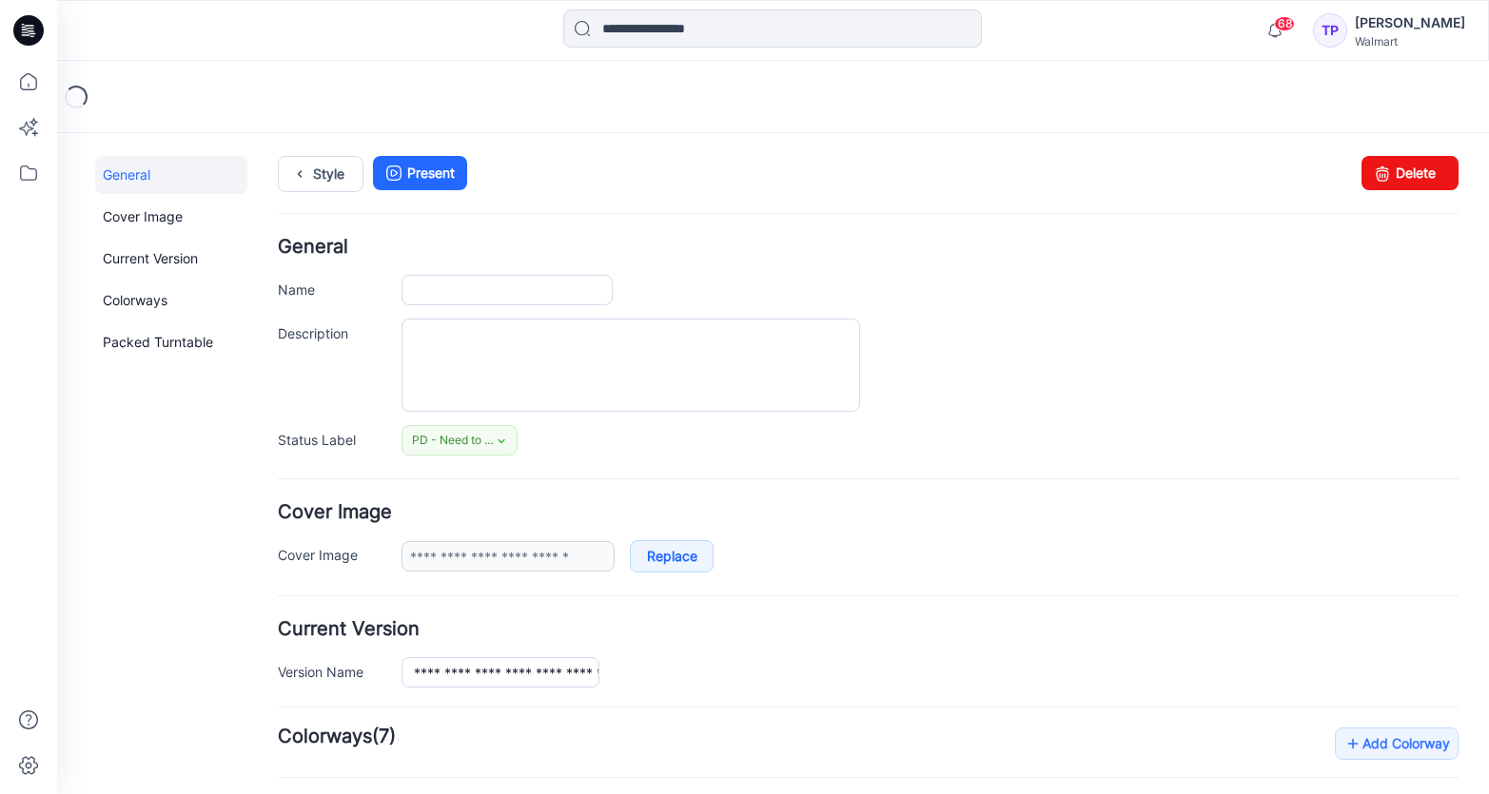
type input "**********"
type input "*******"
type input "**********"
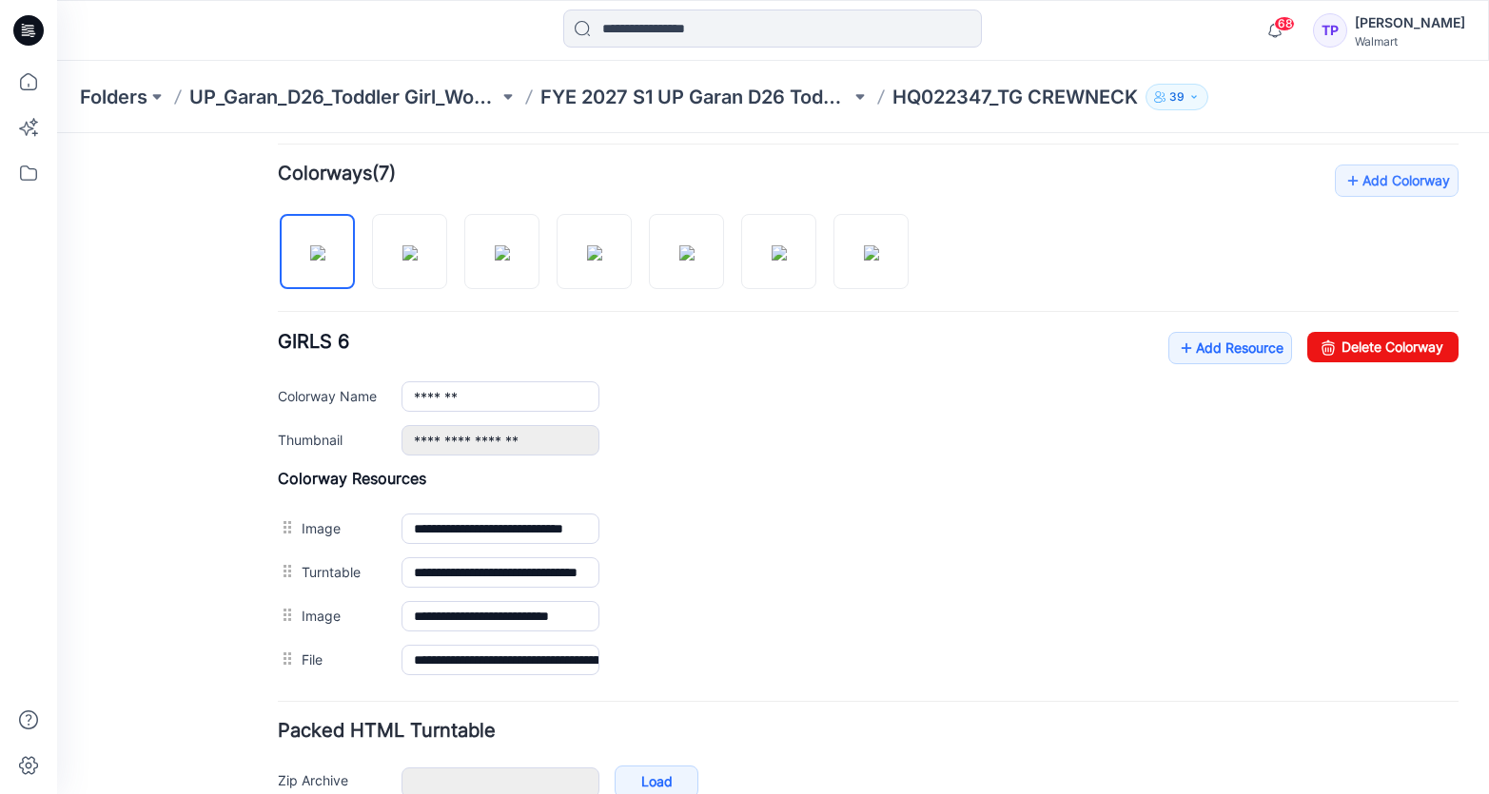
scroll to position [670, 0]
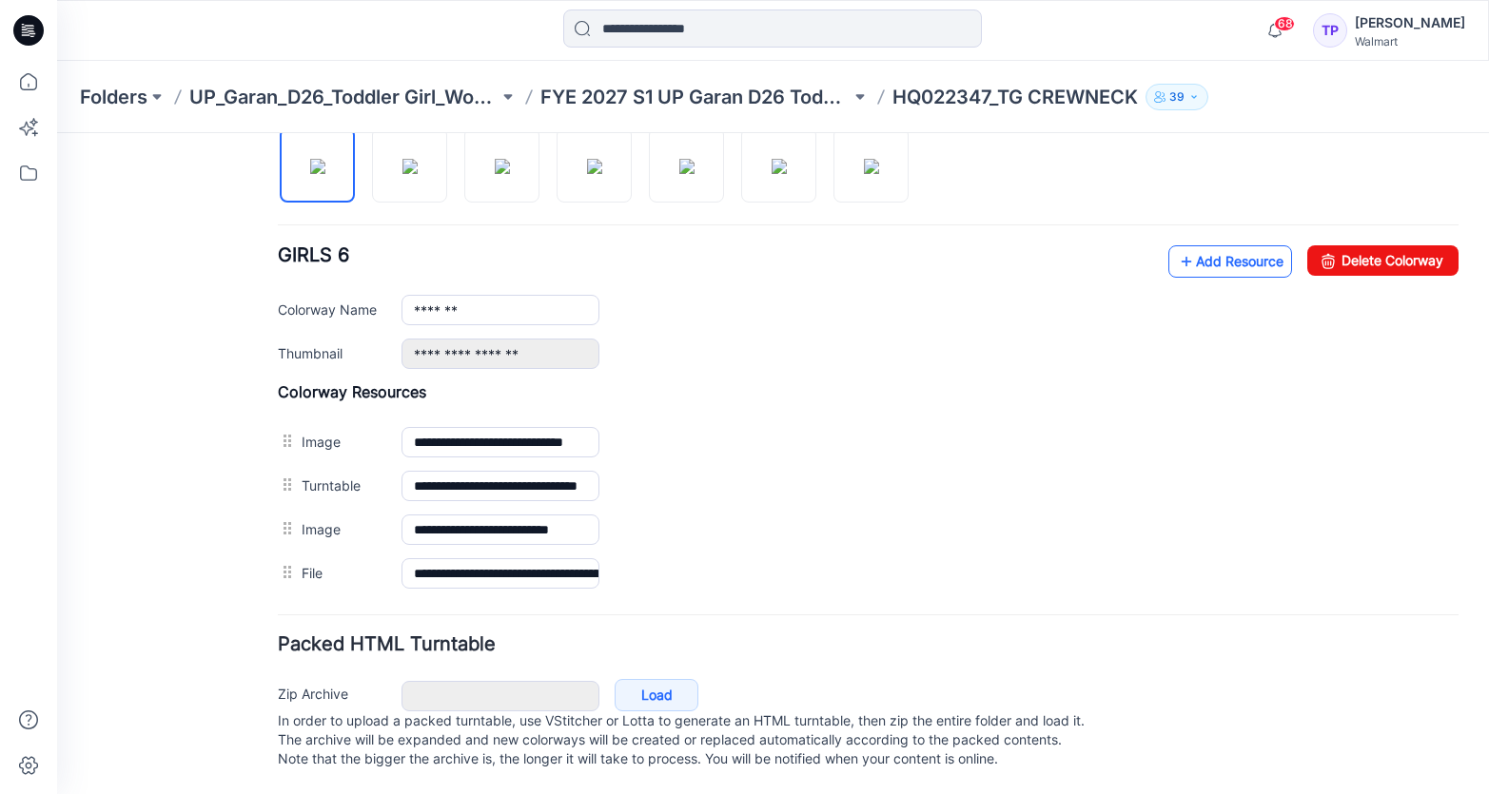
click at [1217, 245] on link "Add Resource" at bounding box center [1230, 261] width 124 height 32
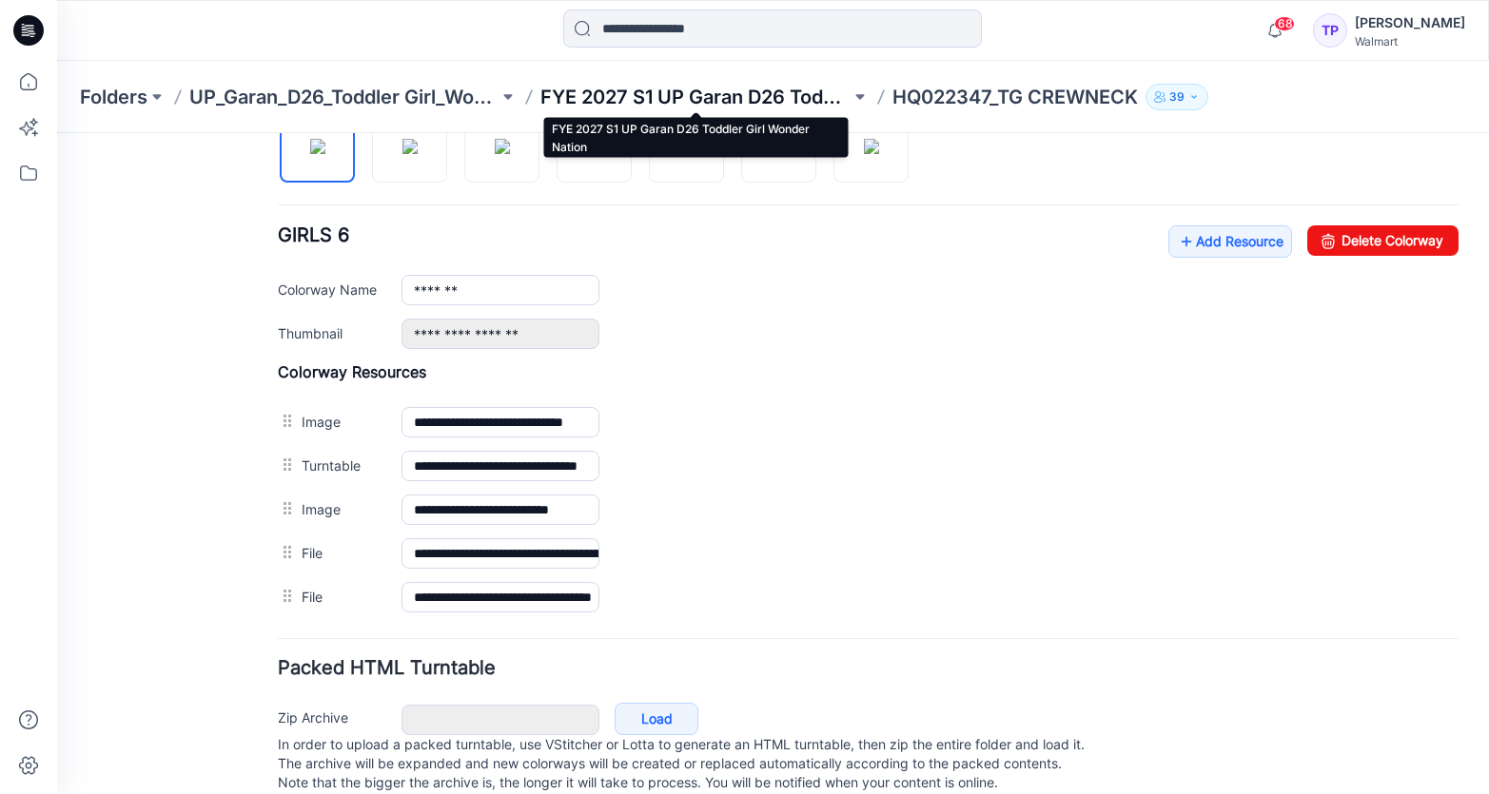
click at [673, 88] on p "FYE 2027 S1 UP Garan D26 Toddler Girl Wonder Nation" at bounding box center [694, 97] width 309 height 27
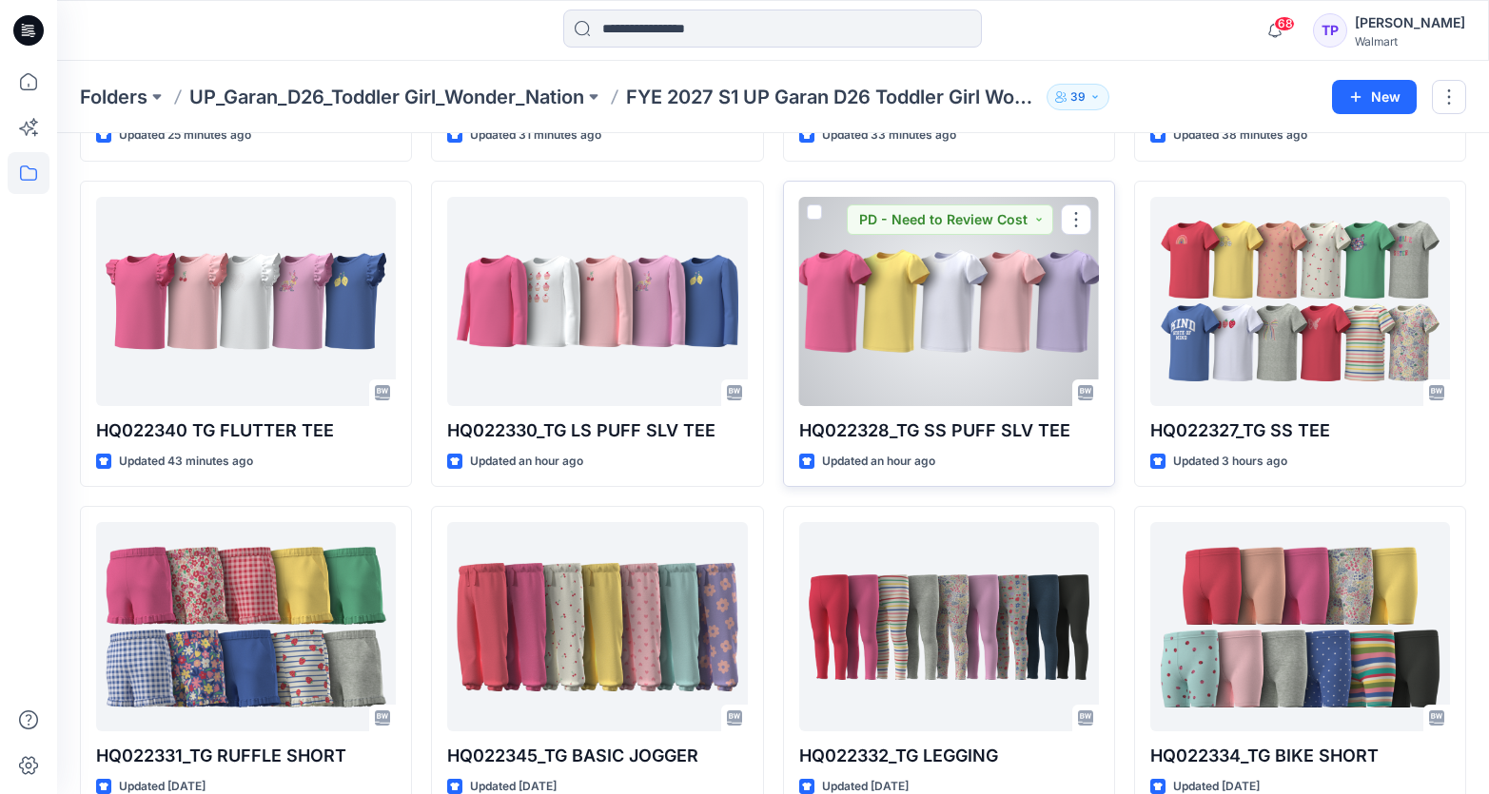
scroll to position [458, 0]
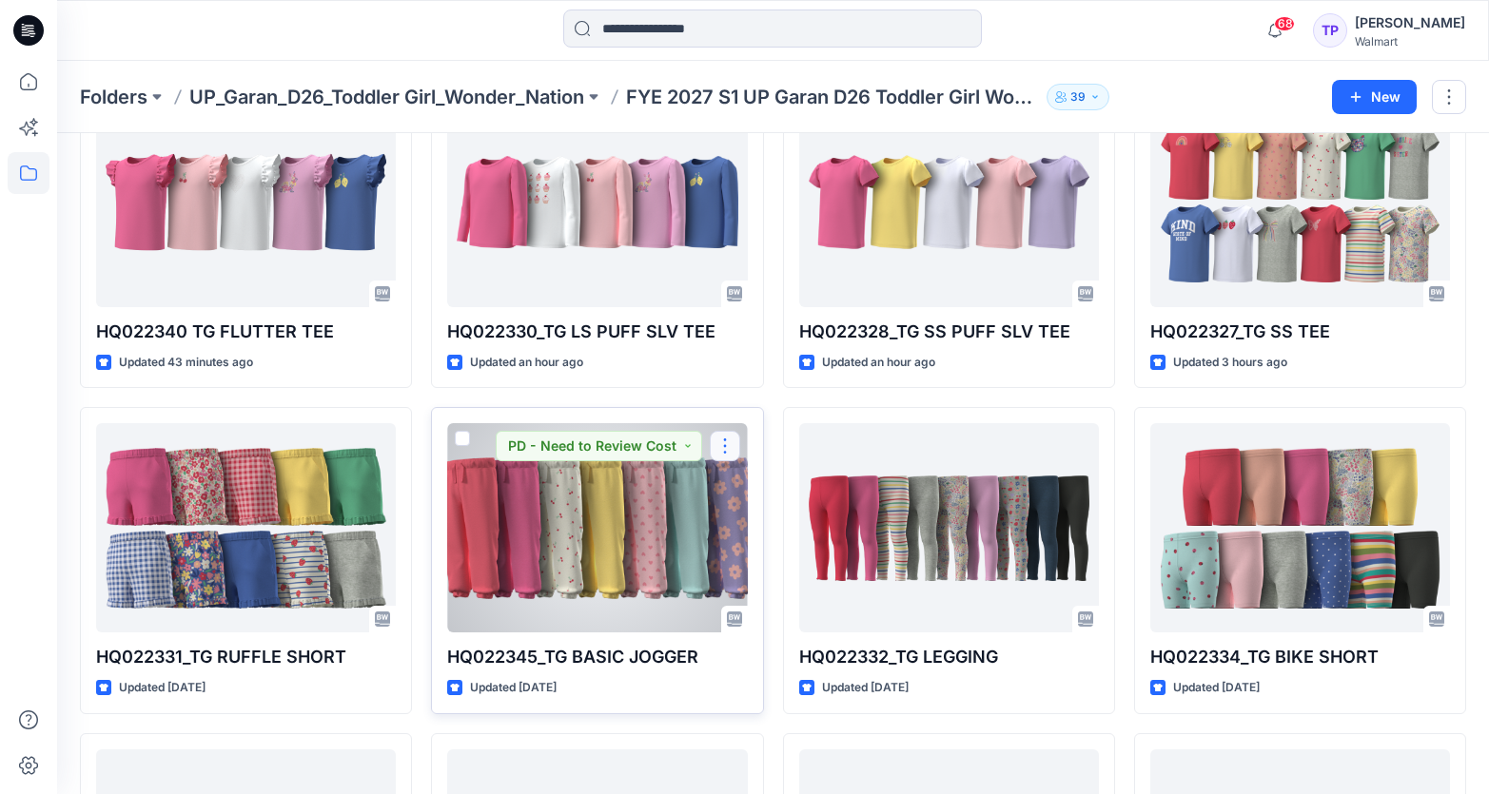
click at [726, 447] on button "button" at bounding box center [725, 446] width 30 height 30
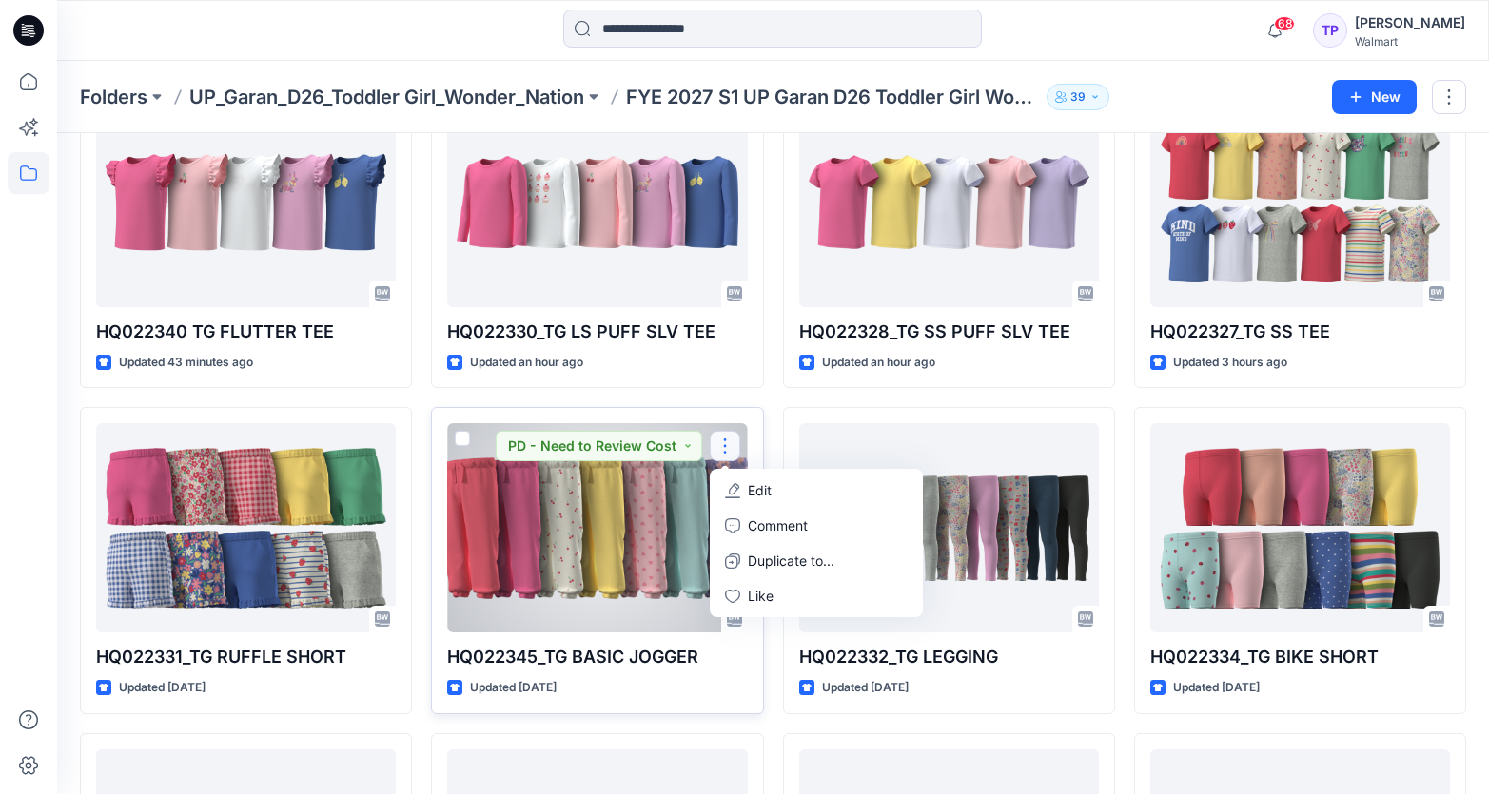
click at [803, 474] on button "Edit" at bounding box center [815, 490] width 205 height 35
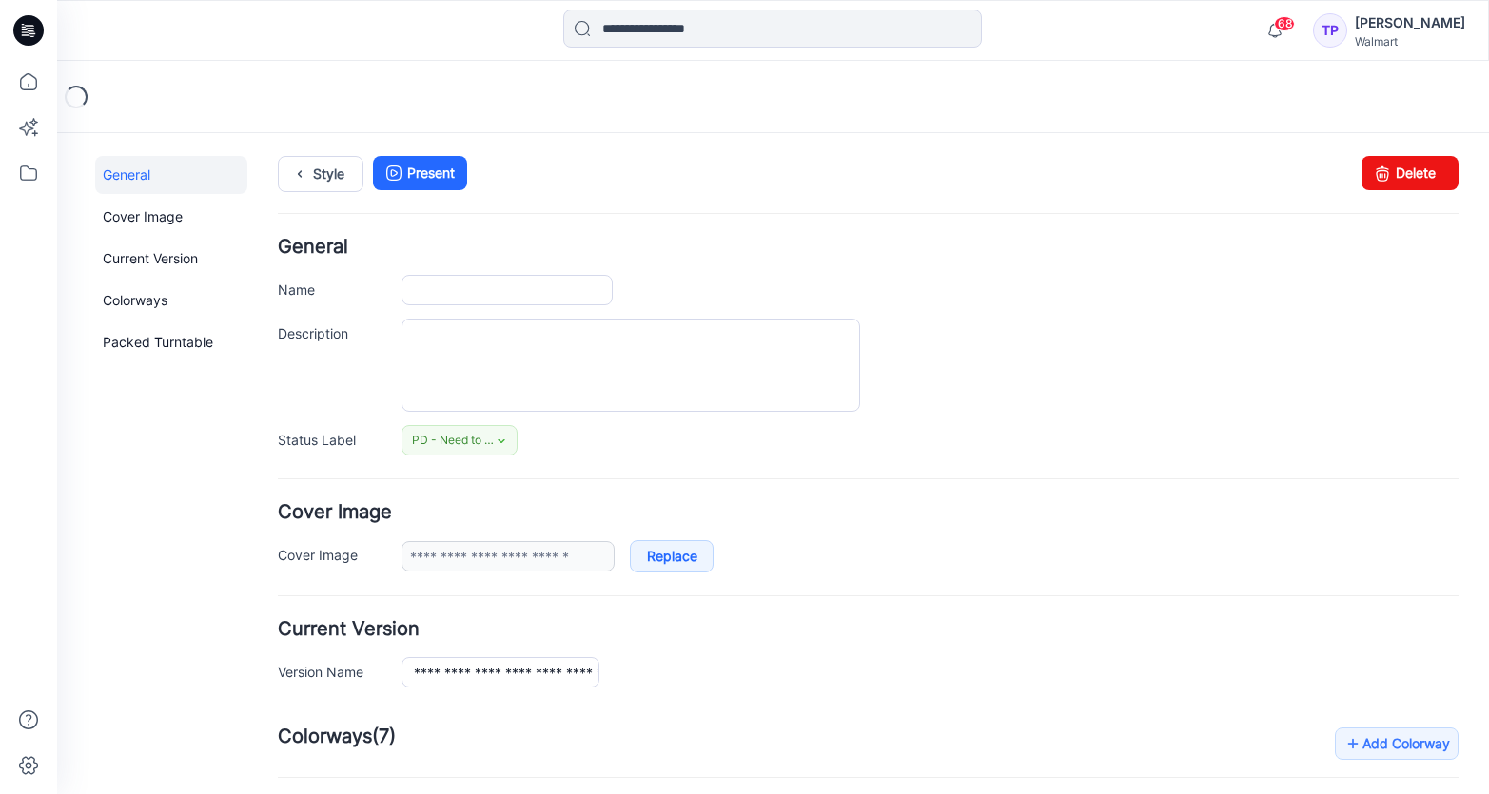
type input "**********"
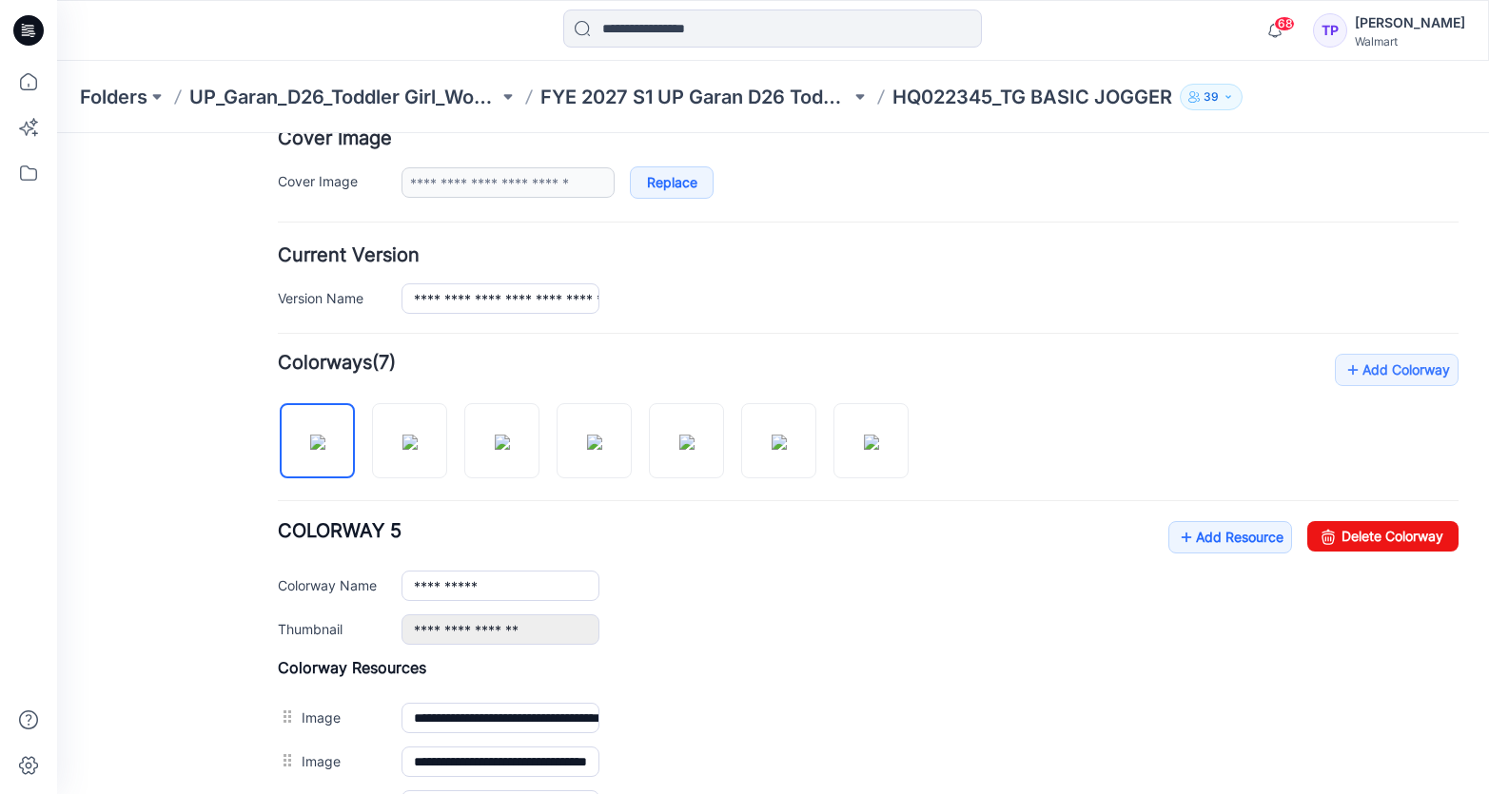
scroll to position [525, 0]
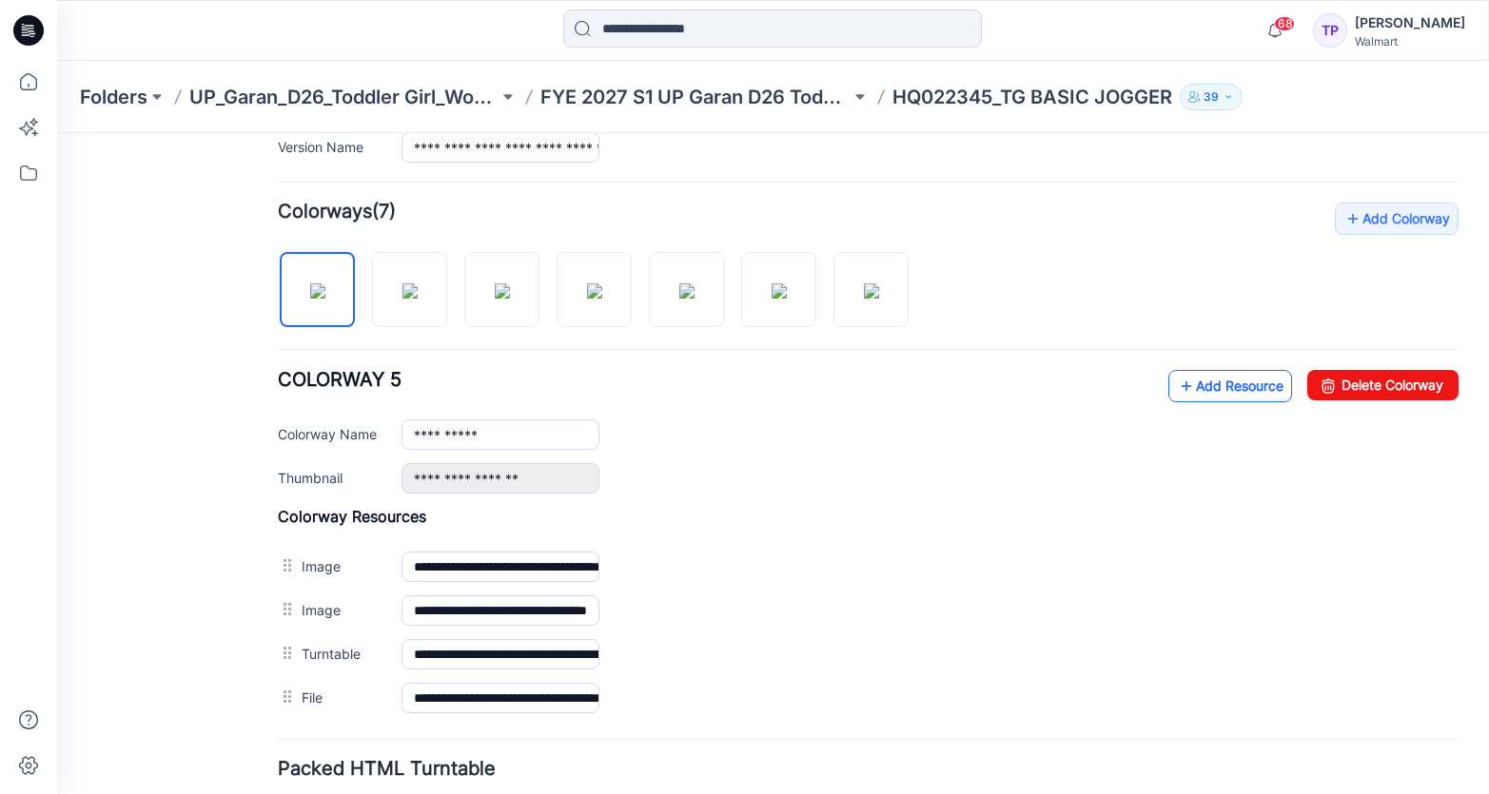
click at [1251, 389] on link "Add Resource" at bounding box center [1230, 386] width 124 height 32
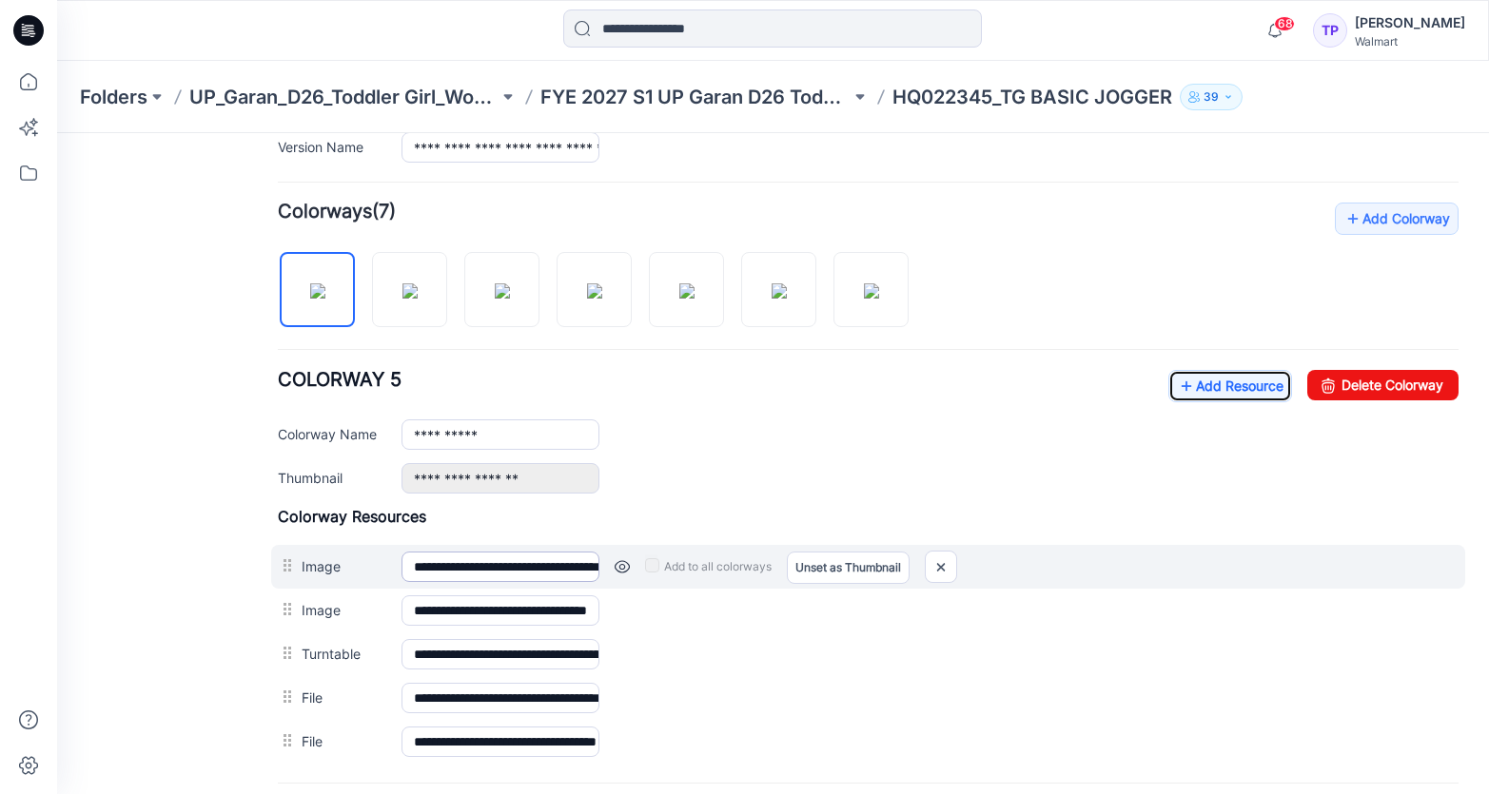
scroll to position [0, 1]
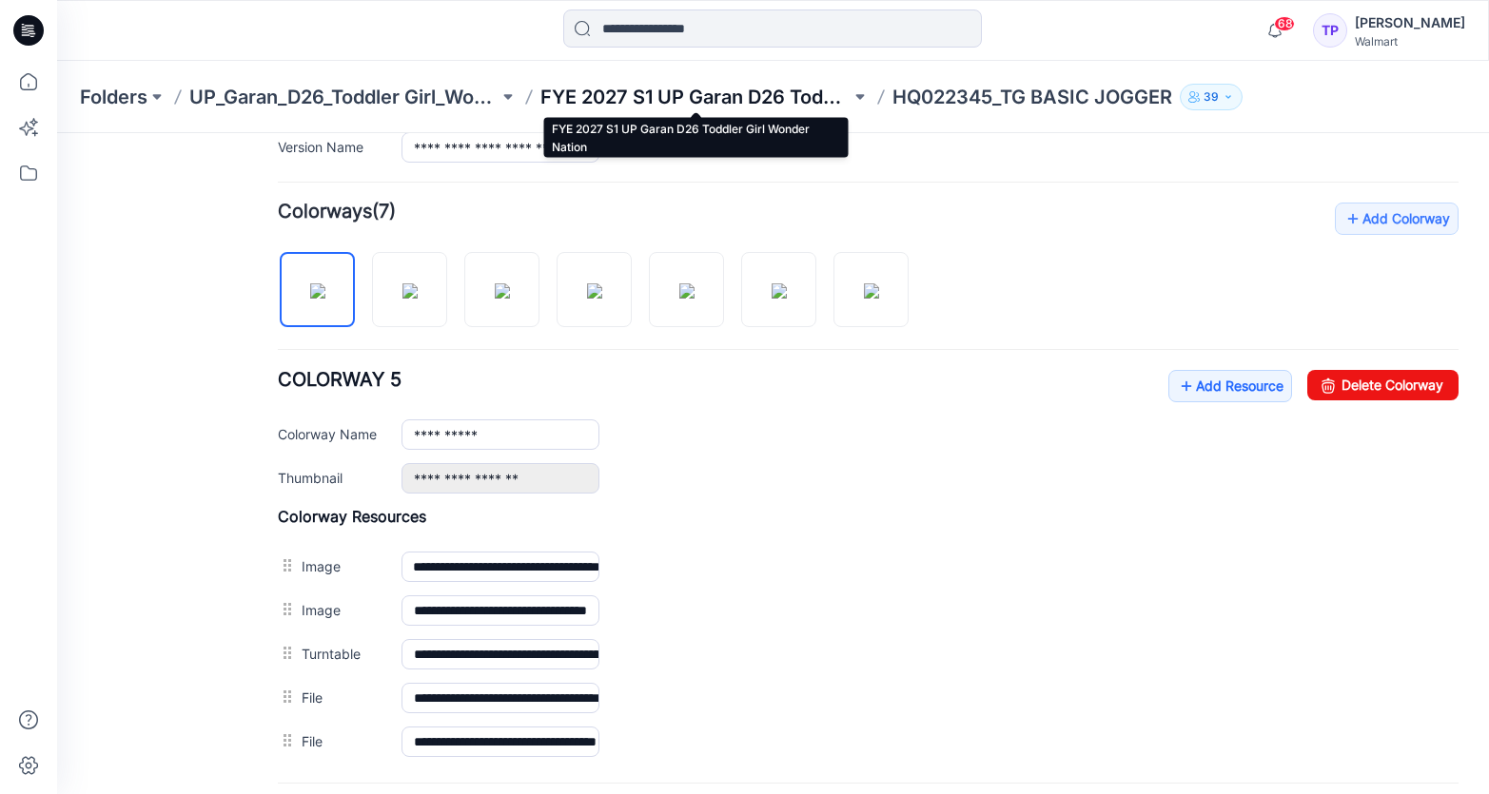
click at [701, 104] on p "FYE 2027 S1 UP Garan D26 Toddler Girl Wonder Nation" at bounding box center [694, 97] width 309 height 27
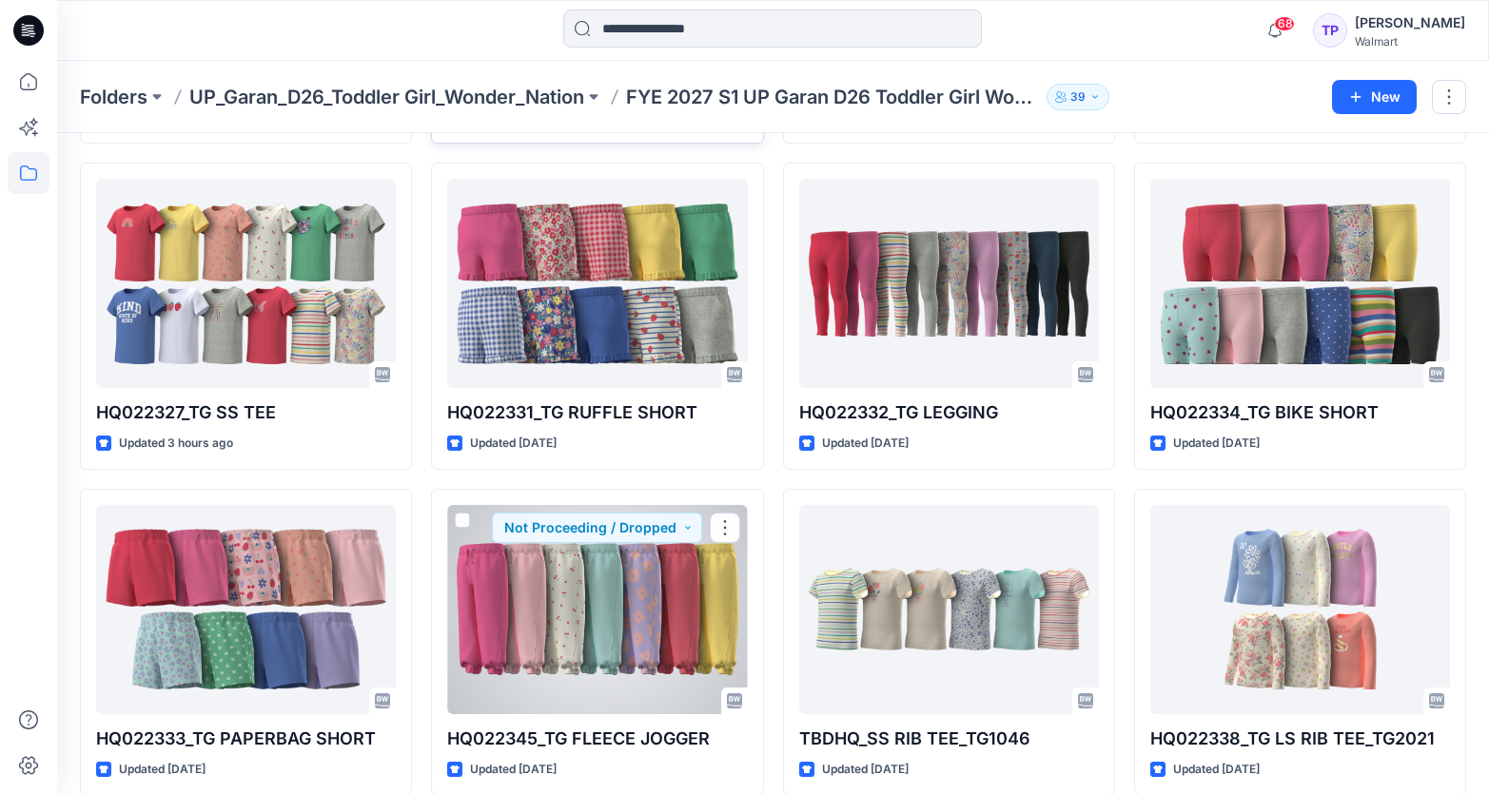
scroll to position [726, 0]
